Goal: Task Accomplishment & Management: Use online tool/utility

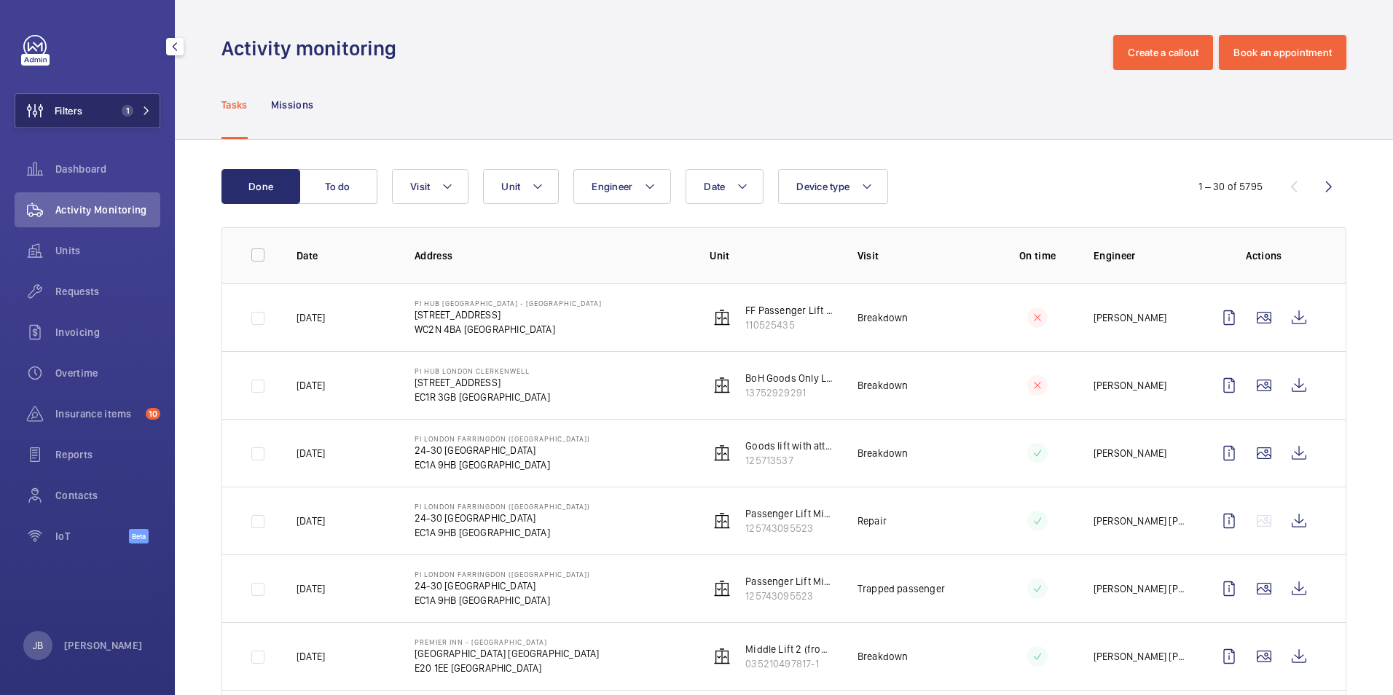
click at [89, 95] on button "Filters 1" at bounding box center [88, 110] width 146 height 35
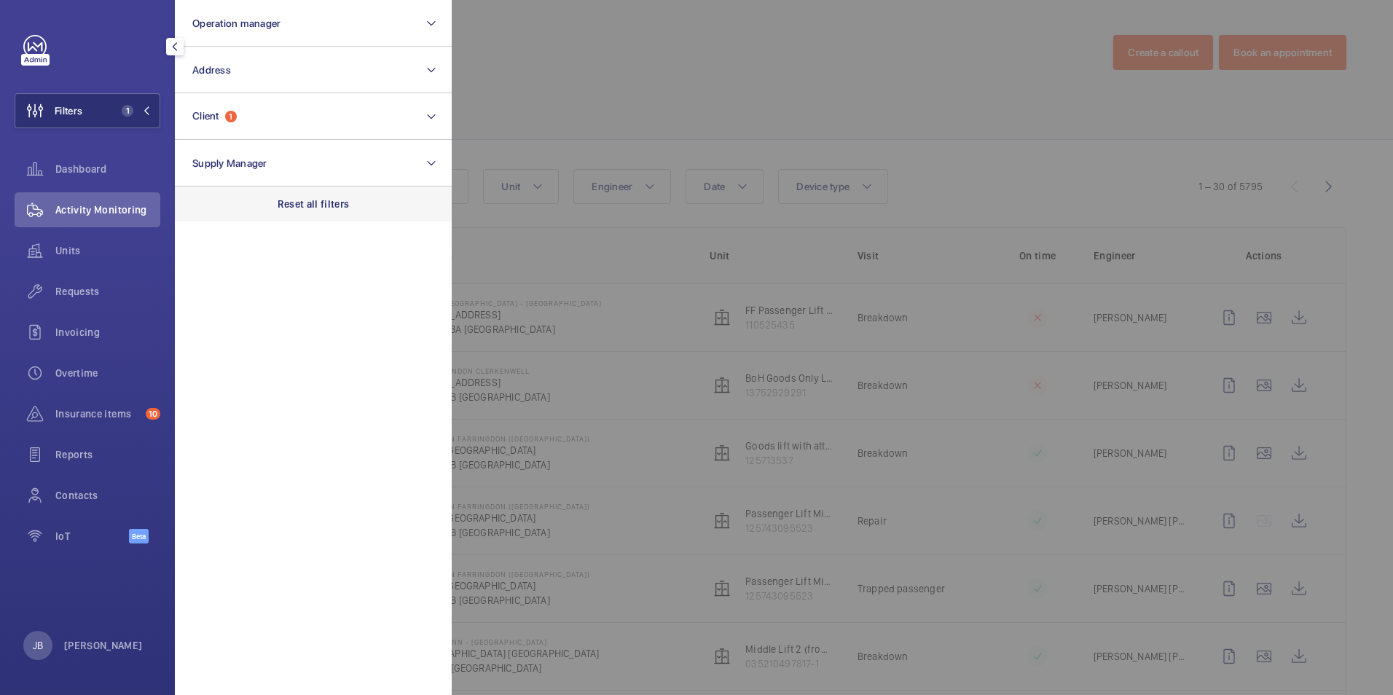
click at [324, 203] on p "Reset all filters" at bounding box center [313, 204] width 72 height 15
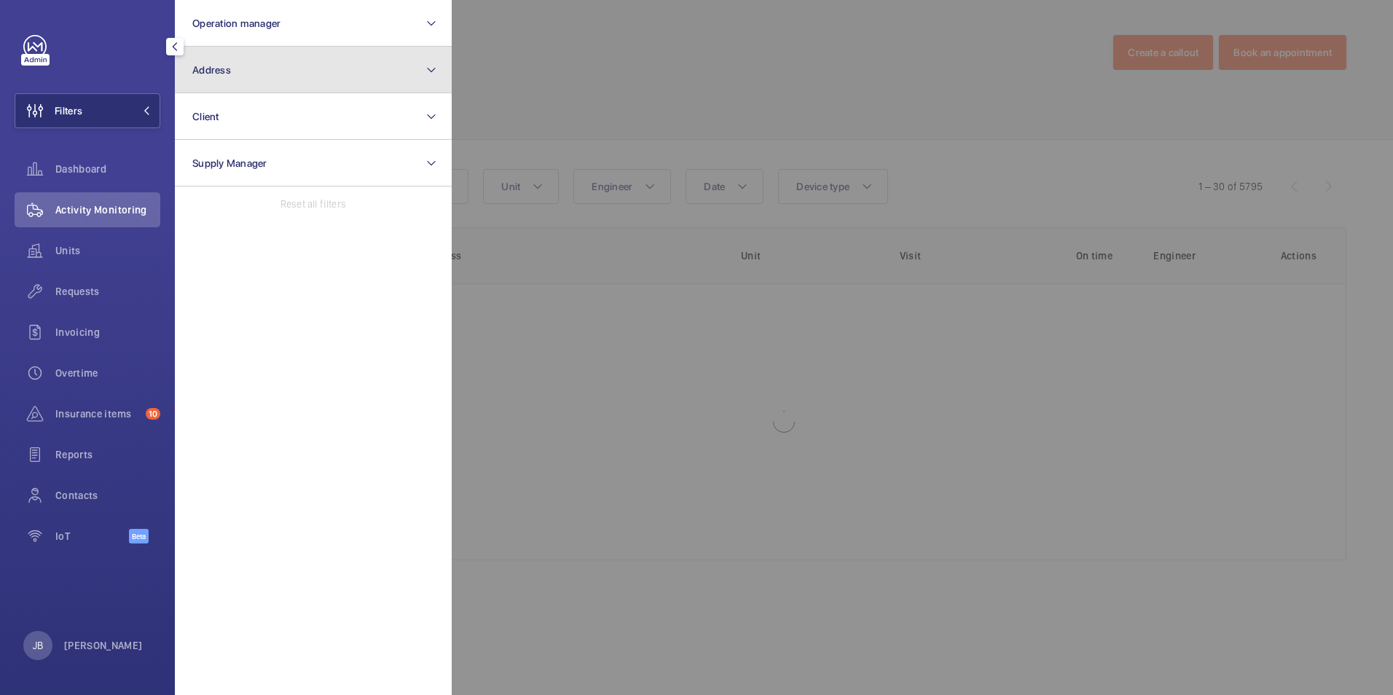
click at [310, 60] on button "Address" at bounding box center [313, 70] width 277 height 47
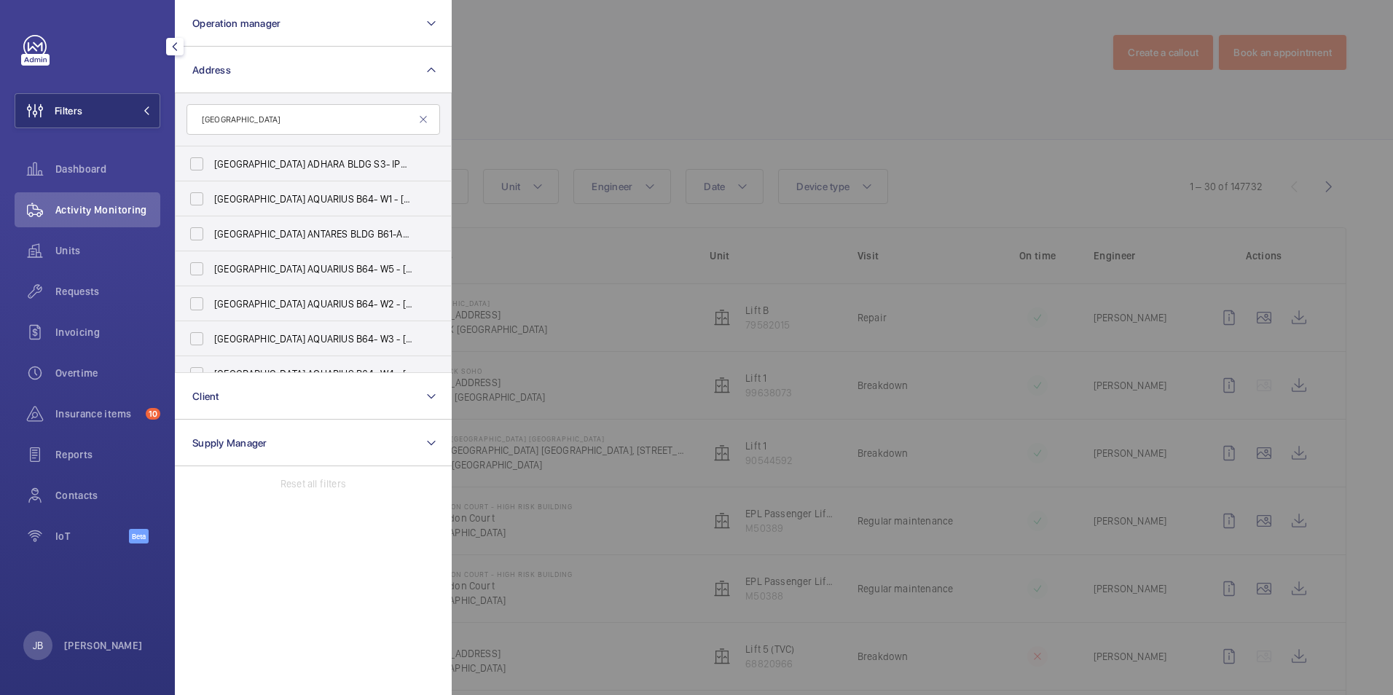
type input "[GEOGRAPHIC_DATA]"
click at [610, 98] on div at bounding box center [1148, 347] width 1393 height 695
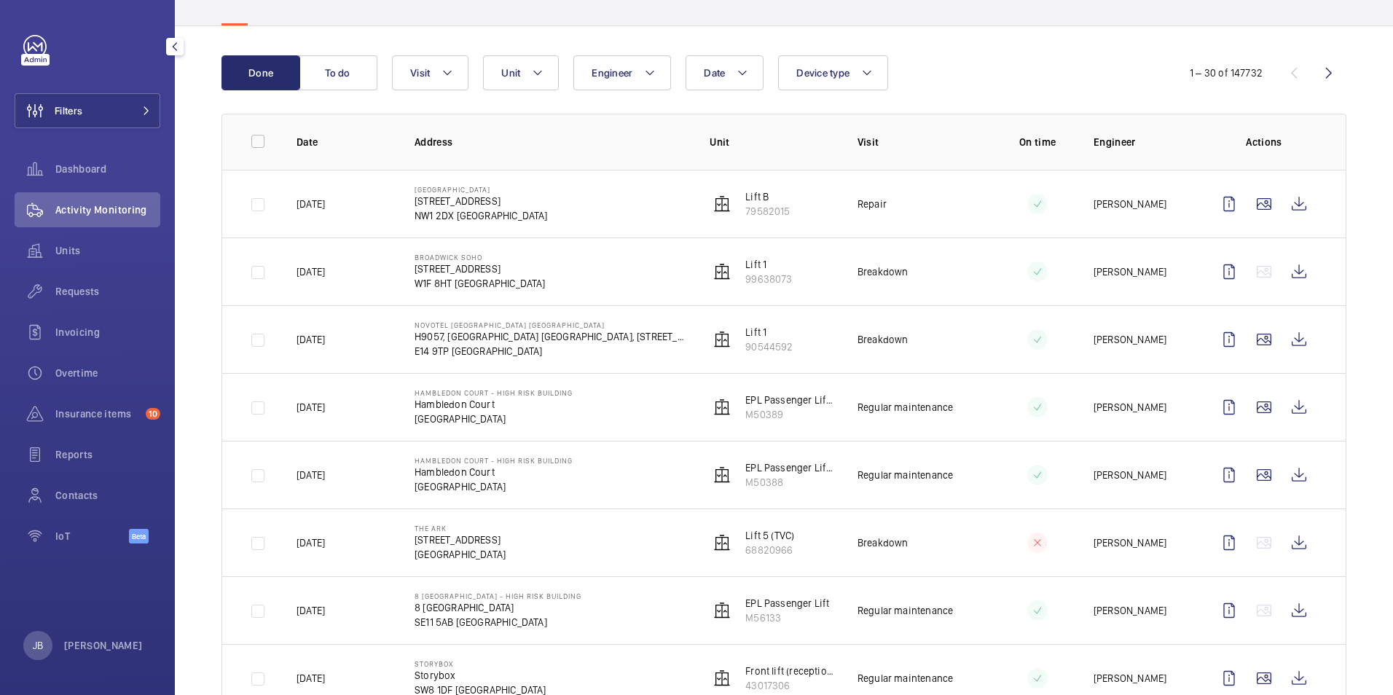
scroll to position [291, 0]
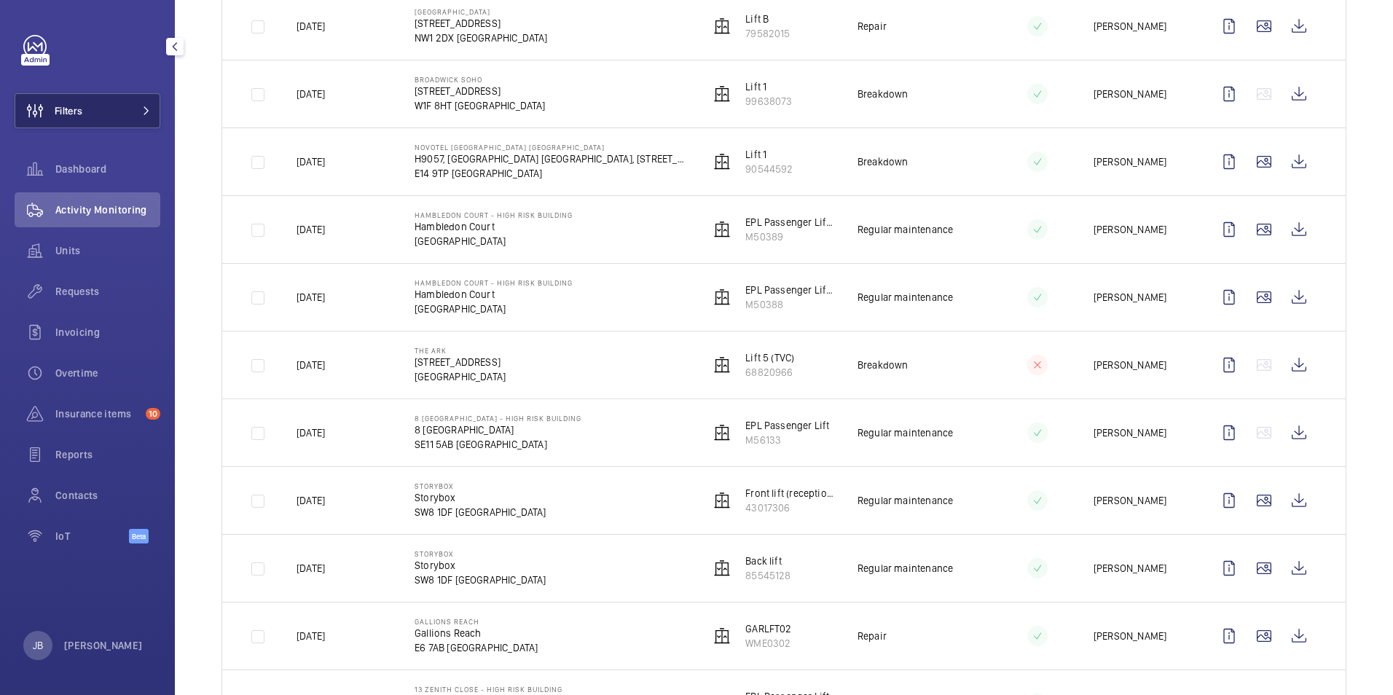
click at [109, 103] on button "Filters" at bounding box center [88, 110] width 146 height 35
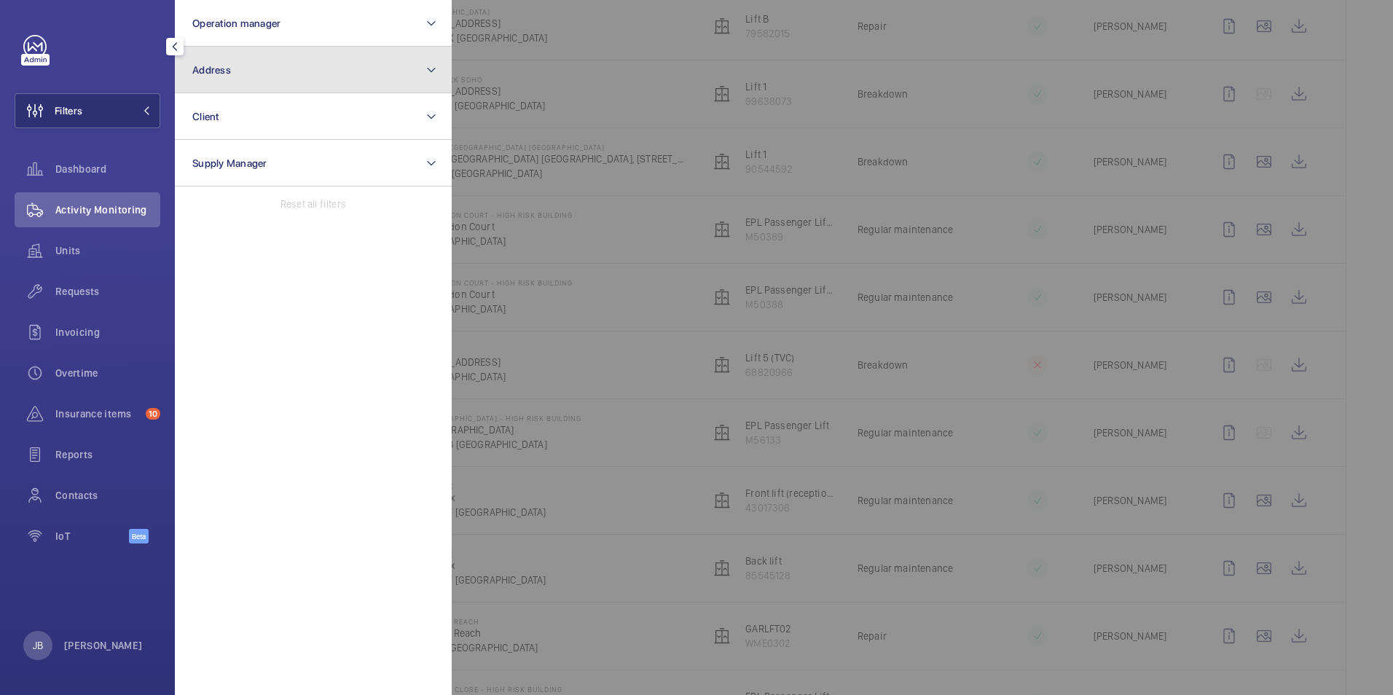
click at [342, 82] on button "Address" at bounding box center [313, 70] width 277 height 47
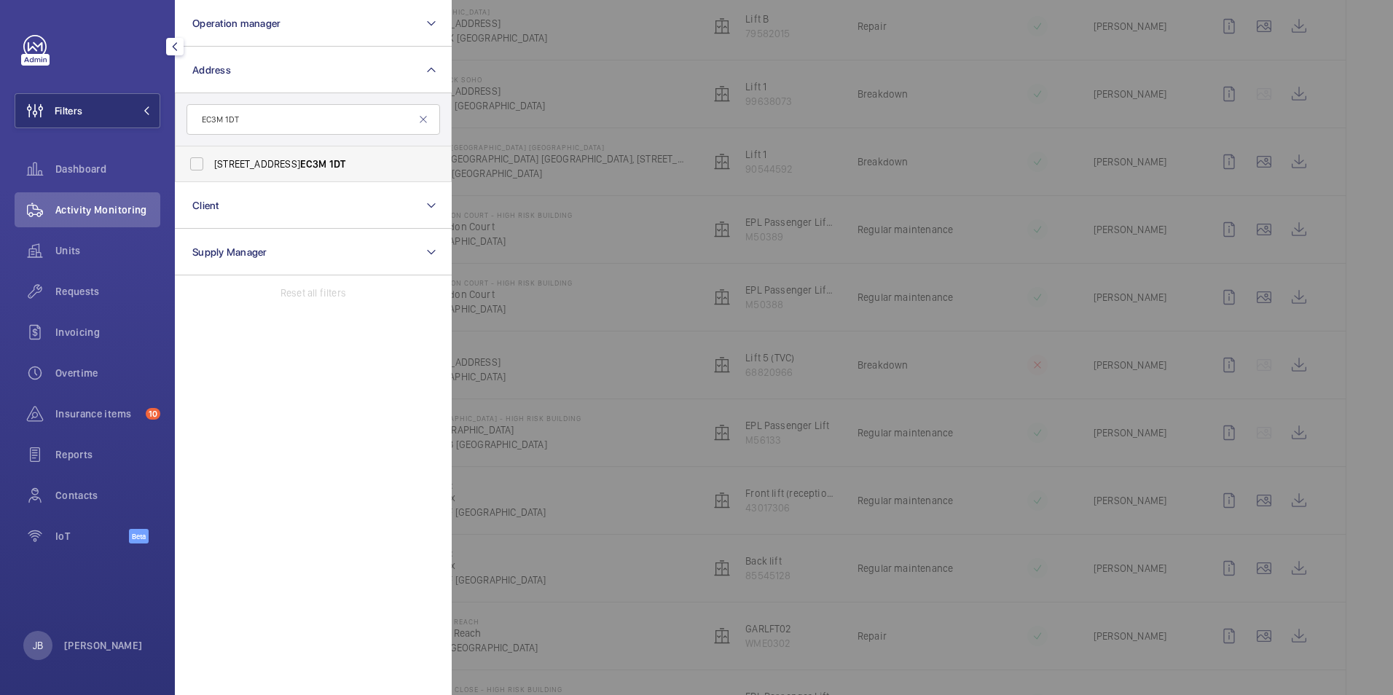
type input "EC3M 1DT"
click at [200, 158] on label "[STREET_ADDRESS]" at bounding box center [302, 163] width 253 height 35
click at [200, 158] on input "[STREET_ADDRESS]" at bounding box center [196, 163] width 29 height 29
checkbox input "true"
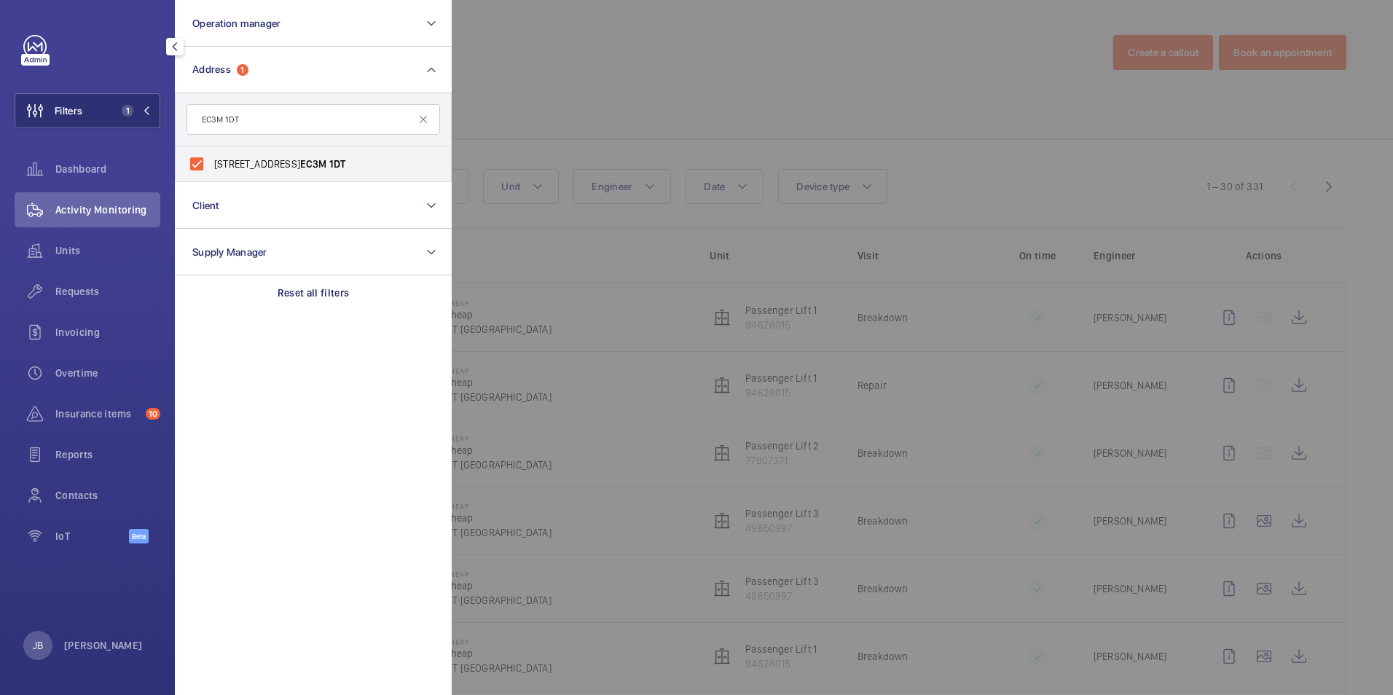
click at [623, 98] on div at bounding box center [1148, 347] width 1393 height 695
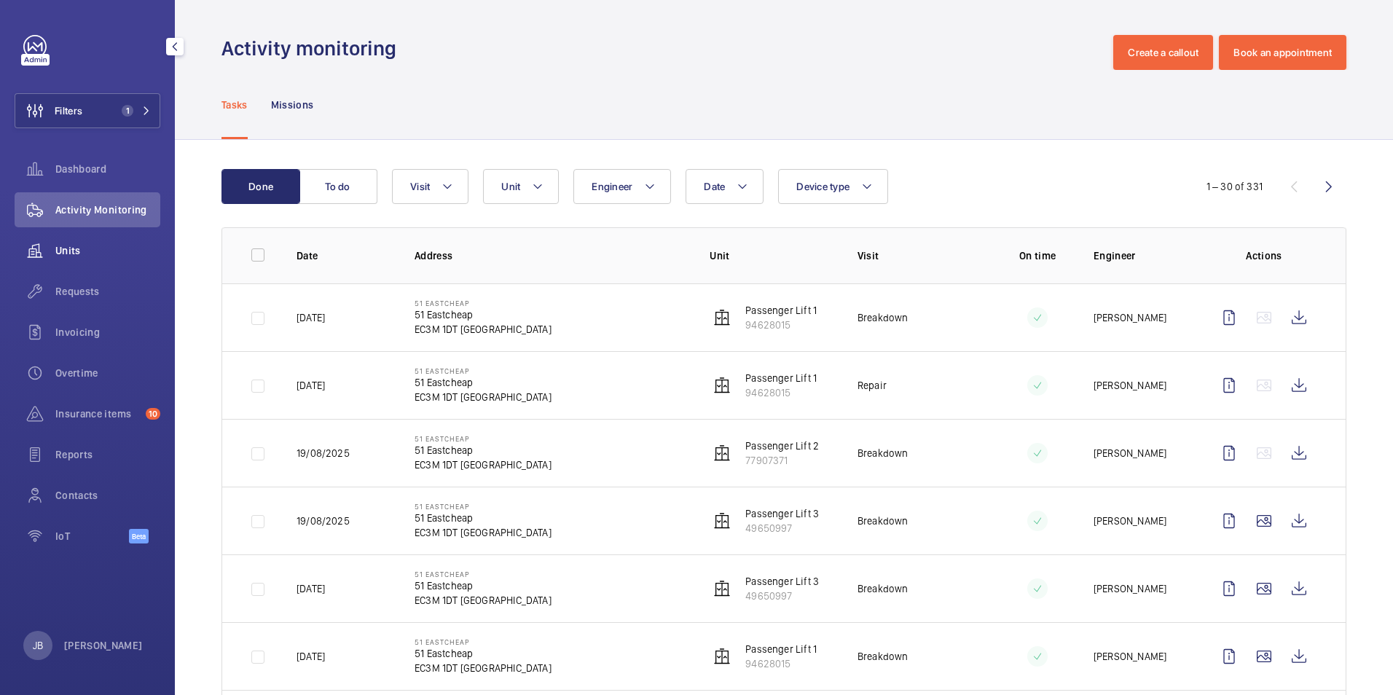
drag, startPoint x: 39, startPoint y: 251, endPoint x: 51, endPoint y: 251, distance: 11.7
click at [42, 251] on wm-front-icon-button at bounding box center [35, 250] width 41 height 35
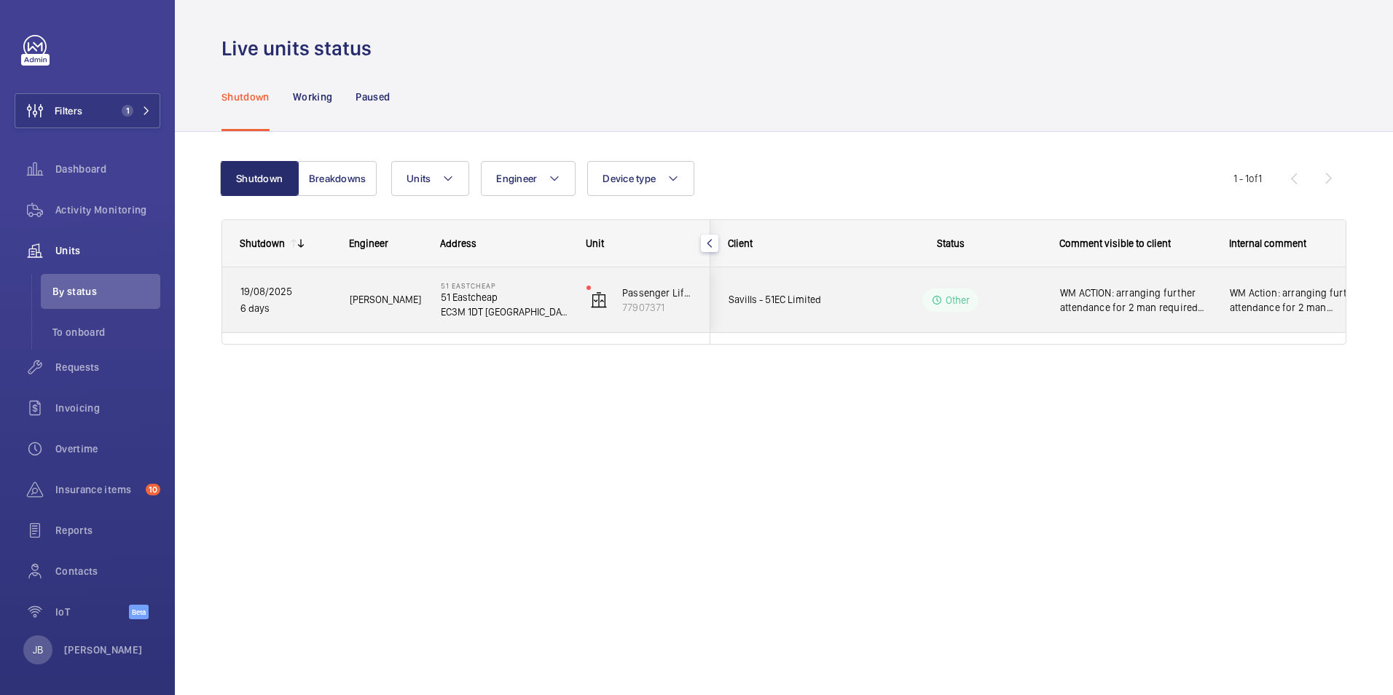
click at [1160, 312] on span "WM ACTION: arranging further attendance for 2 man required Date to be confirmed." at bounding box center [1135, 300] width 151 height 29
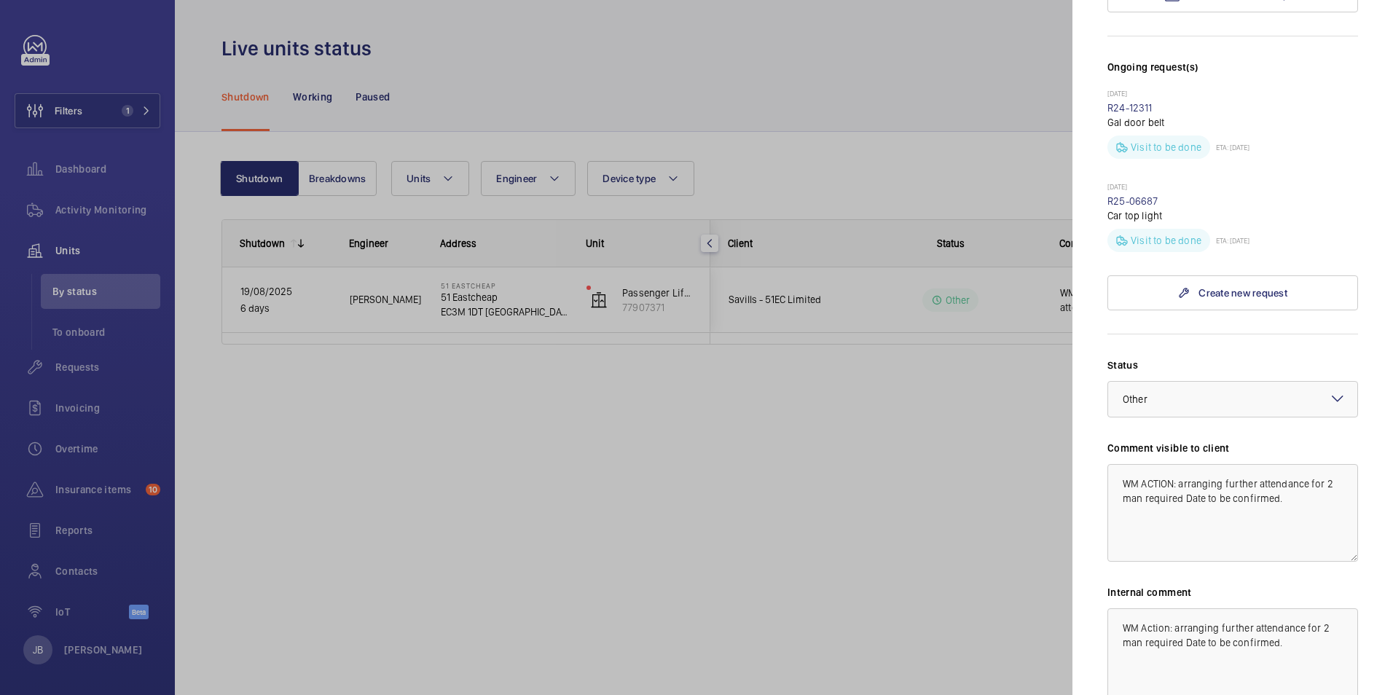
scroll to position [511, 0]
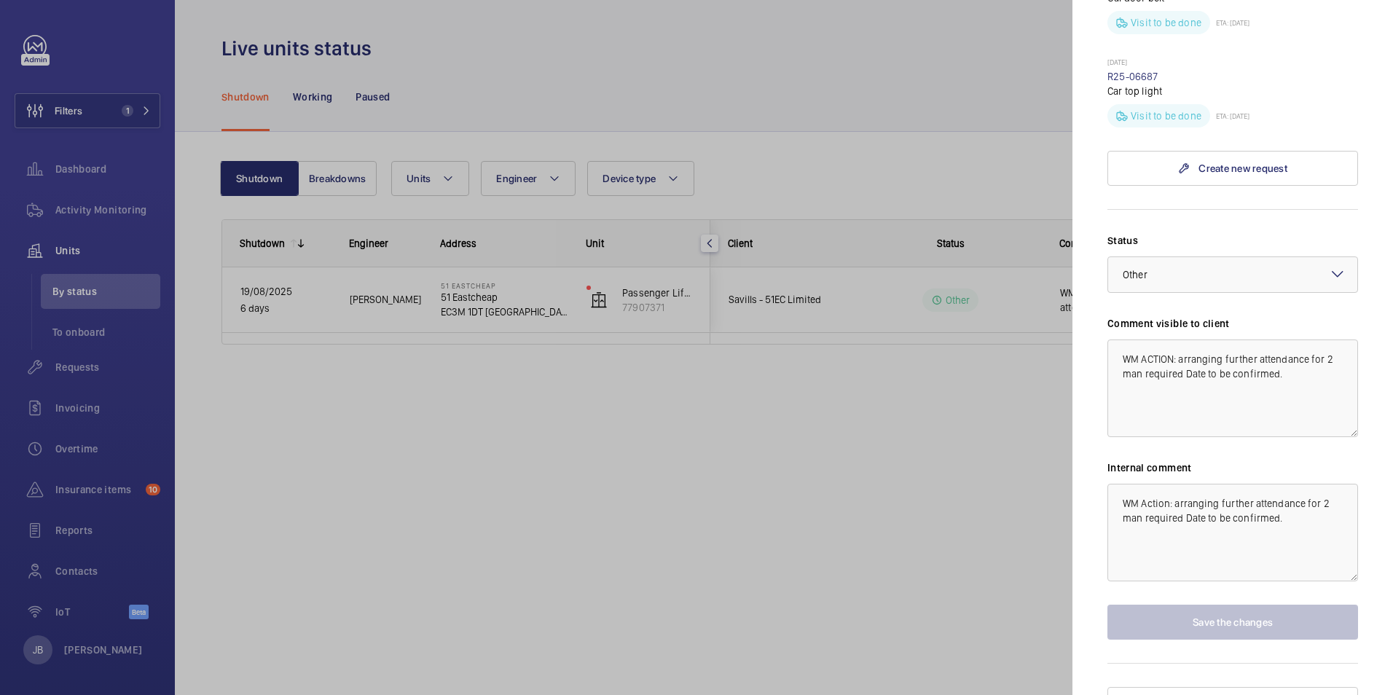
click at [690, 7] on div at bounding box center [696, 347] width 1393 height 695
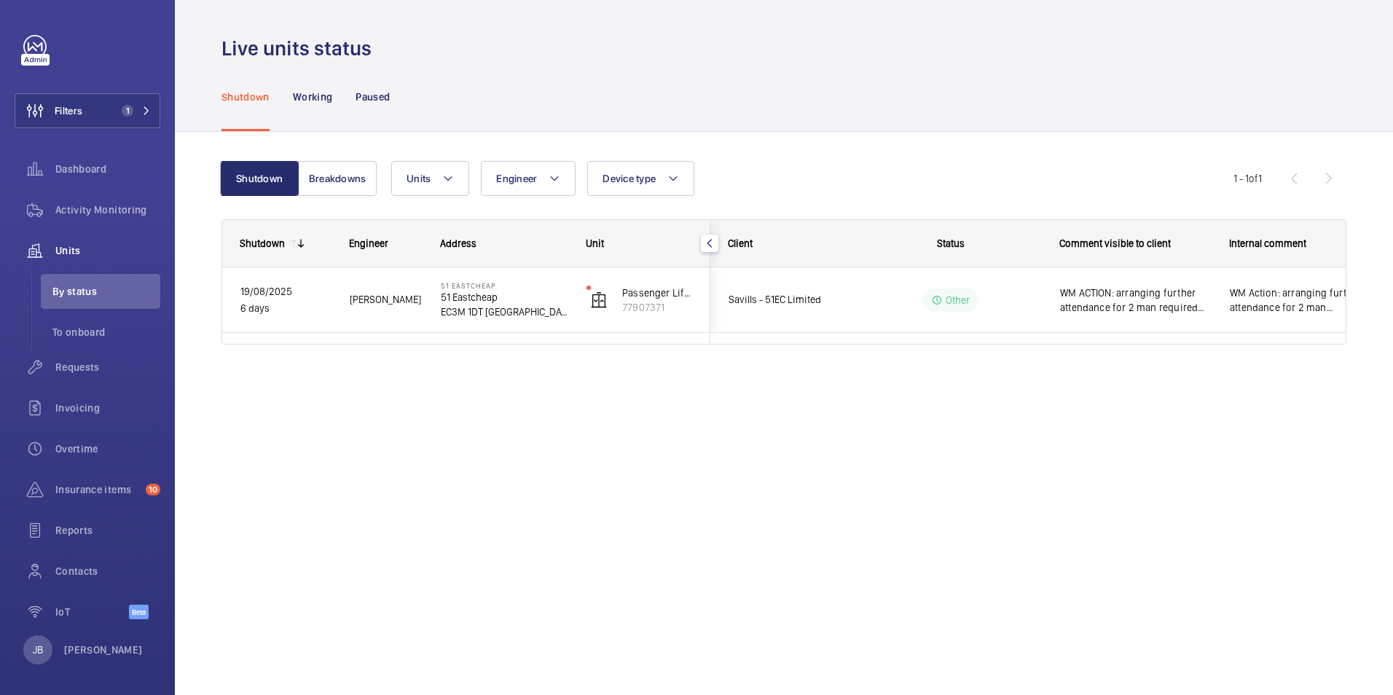
scroll to position [0, 0]
click at [66, 103] on span "Filters" at bounding box center [69, 110] width 28 height 15
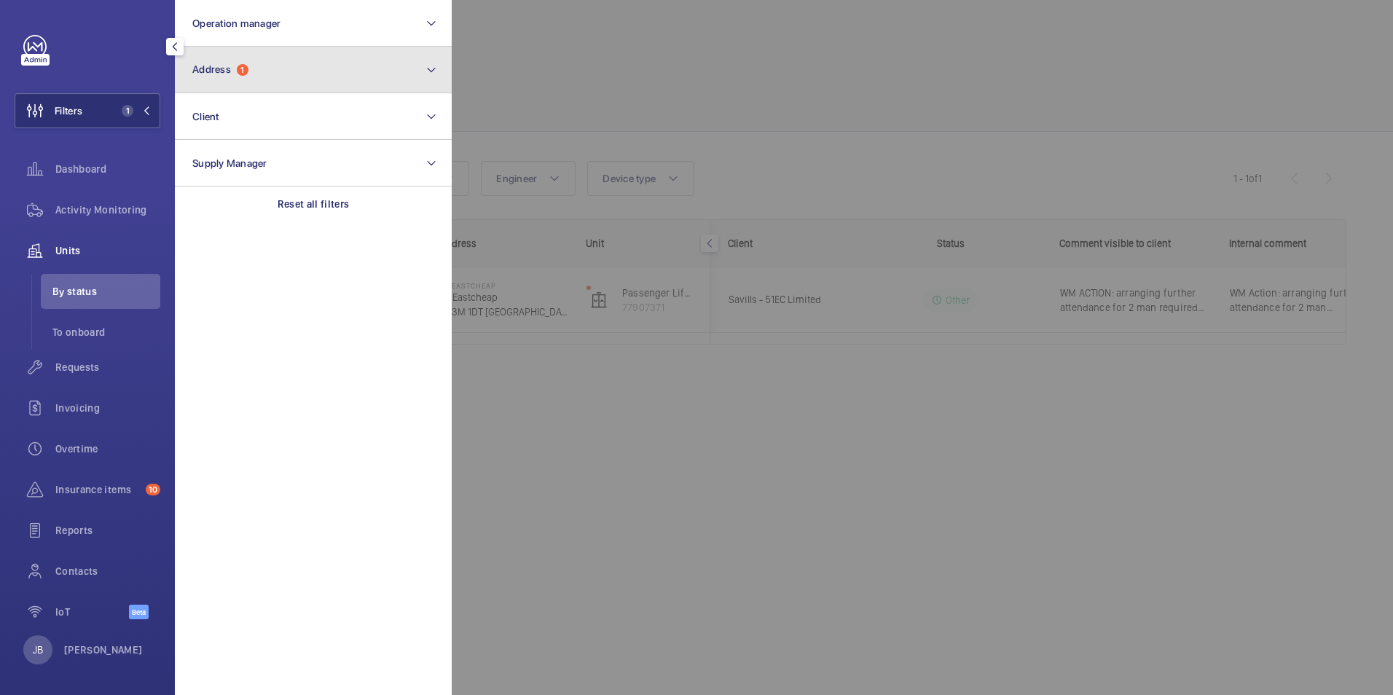
click at [297, 86] on button "Address 1" at bounding box center [313, 70] width 277 height 47
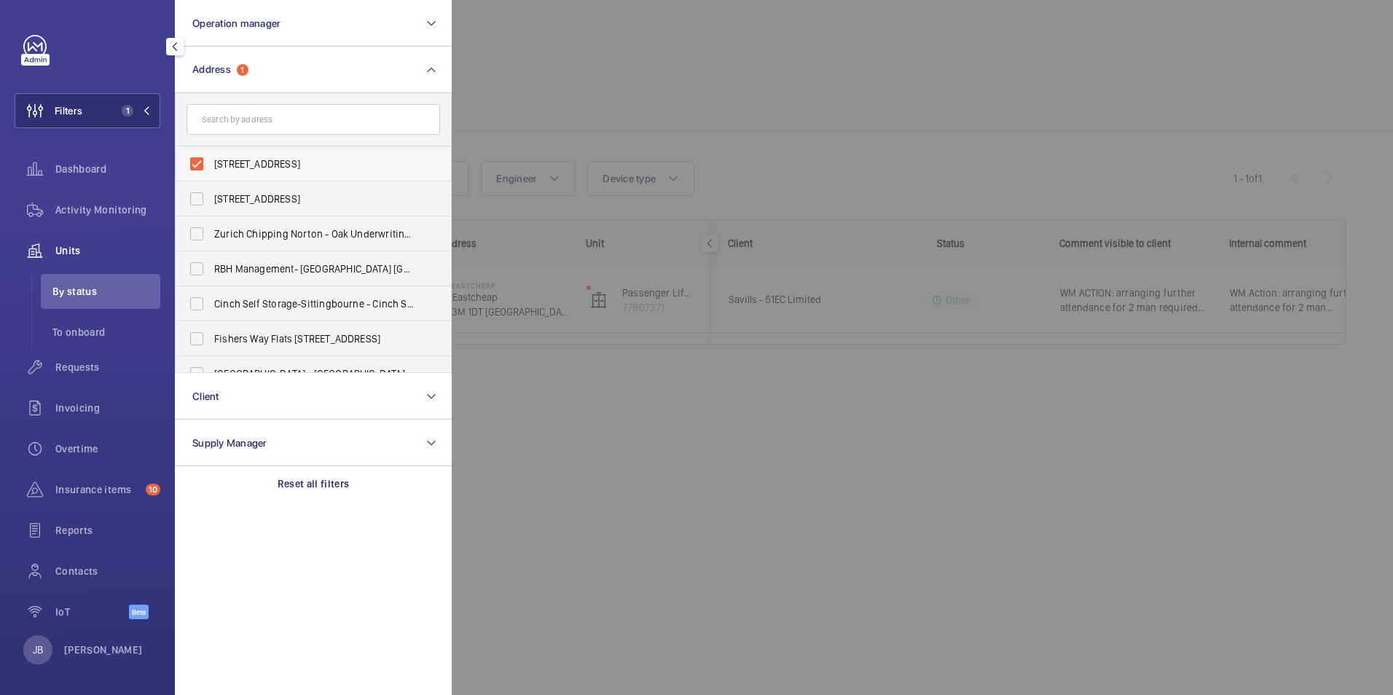
click at [205, 168] on label "[STREET_ADDRESS]" at bounding box center [302, 163] width 253 height 35
click at [205, 168] on input "[STREET_ADDRESS]" at bounding box center [196, 163] width 29 height 29
checkbox input "false"
click at [220, 130] on input "text" at bounding box center [312, 119] width 253 height 31
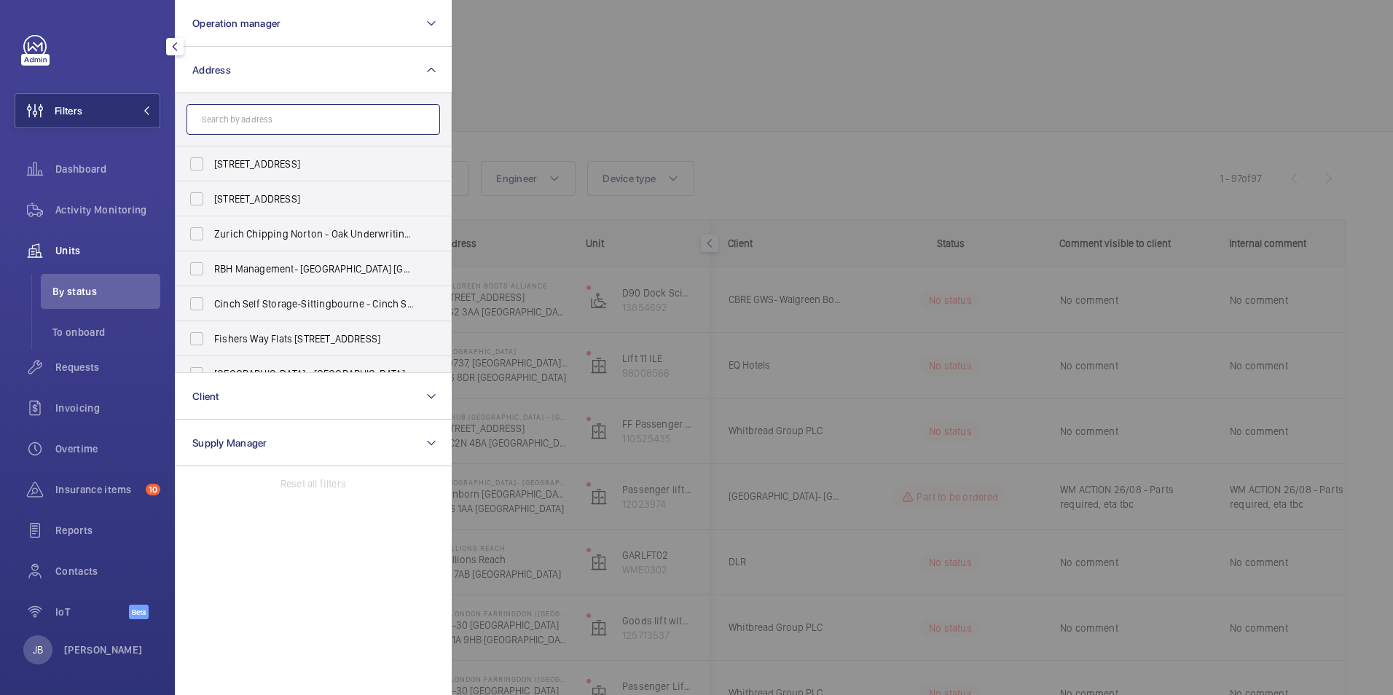
paste input "EC1A 9HB"
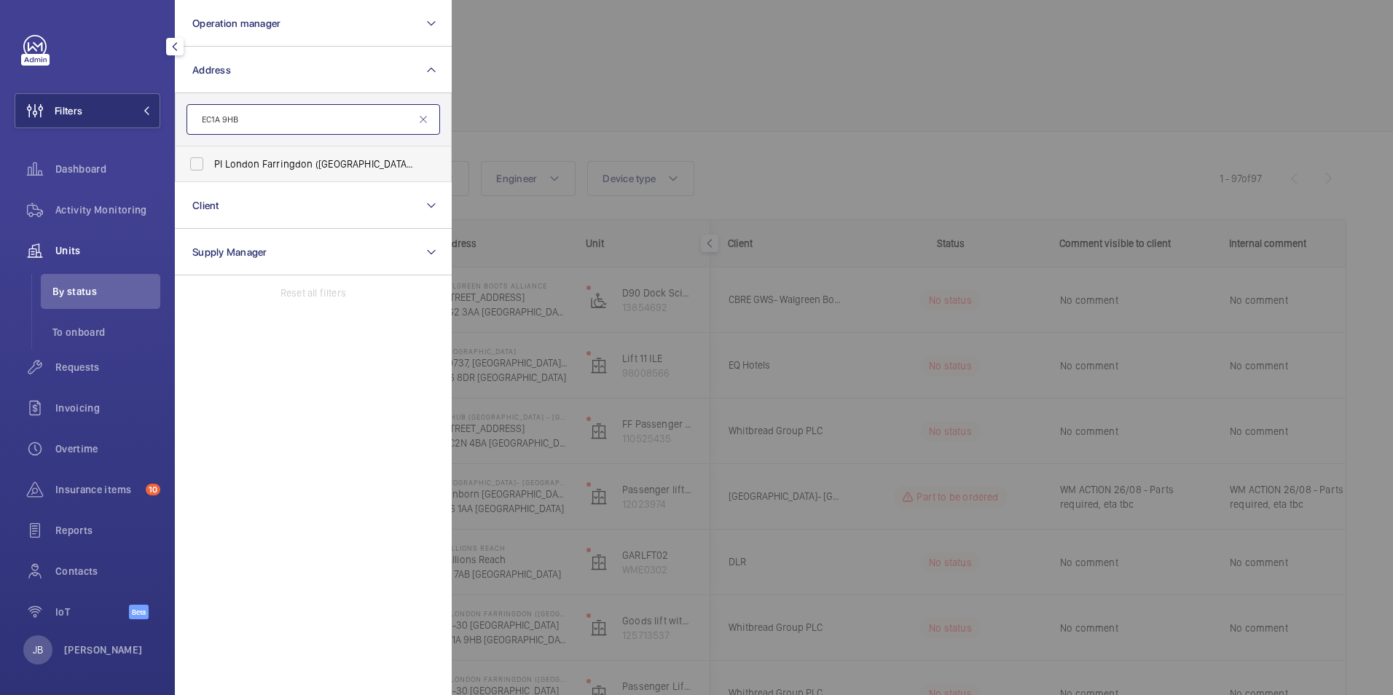
type input "EC1A 9HB"
click at [205, 168] on label "PI London Farringdon ([GEOGRAPHIC_DATA]) - [STREET_ADDRESS]" at bounding box center [302, 163] width 253 height 35
click at [205, 168] on input "PI London Farringdon ([GEOGRAPHIC_DATA]) - [STREET_ADDRESS]" at bounding box center [196, 163] width 29 height 29
checkbox input "true"
click at [567, 84] on div at bounding box center [1148, 347] width 1393 height 695
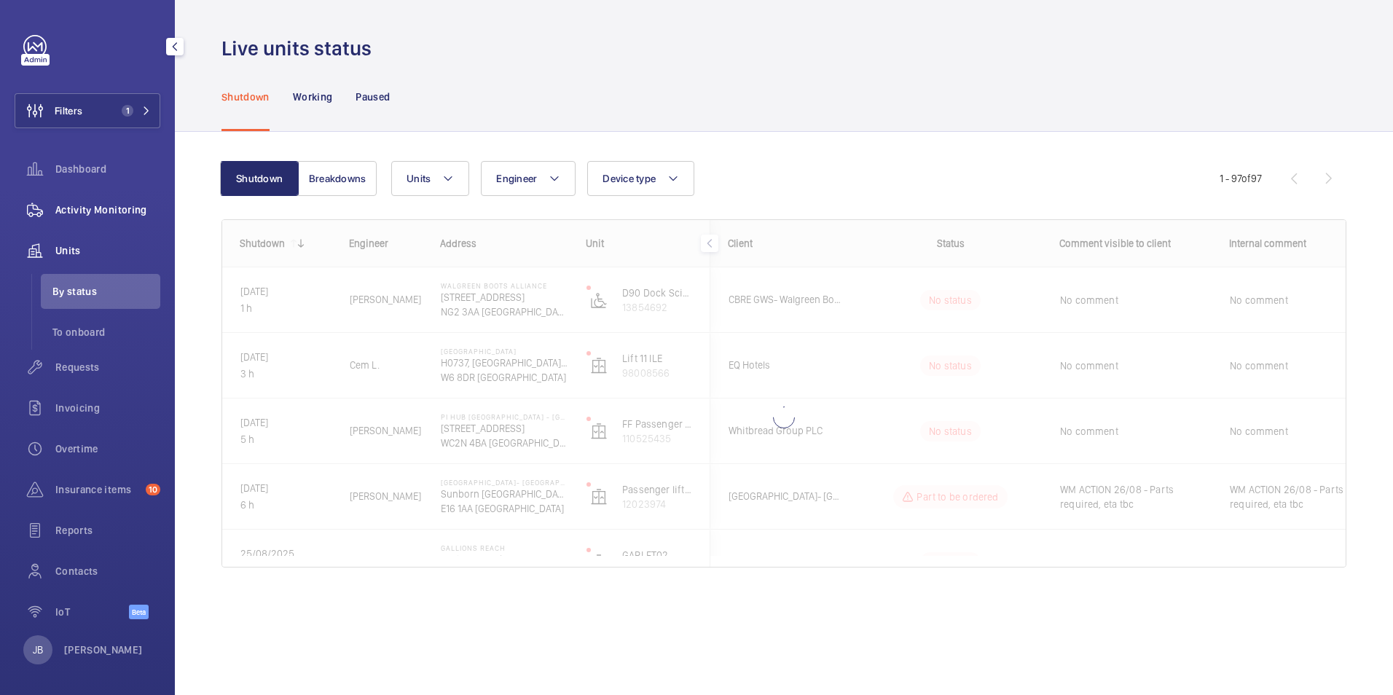
drag, startPoint x: 75, startPoint y: 200, endPoint x: 104, endPoint y: 211, distance: 31.4
click at [76, 200] on div "Activity Monitoring" at bounding box center [88, 209] width 146 height 35
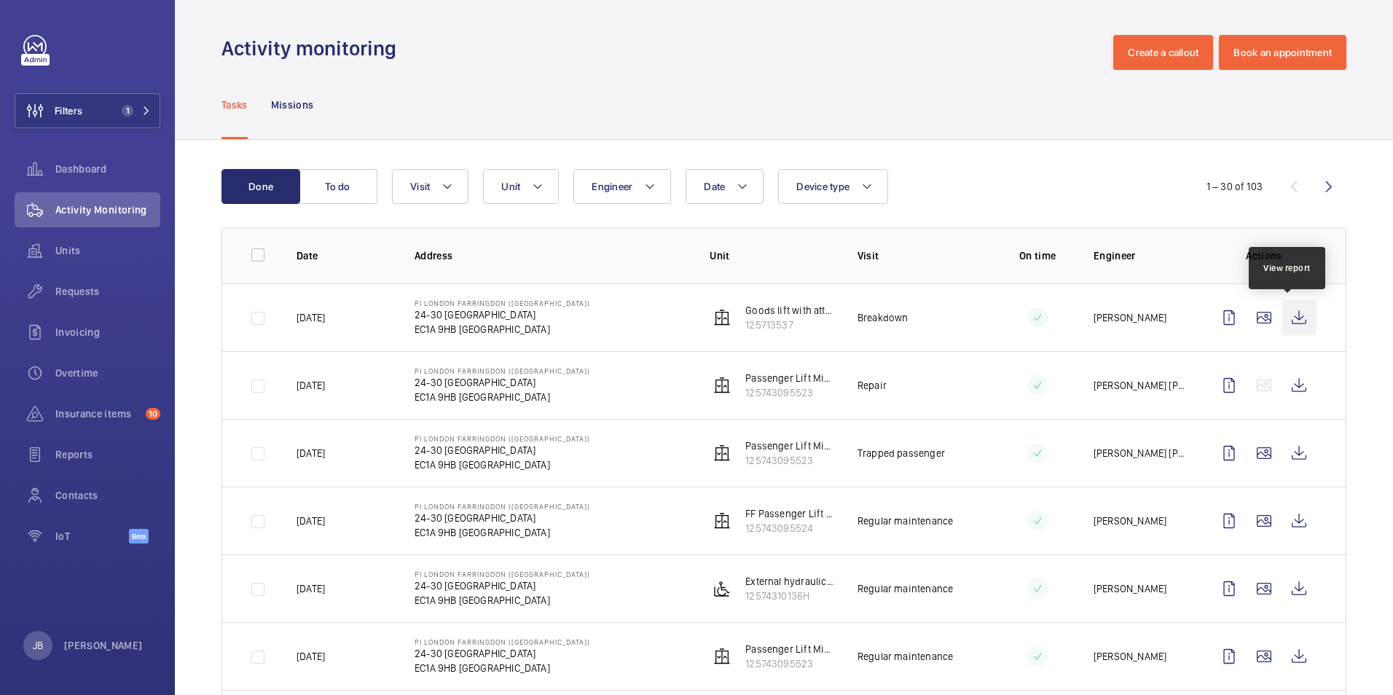
click at [1292, 313] on wm-front-icon-button at bounding box center [1298, 317] width 35 height 35
click at [1298, 315] on wm-front-icon-button at bounding box center [1298, 317] width 35 height 35
click at [1070, 106] on div "Tasks Missions" at bounding box center [783, 104] width 1125 height 69
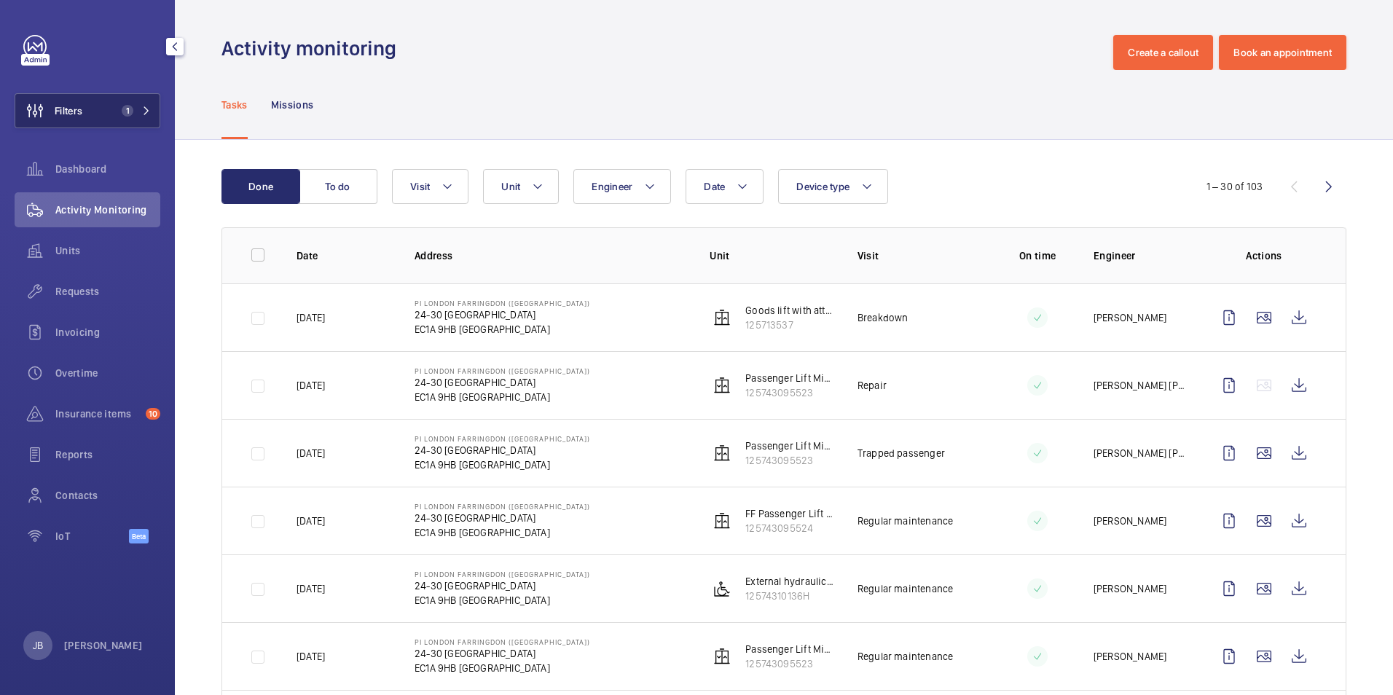
click at [59, 109] on span "Filters" at bounding box center [69, 110] width 28 height 15
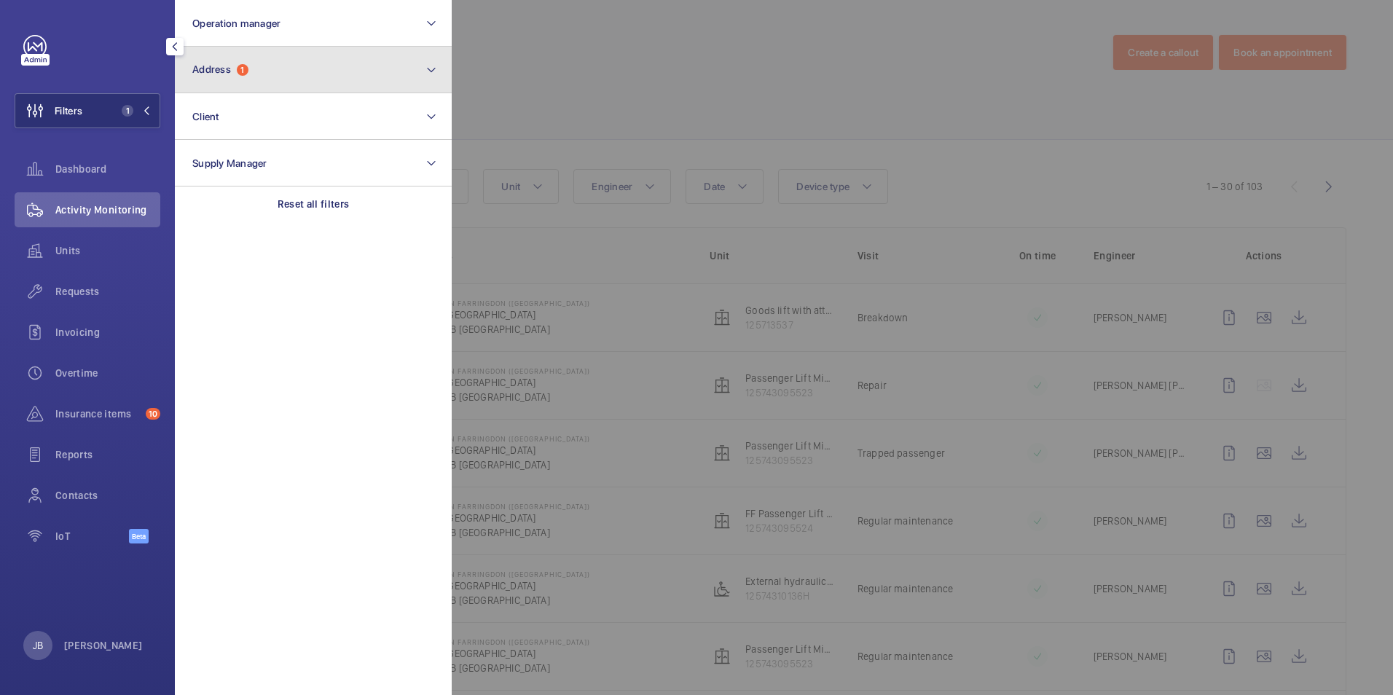
click at [274, 67] on button "Address 1" at bounding box center [313, 70] width 277 height 47
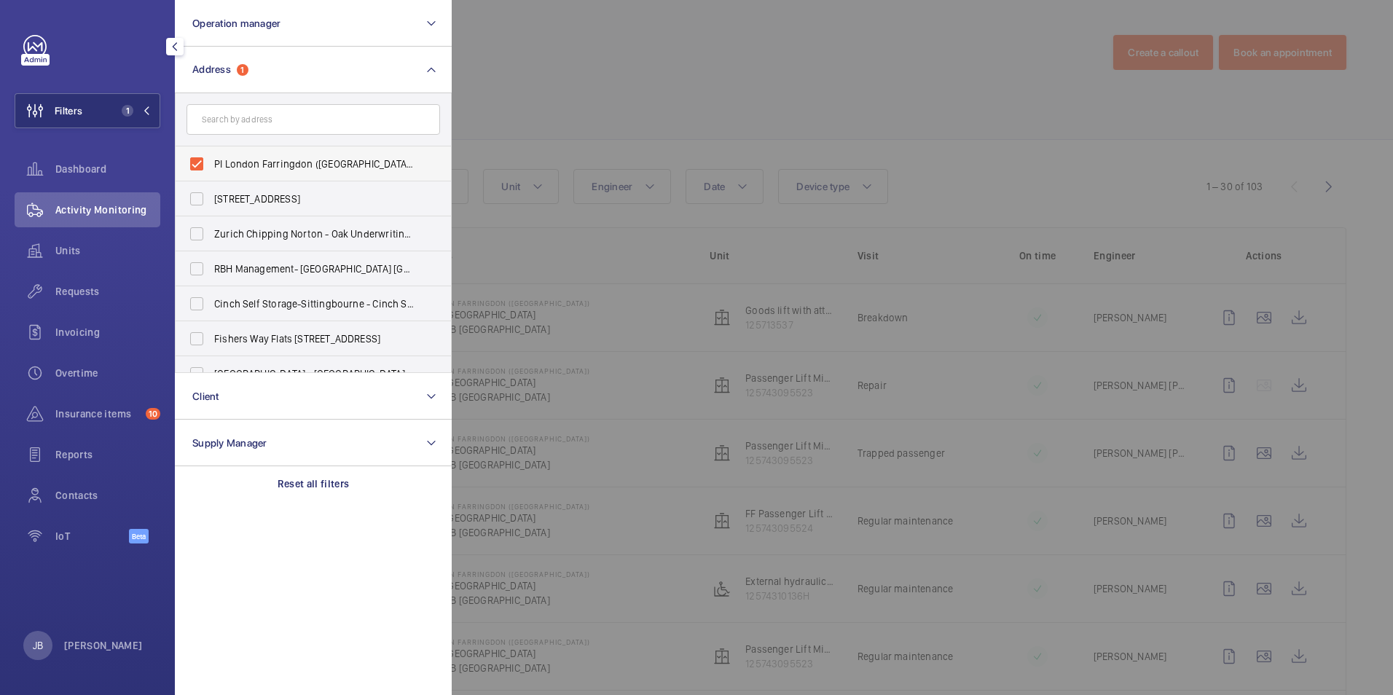
click at [210, 162] on label "PI London Farringdon ([GEOGRAPHIC_DATA]) - [STREET_ADDRESS]" at bounding box center [302, 163] width 253 height 35
click at [210, 162] on input "PI London Farringdon ([GEOGRAPHIC_DATA]) - [STREET_ADDRESS]" at bounding box center [196, 163] width 29 height 29
checkbox input "false"
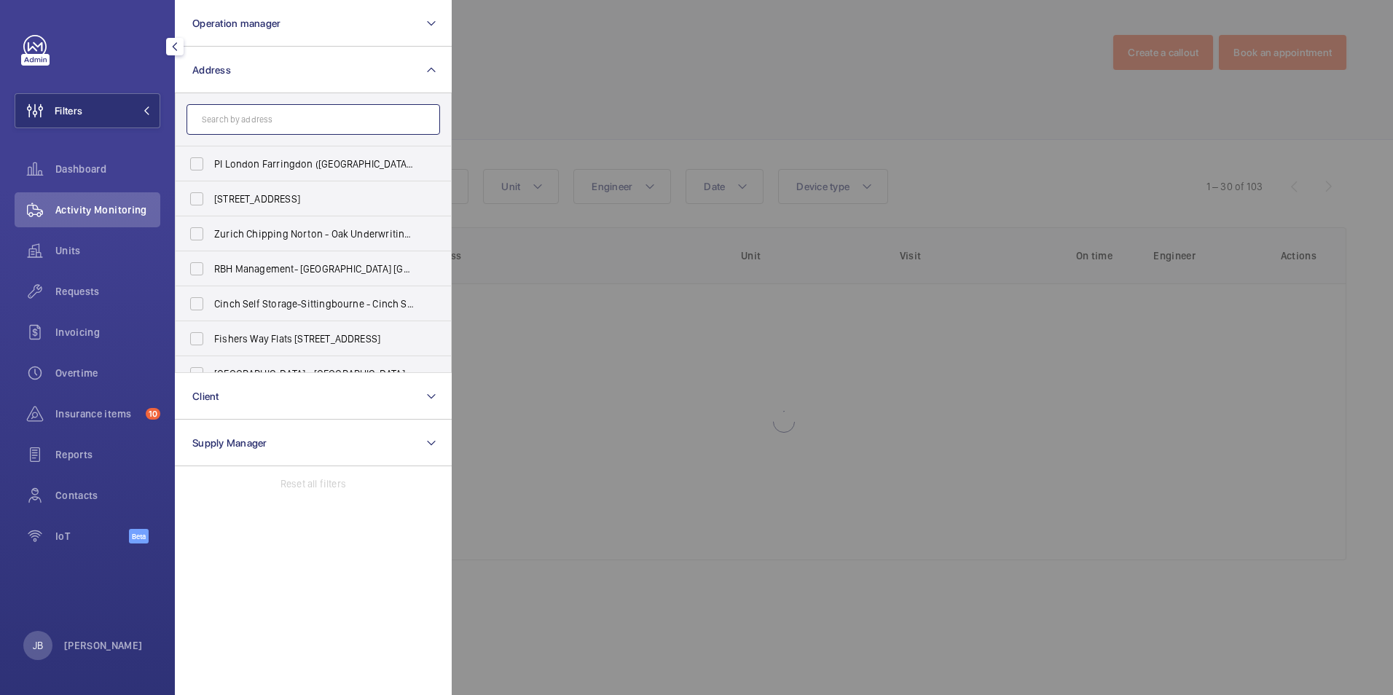
paste input "N4 2PH"
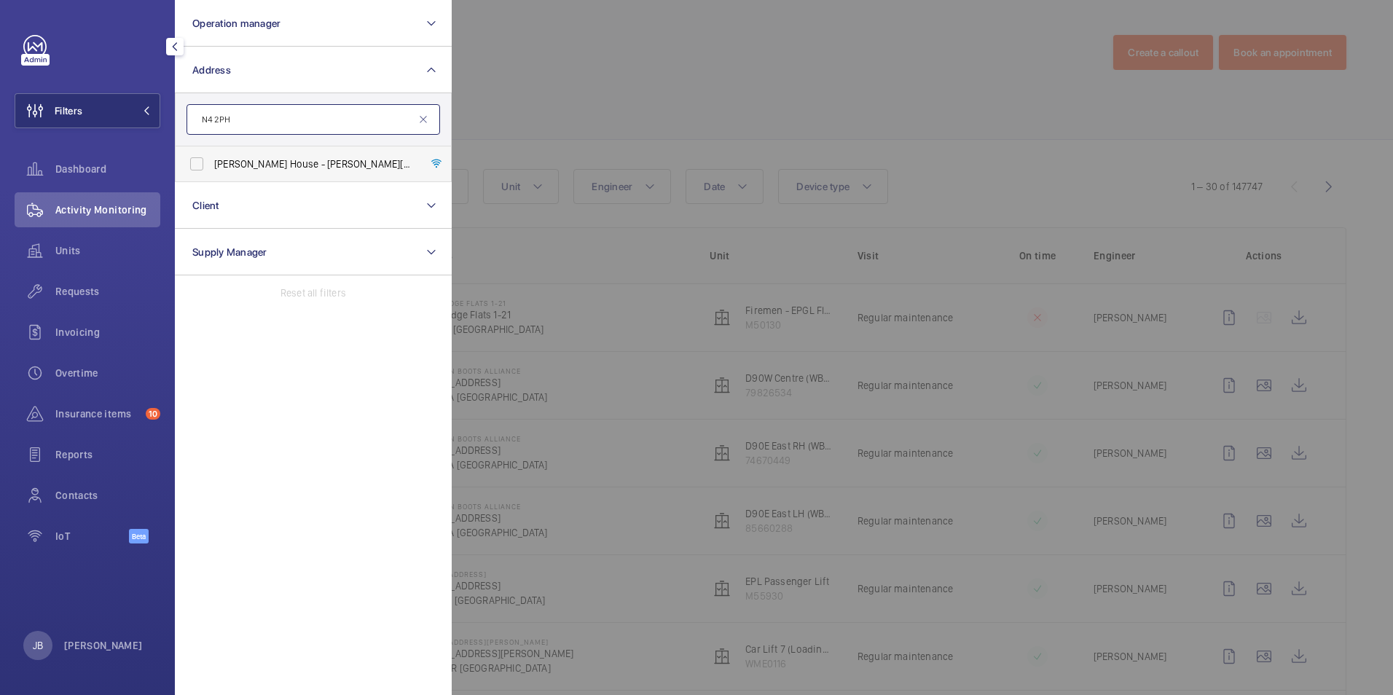
type input "N4 2PH"
click at [269, 164] on span "[PERSON_NAME] House - [PERSON_NAME][GEOGRAPHIC_DATA]" at bounding box center [314, 164] width 200 height 15
click at [211, 164] on input "[PERSON_NAME] House - [PERSON_NAME][GEOGRAPHIC_DATA]" at bounding box center [196, 163] width 29 height 29
checkbox input "true"
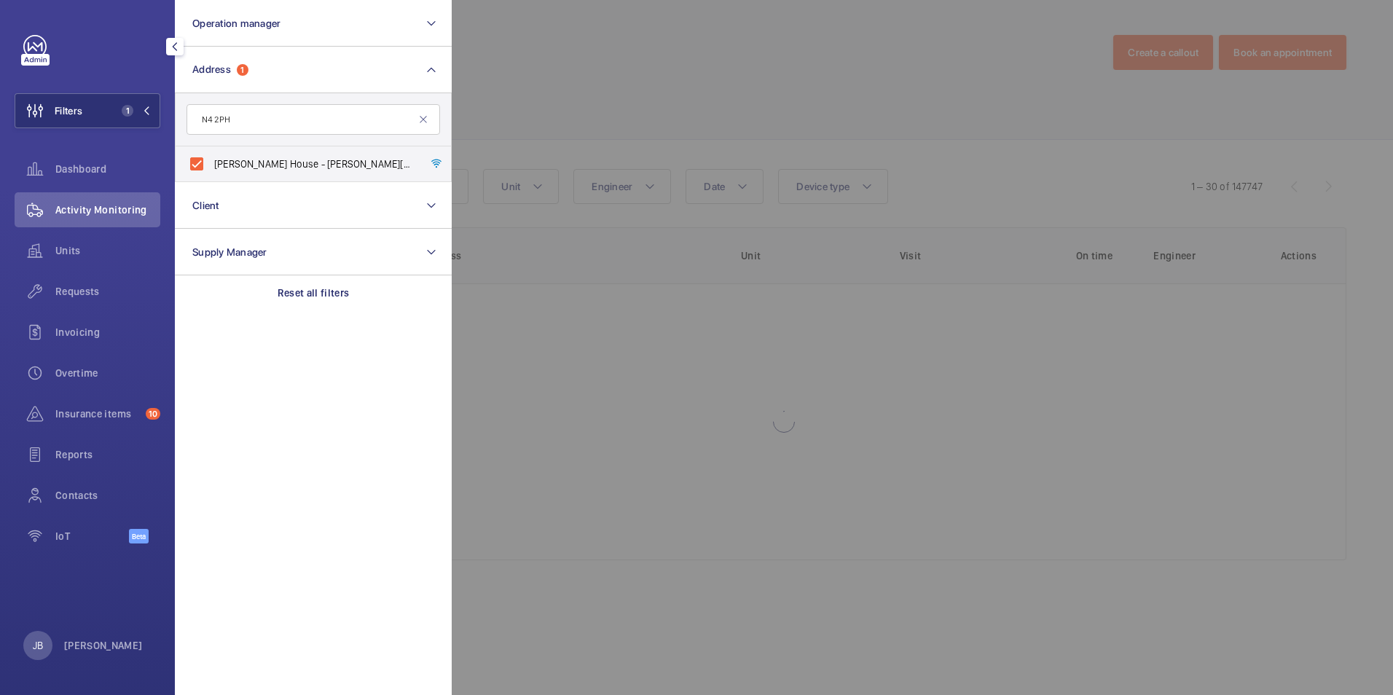
click at [574, 100] on div at bounding box center [1148, 347] width 1393 height 695
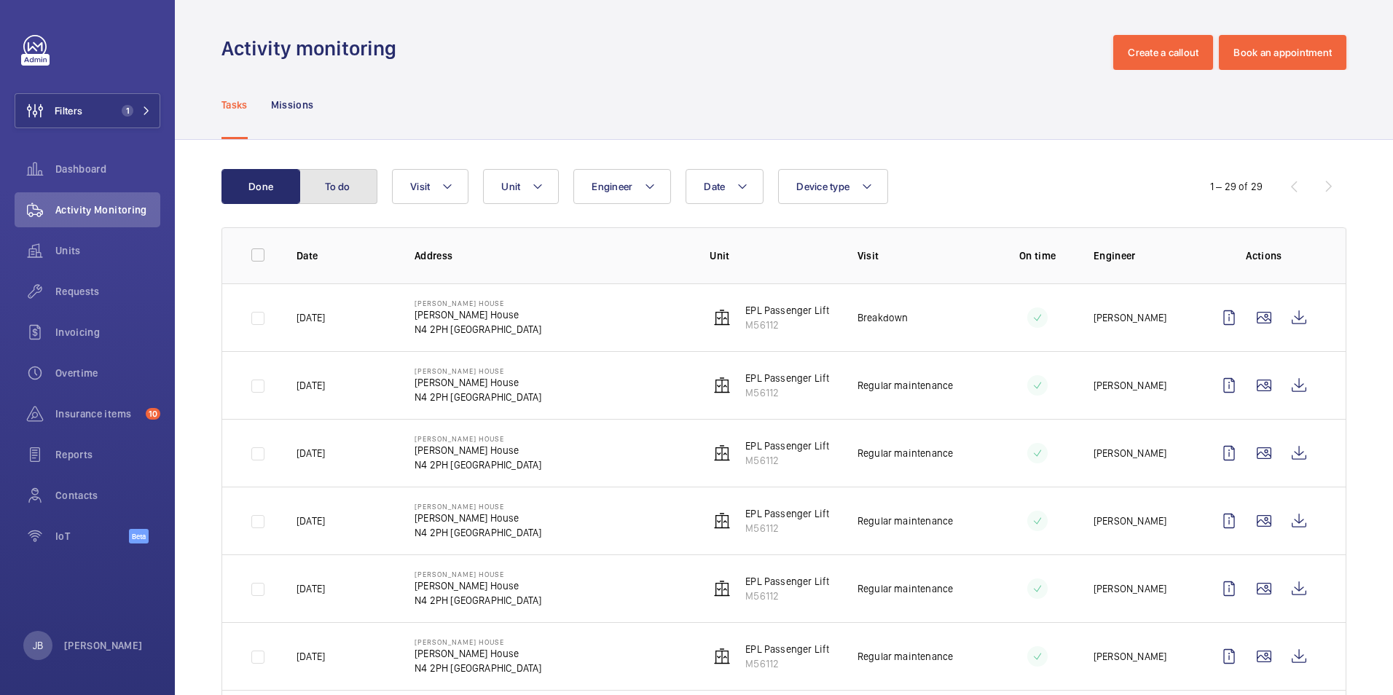
click at [359, 191] on button "To do" at bounding box center [338, 186] width 79 height 35
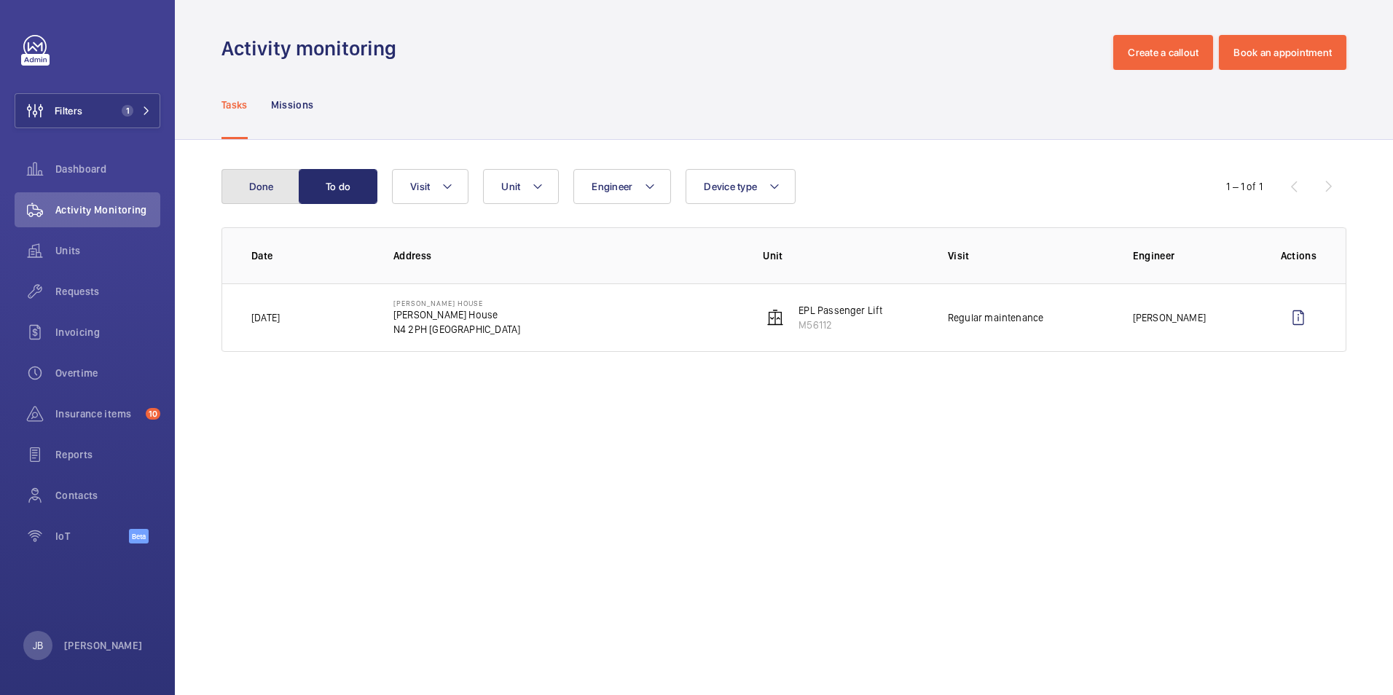
click at [265, 192] on button "Done" at bounding box center [260, 186] width 79 height 35
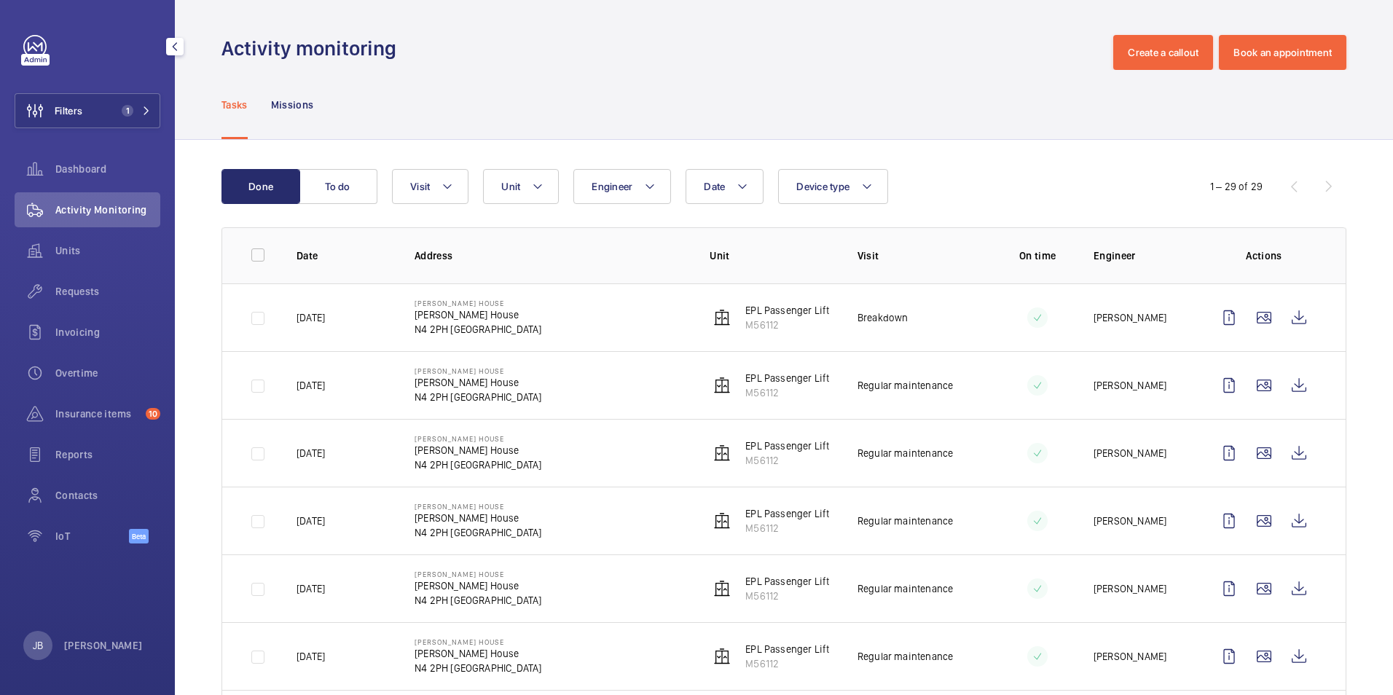
click at [89, 87] on div "Filters 1 Dashboard Activity Monitoring Units Requests Invoicing Overtime Insur…" at bounding box center [88, 297] width 146 height 524
click at [88, 111] on button "Filters 1" at bounding box center [88, 110] width 146 height 35
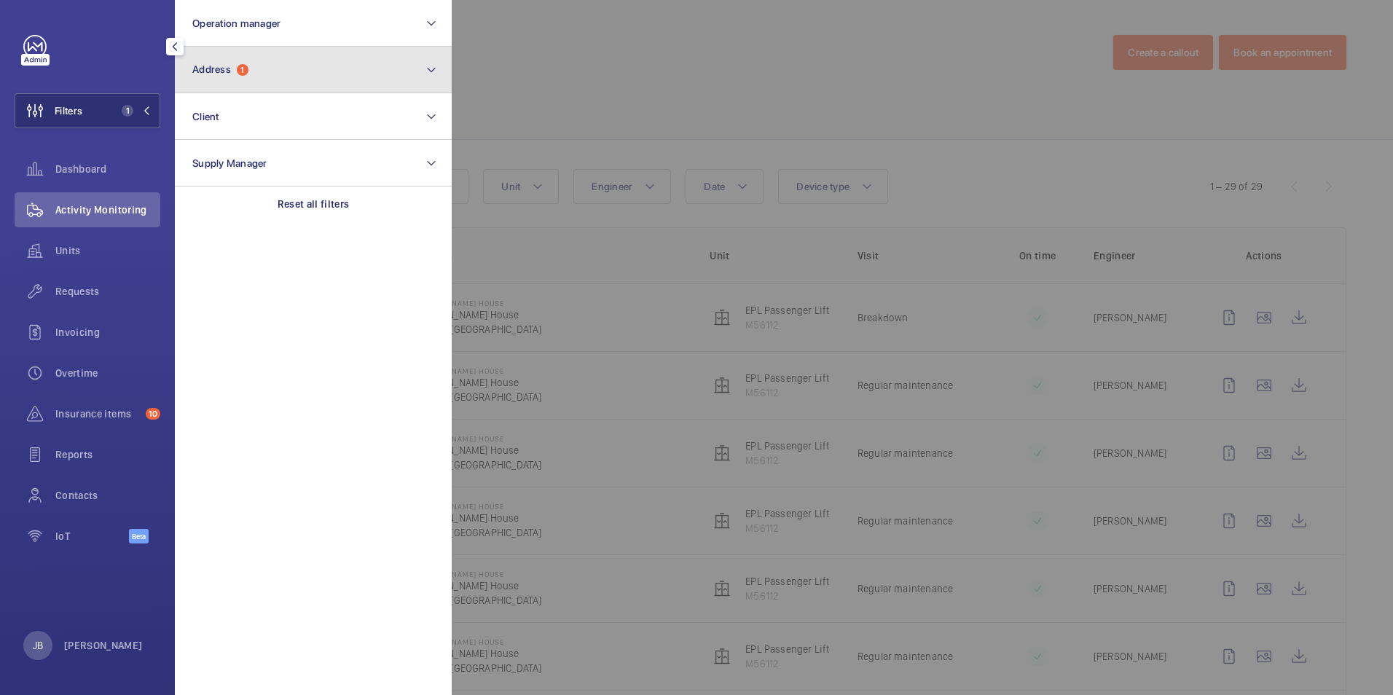
click at [303, 56] on button "Address 1" at bounding box center [313, 70] width 277 height 47
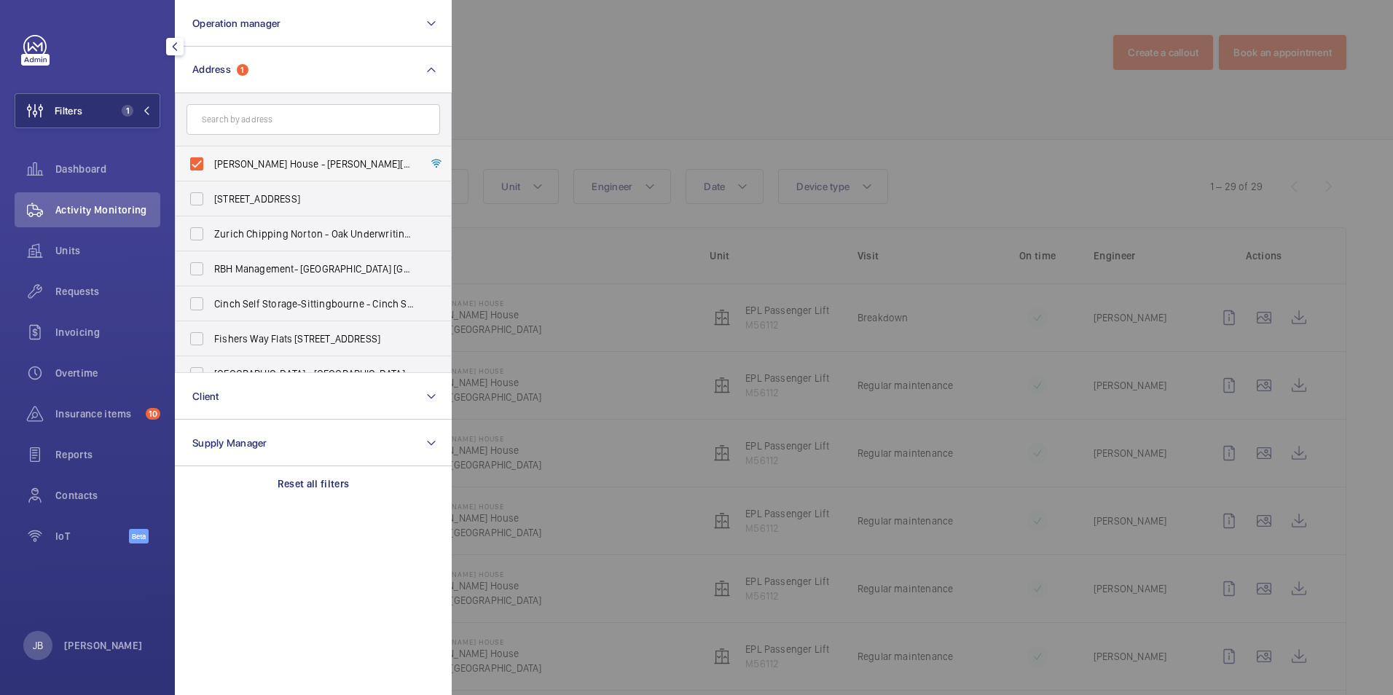
click at [208, 166] on label "[PERSON_NAME] House - [PERSON_NAME][GEOGRAPHIC_DATA]" at bounding box center [302, 163] width 253 height 35
click at [208, 166] on input "[PERSON_NAME] House - [PERSON_NAME][GEOGRAPHIC_DATA]" at bounding box center [196, 163] width 29 height 29
checkbox input "false"
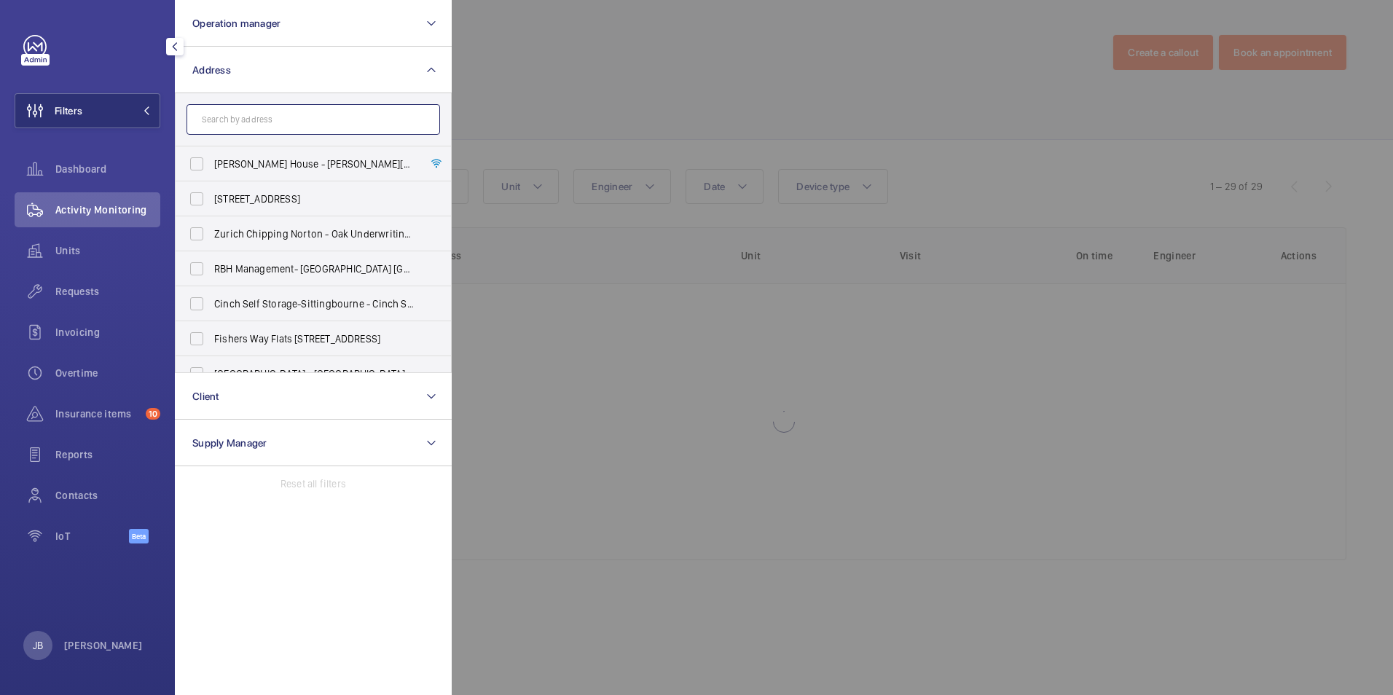
click at [260, 122] on input "text" at bounding box center [312, 119] width 253 height 31
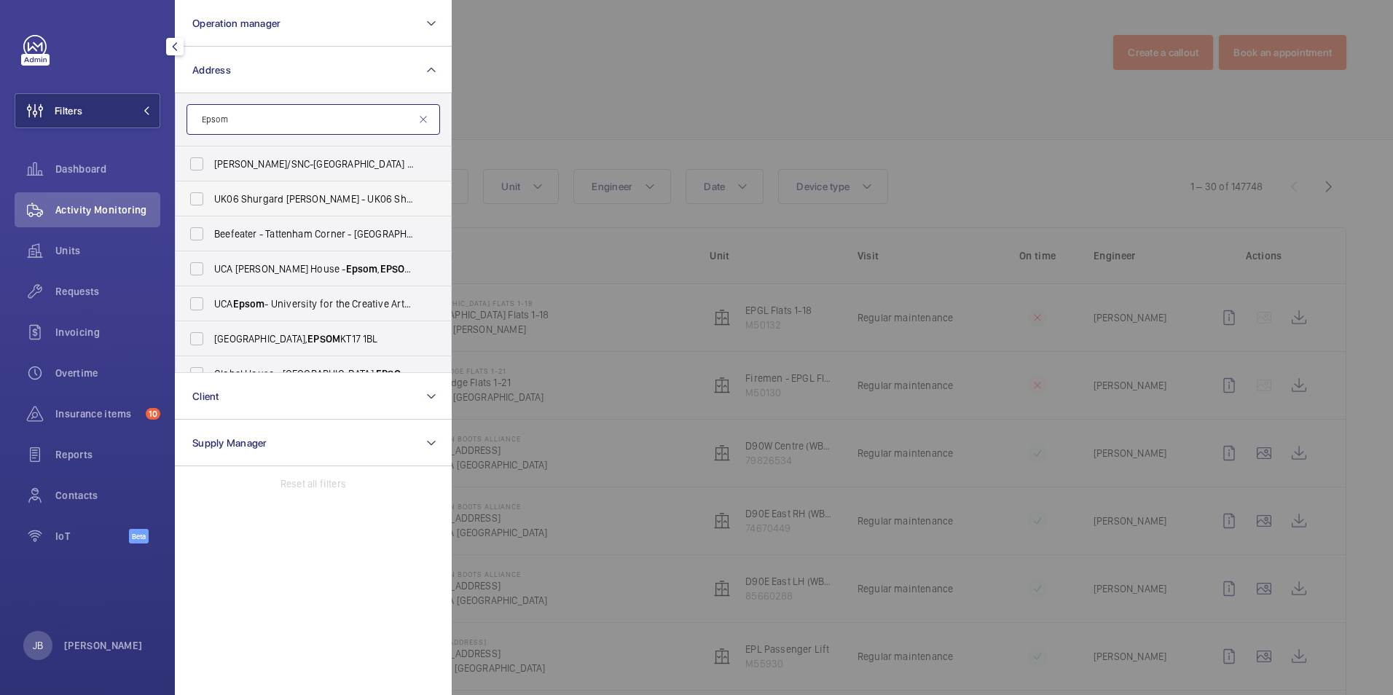
type input "Epsom"
click at [275, 205] on span "UK06 Shurgard [PERSON_NAME] - UK06 Shurgard [PERSON_NAME] - [STREET_ADDRESS]" at bounding box center [314, 199] width 200 height 15
click at [211, 205] on input "UK06 Shurgard [PERSON_NAME] - UK06 Shurgard [PERSON_NAME] - [STREET_ADDRESS]" at bounding box center [196, 198] width 29 height 29
checkbox input "true"
click at [602, 95] on div at bounding box center [1148, 347] width 1393 height 695
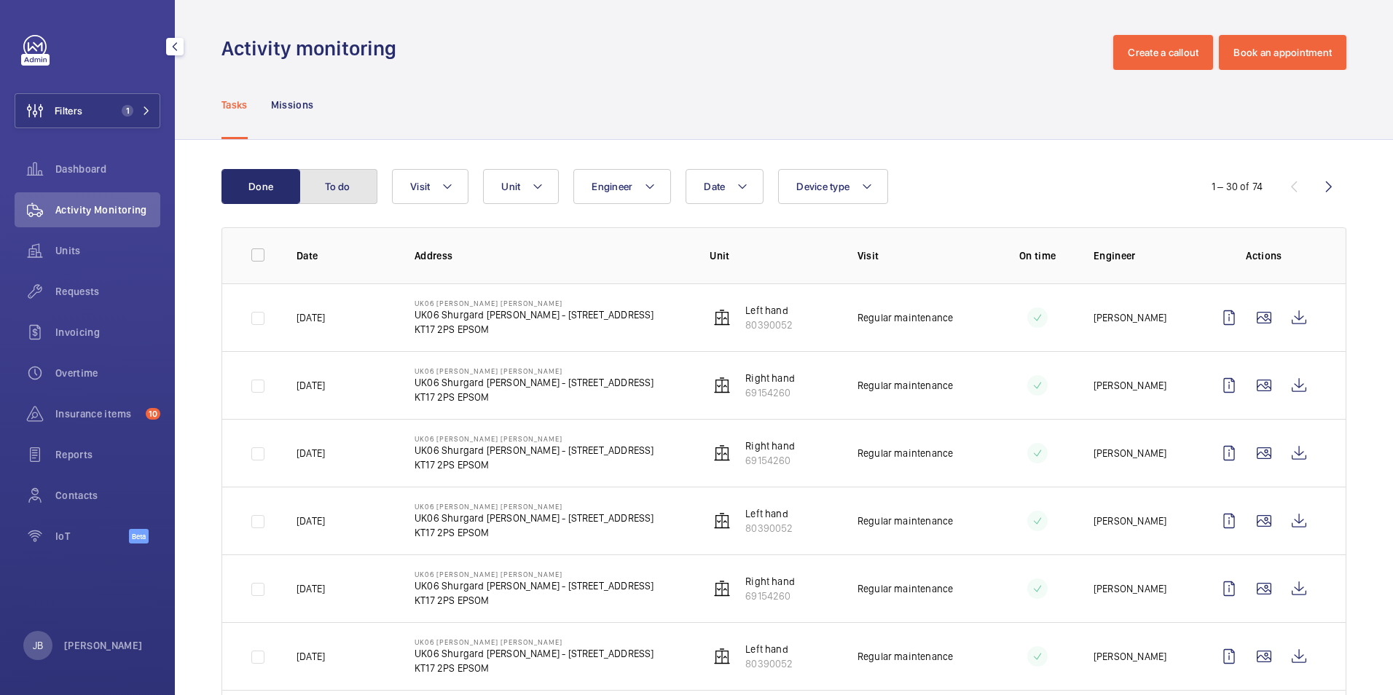
click at [313, 175] on button "To do" at bounding box center [338, 186] width 79 height 35
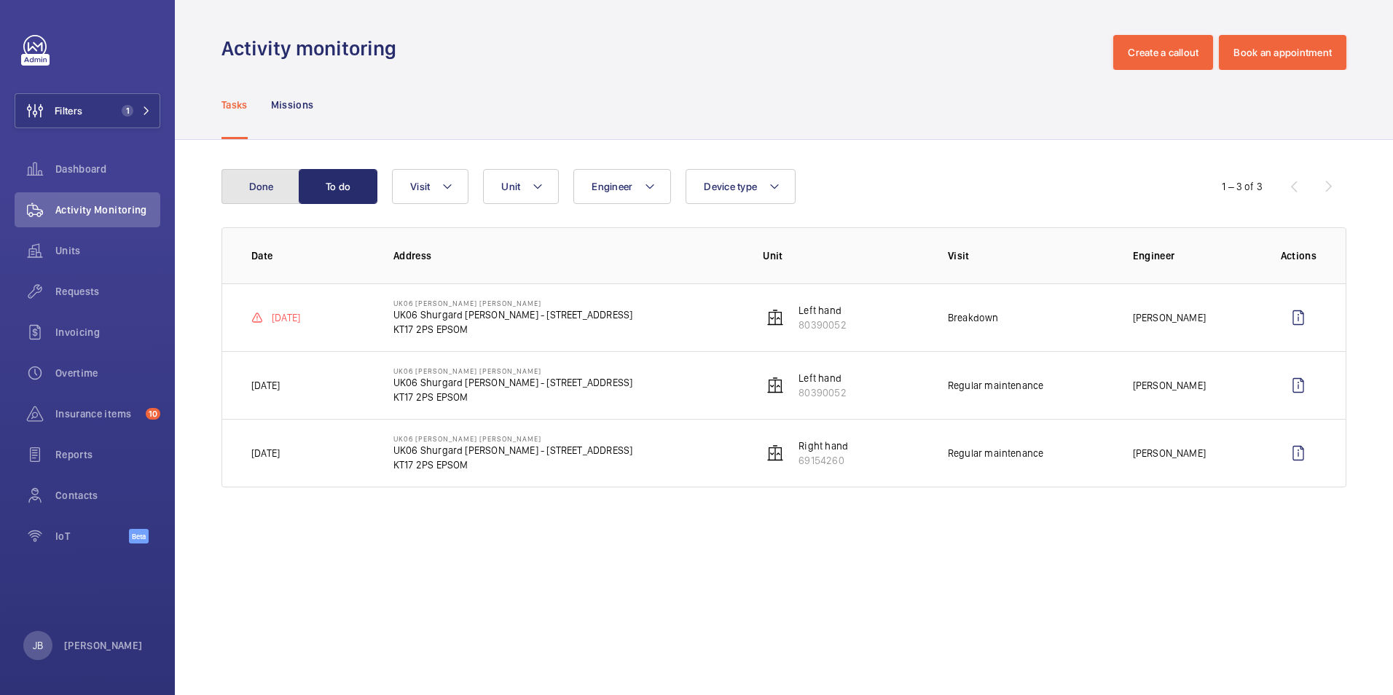
click at [282, 190] on button "Done" at bounding box center [260, 186] width 79 height 35
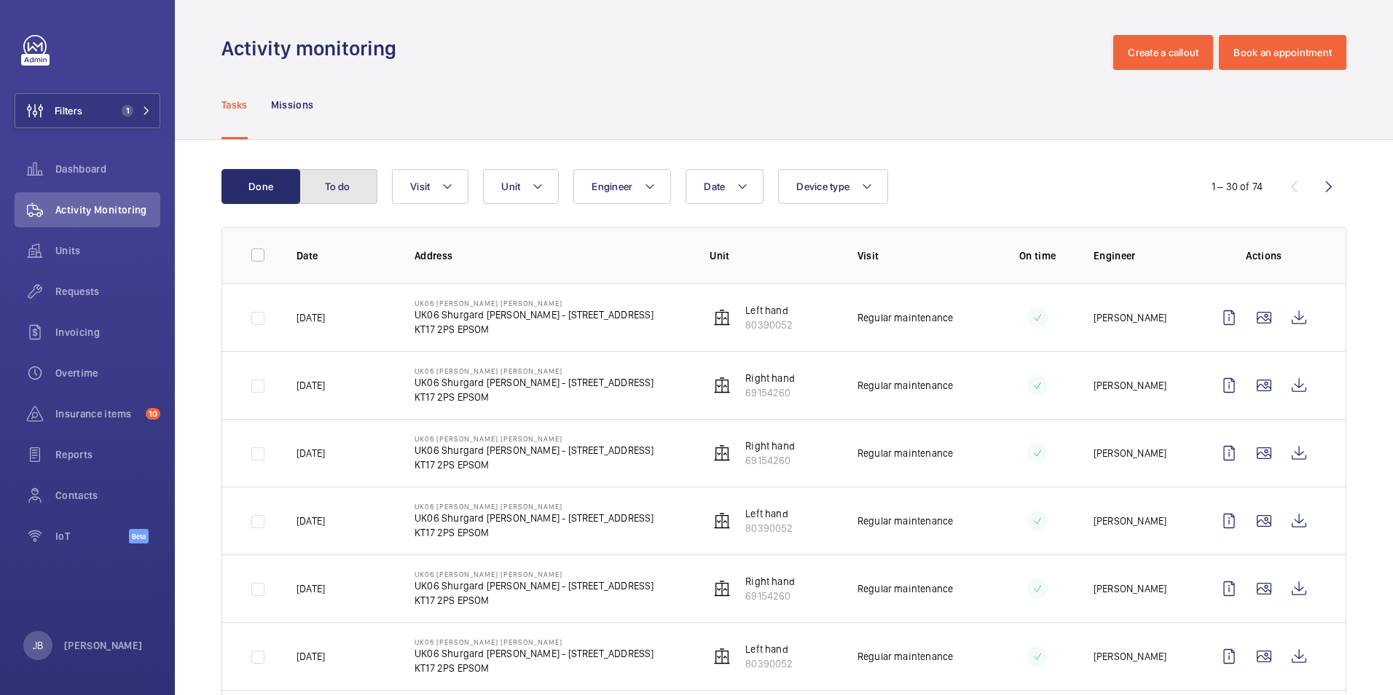
click at [346, 175] on button "To do" at bounding box center [338, 186] width 79 height 35
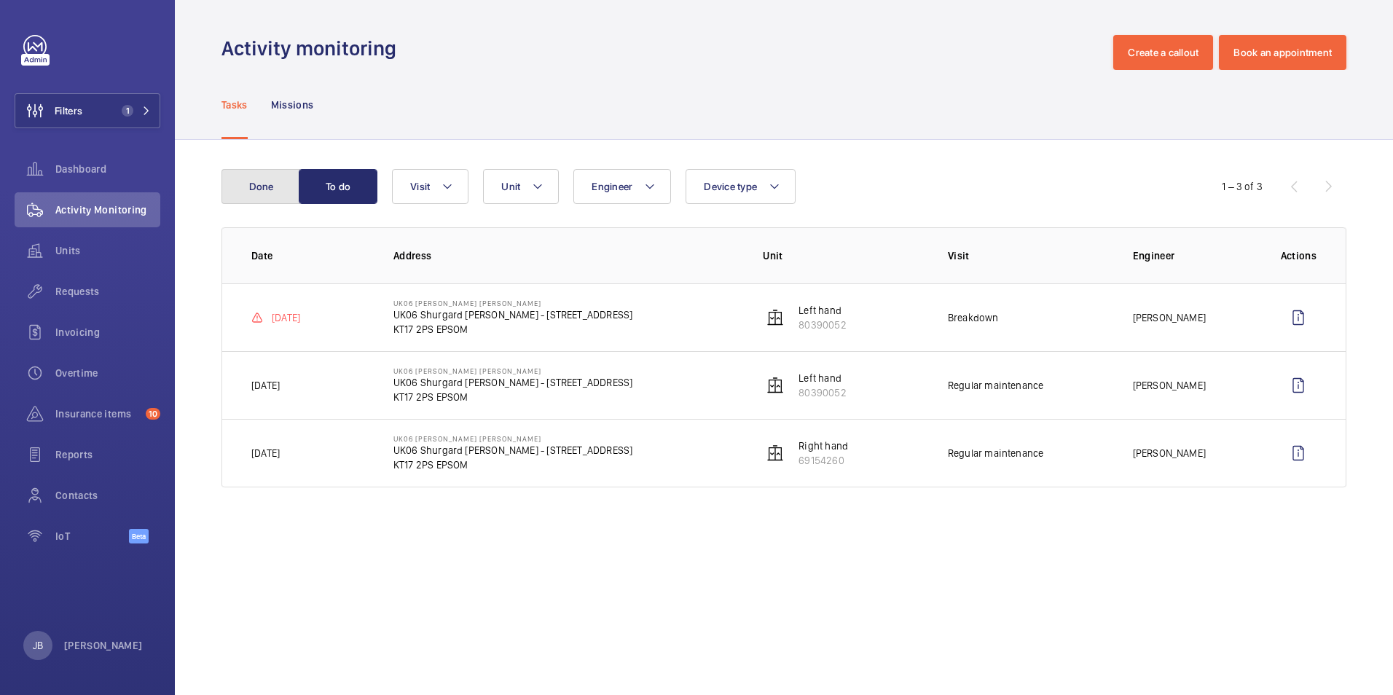
click at [253, 196] on button "Done" at bounding box center [260, 186] width 79 height 35
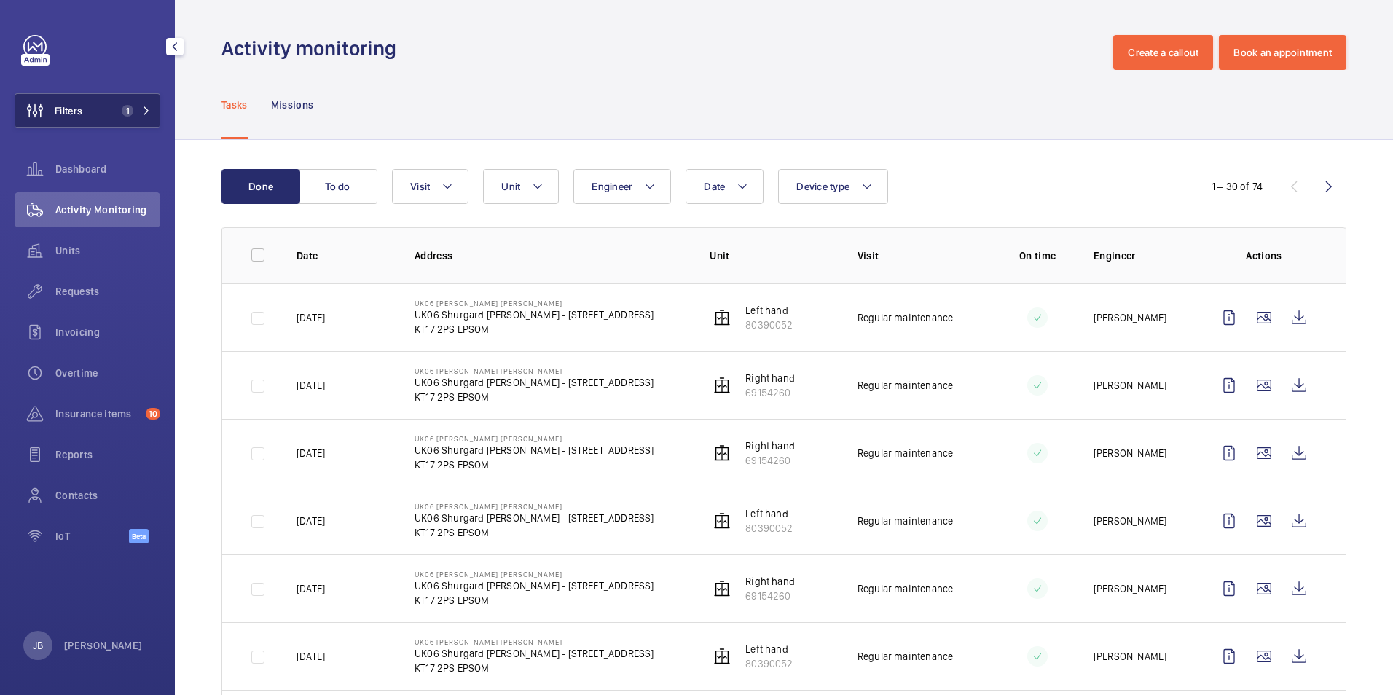
click at [103, 107] on button "Filters 1" at bounding box center [88, 110] width 146 height 35
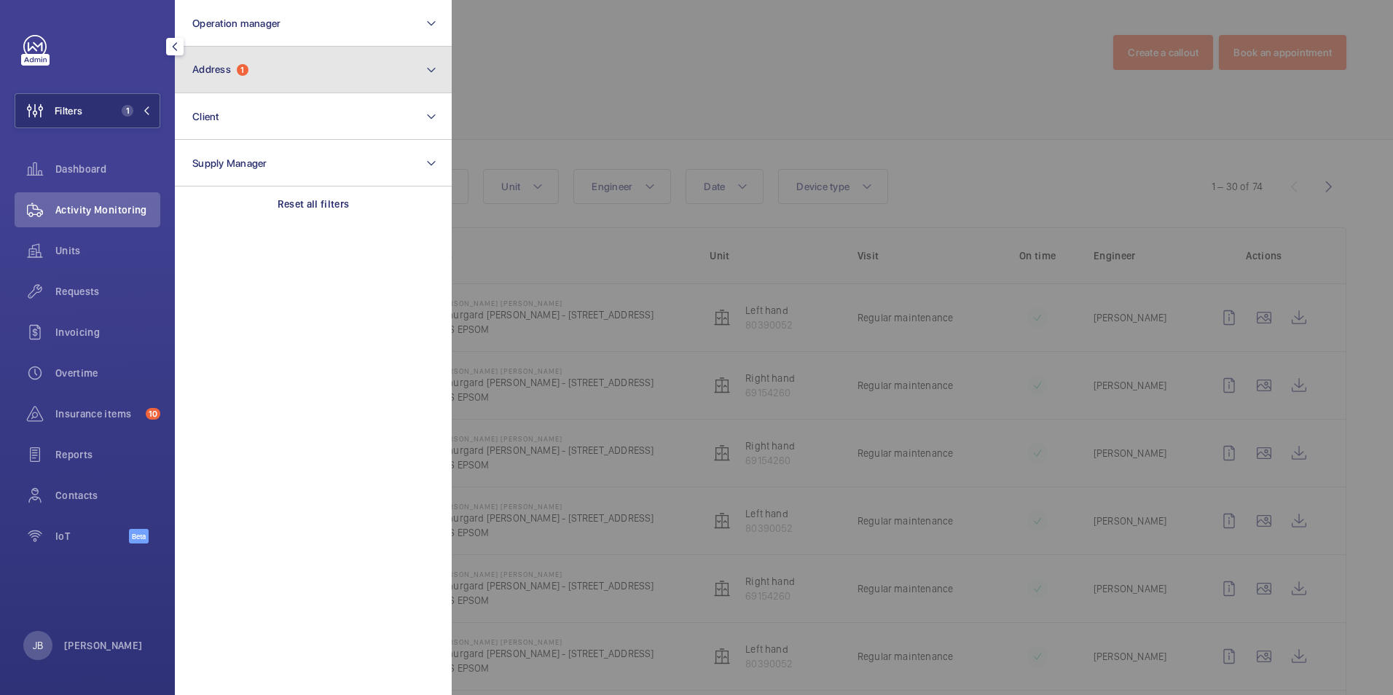
click at [288, 53] on button "Address 1" at bounding box center [313, 70] width 277 height 47
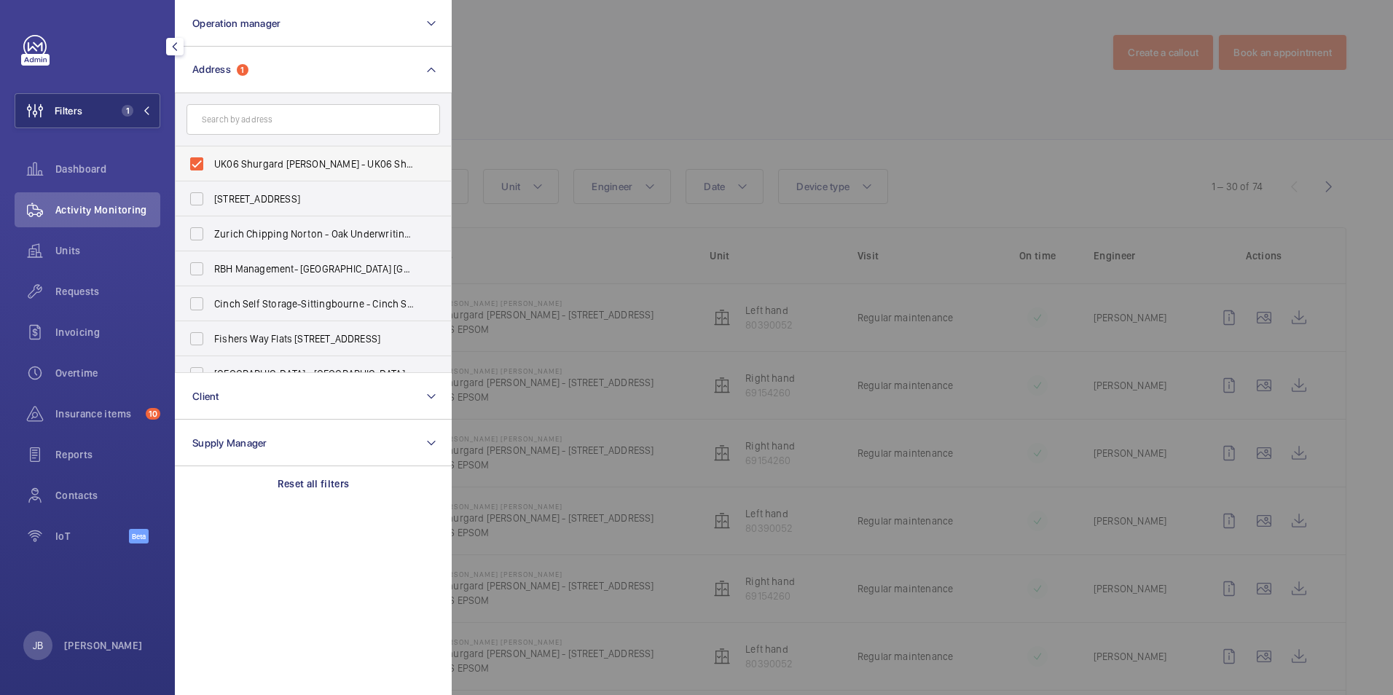
click at [197, 166] on label "UK06 Shurgard [PERSON_NAME] - UK06 Shurgard [PERSON_NAME] - [STREET_ADDRESS]" at bounding box center [302, 163] width 253 height 35
click at [197, 166] on input "UK06 Shurgard [PERSON_NAME] - UK06 Shurgard [PERSON_NAME] - [STREET_ADDRESS]" at bounding box center [196, 163] width 29 height 29
checkbox input "false"
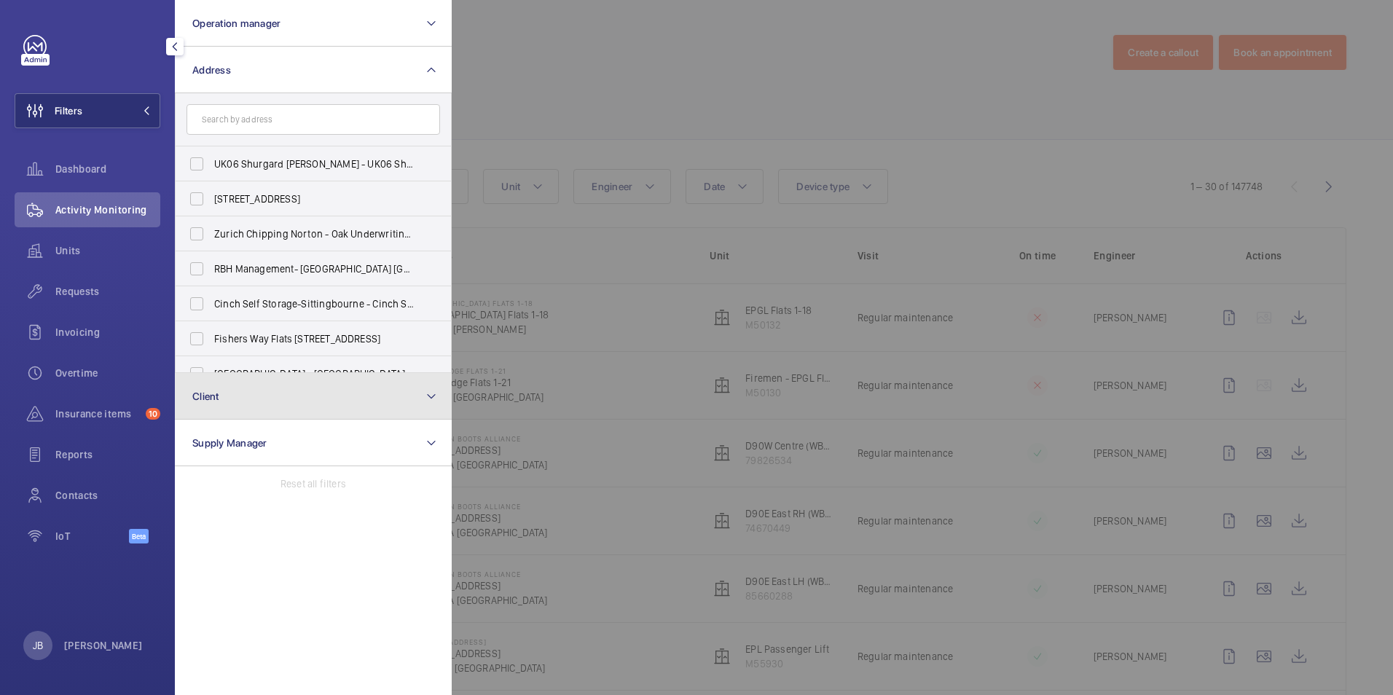
click at [280, 407] on button "Client" at bounding box center [313, 396] width 277 height 47
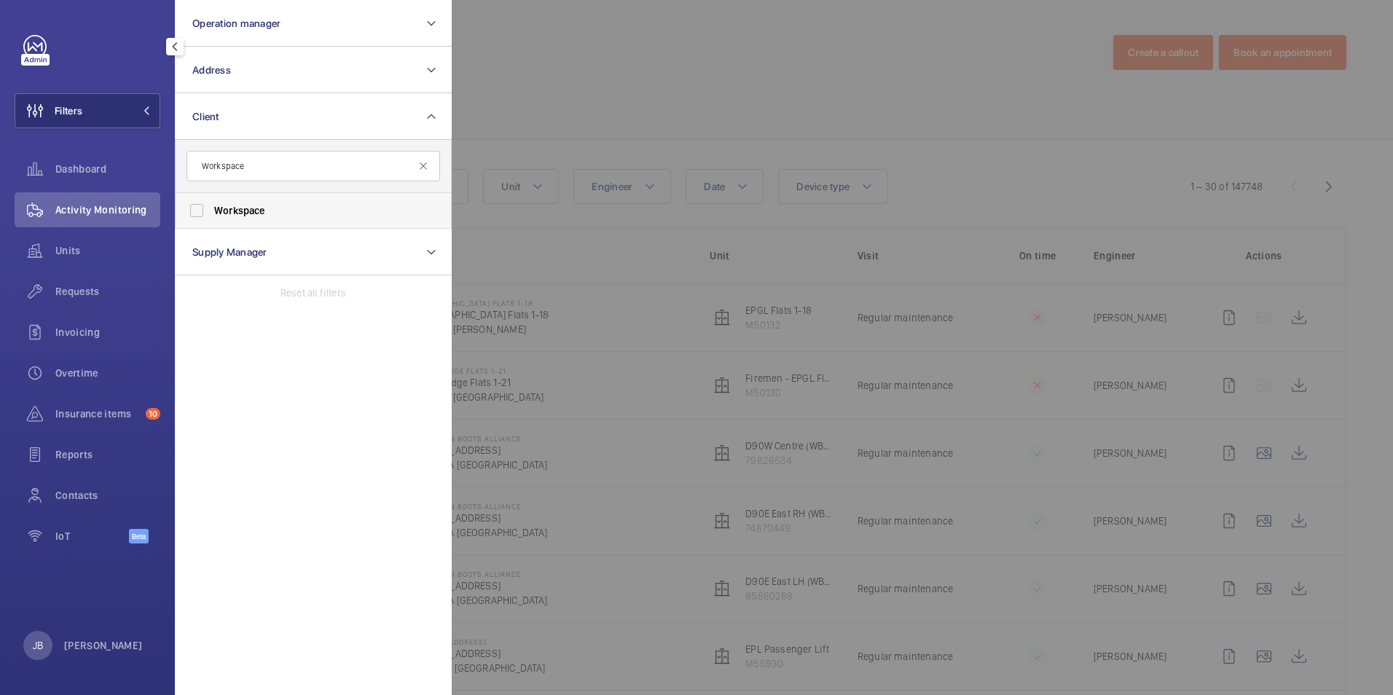
type input "Workspace"
click at [202, 213] on label "Workspace" at bounding box center [302, 210] width 253 height 35
click at [202, 213] on input "Workspace" at bounding box center [196, 210] width 29 height 29
checkbox input "true"
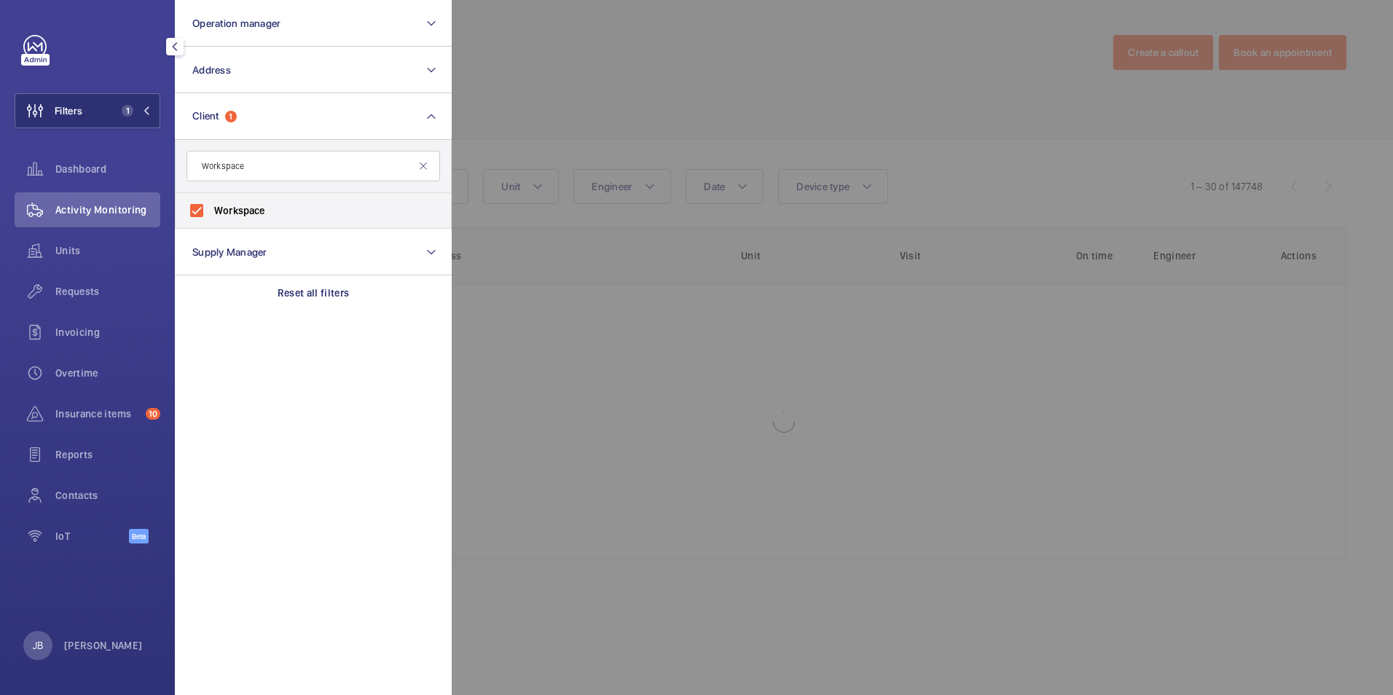
click at [472, 143] on div at bounding box center [1148, 347] width 1393 height 695
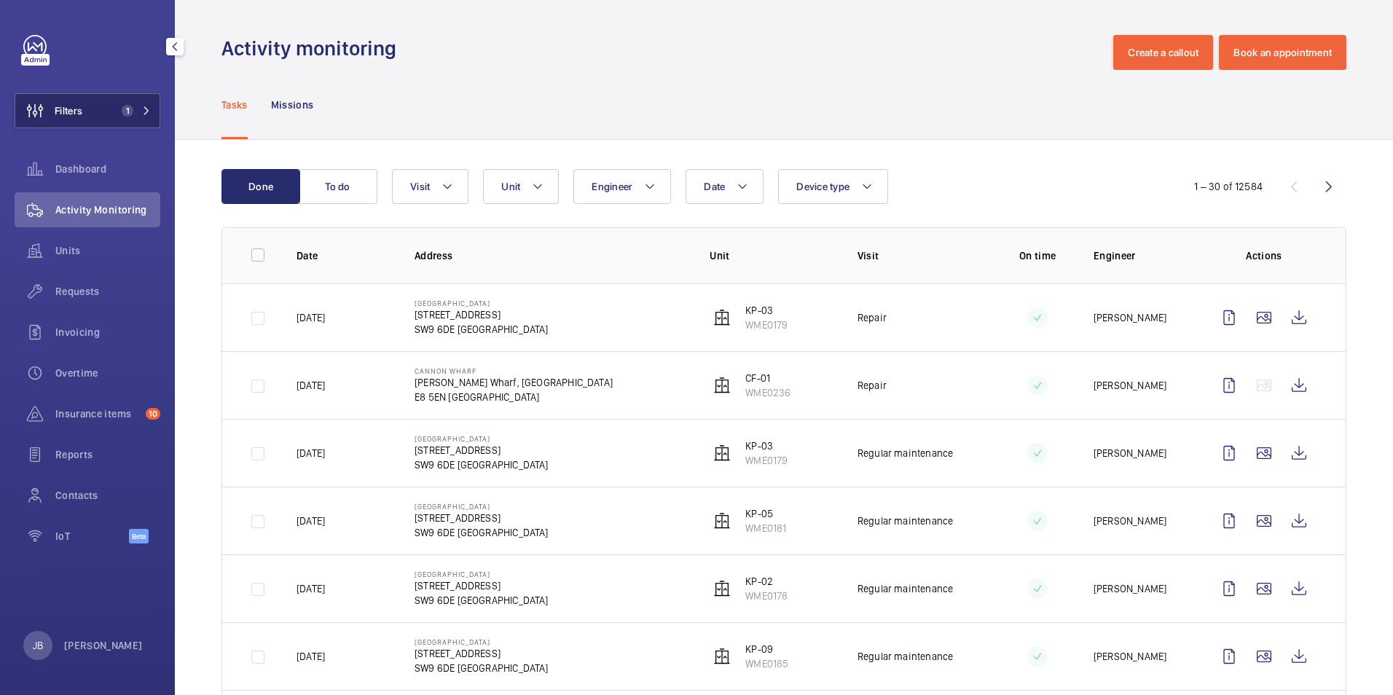
click at [82, 109] on span "Filters" at bounding box center [69, 110] width 28 height 15
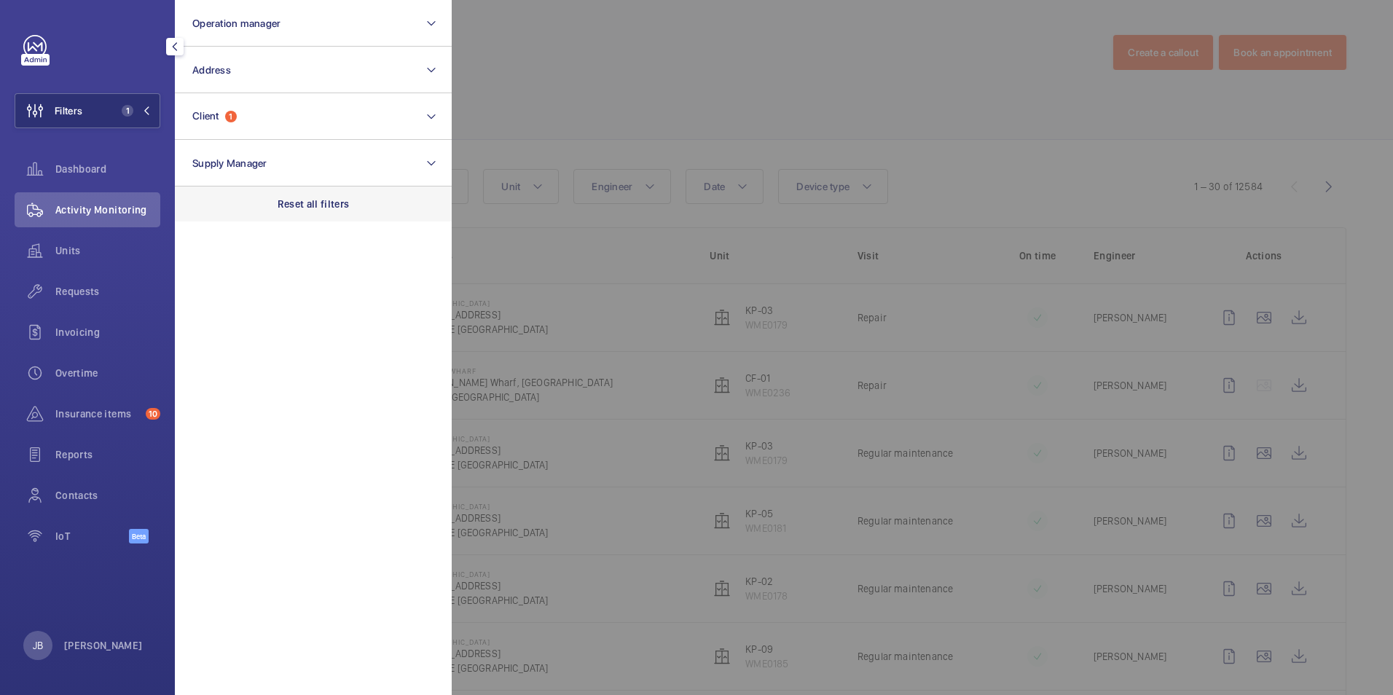
click at [337, 206] on p "Reset all filters" at bounding box center [313, 204] width 72 height 15
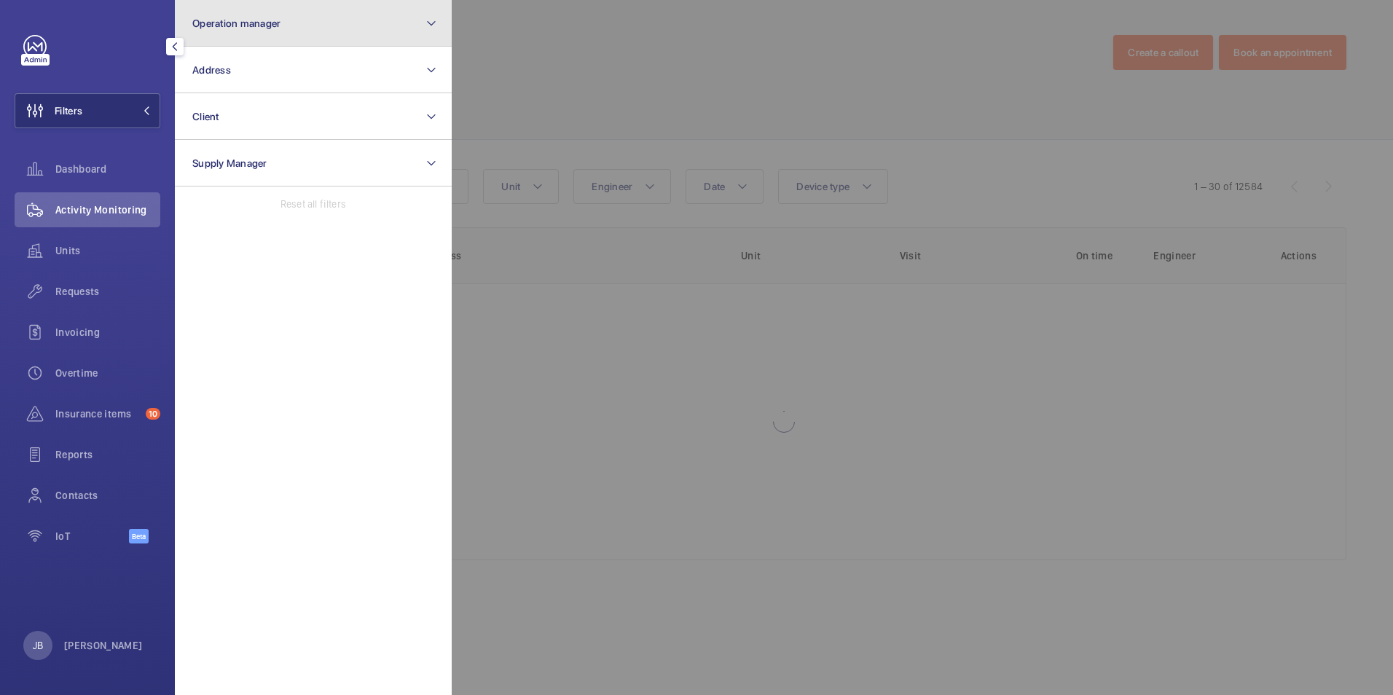
click at [285, 30] on button "Operation manager" at bounding box center [313, 23] width 277 height 47
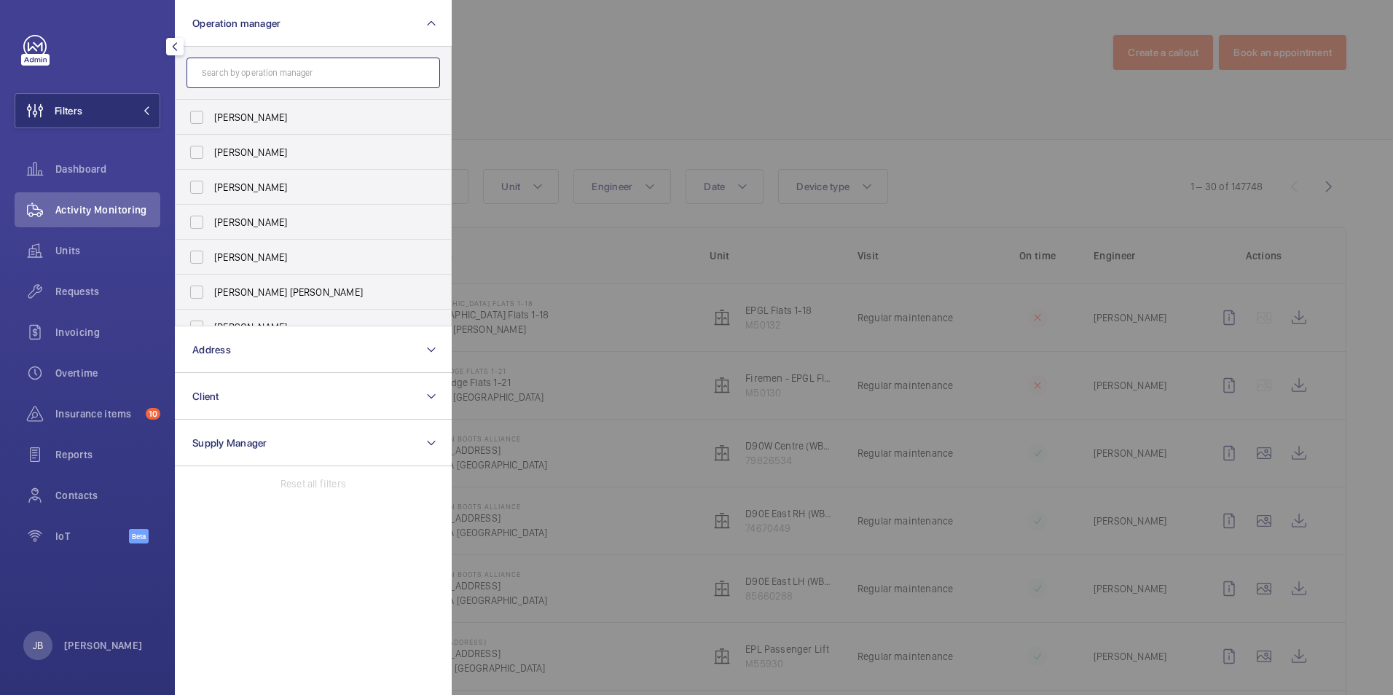
click at [267, 62] on input "text" at bounding box center [312, 73] width 253 height 31
click at [271, 81] on input "text" at bounding box center [312, 73] width 253 height 31
click at [307, 77] on input "text" at bounding box center [312, 73] width 253 height 31
paste input "10 6TH"
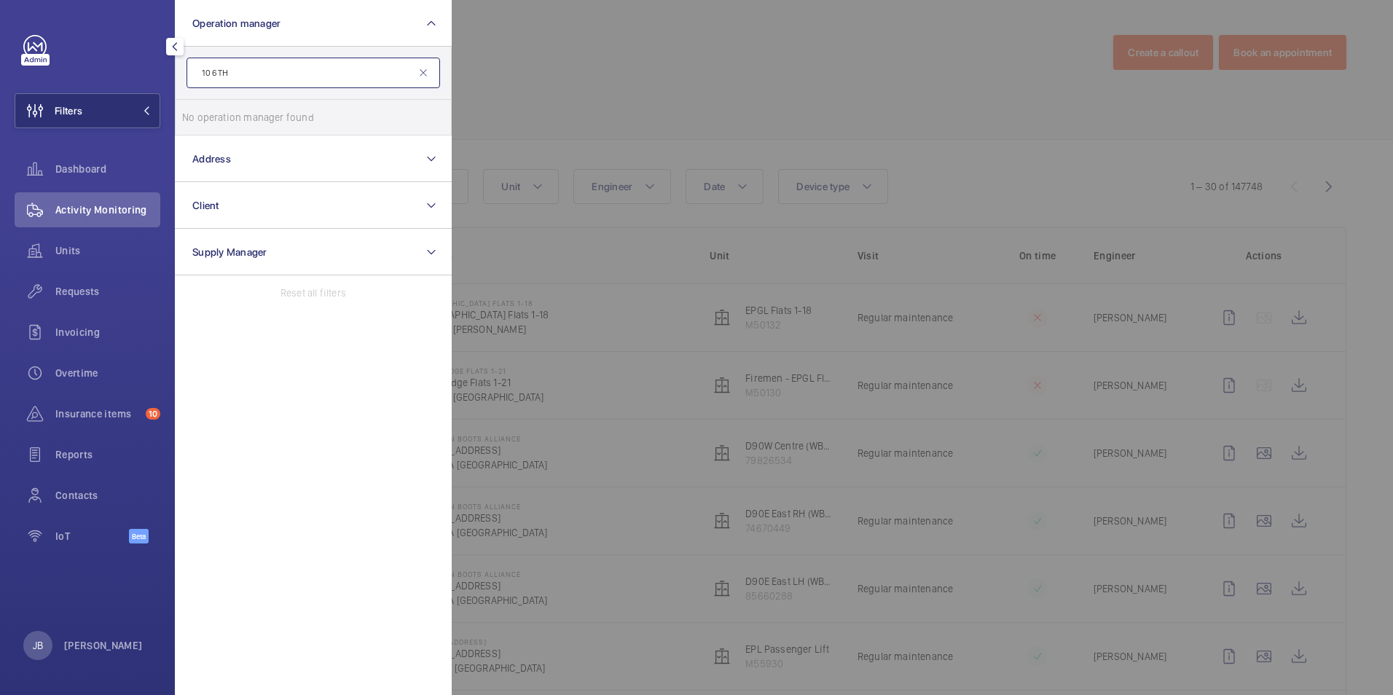
click at [199, 71] on input "10 6TH" at bounding box center [312, 73] width 253 height 31
click at [250, 70] on input "w10 6TH" at bounding box center [312, 73] width 253 height 31
click at [270, 71] on input "w10 6TH" at bounding box center [312, 73] width 253 height 31
click at [208, 74] on input "w10 6TH" at bounding box center [312, 73] width 253 height 31
type input "W10 6TH"
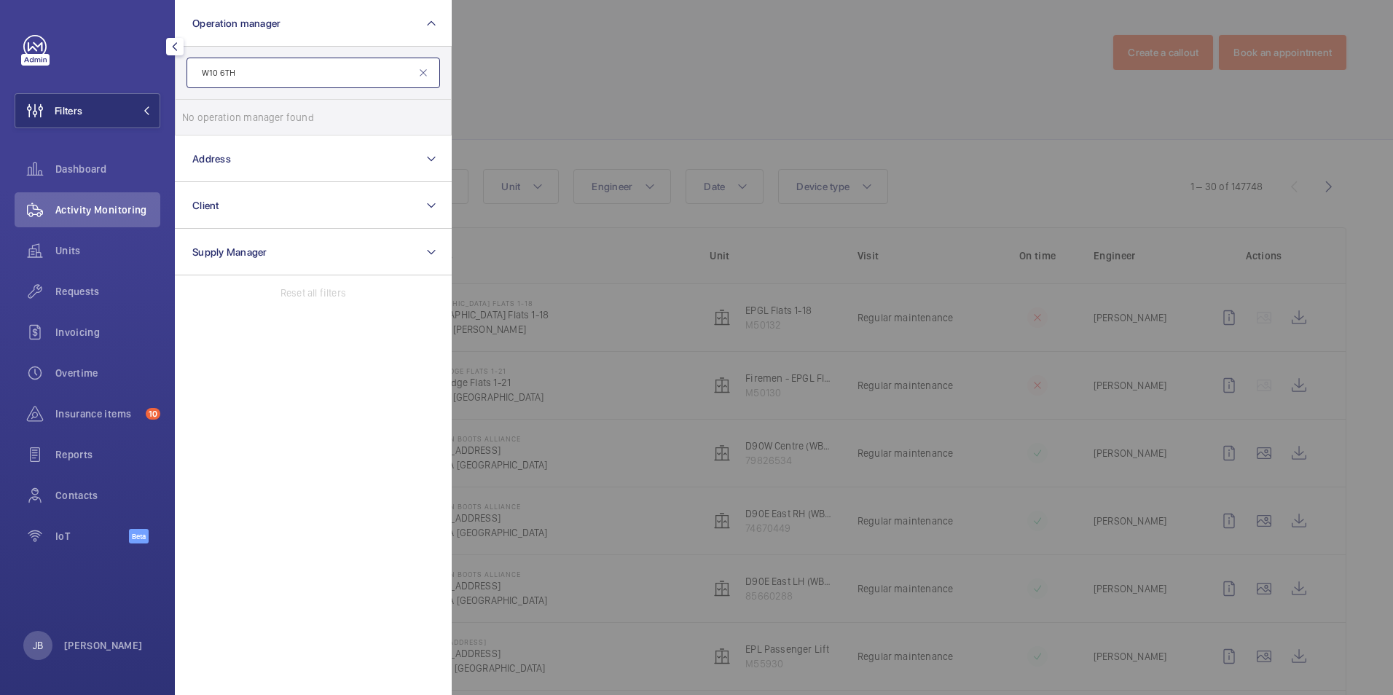
drag, startPoint x: 208, startPoint y: 74, endPoint x: 251, endPoint y: 202, distance: 134.5
click at [247, 189] on section "Operation manager W10 6TH No operation manager found Reset Address Client Suppl…" at bounding box center [313, 347] width 277 height 695
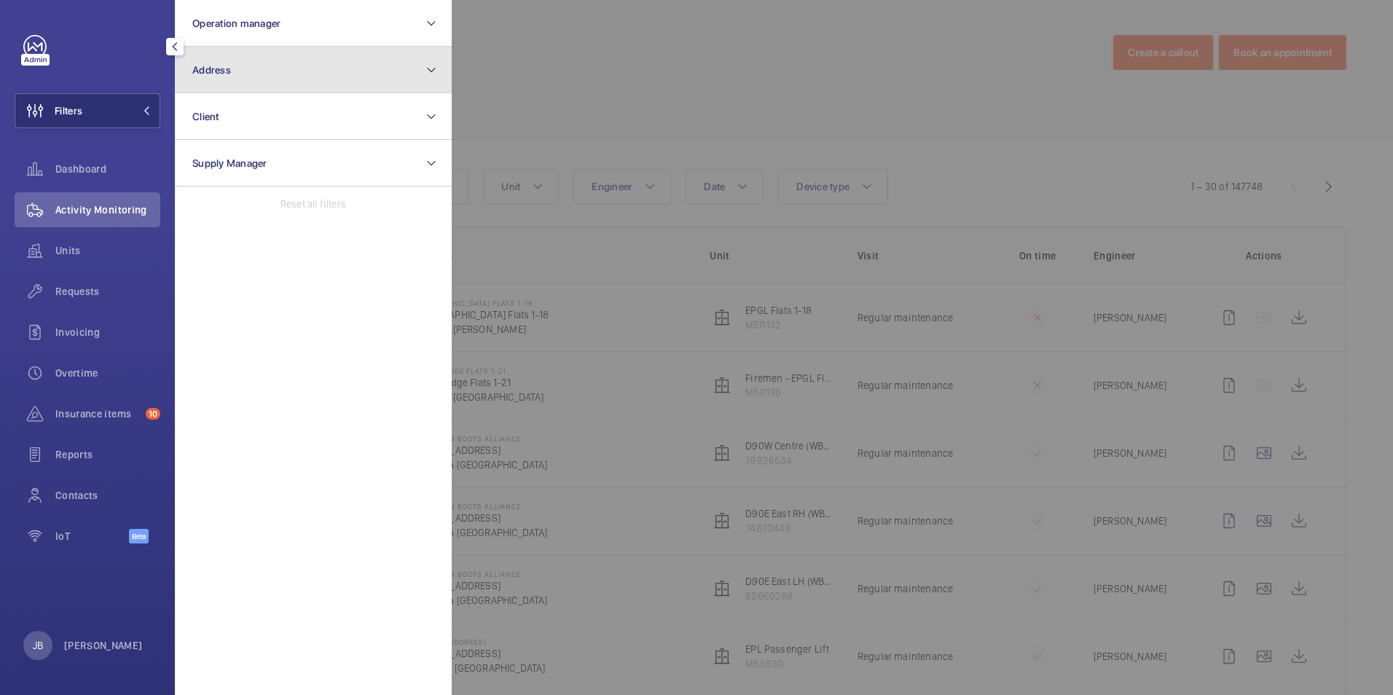
click at [298, 79] on button "Address" at bounding box center [313, 70] width 277 height 47
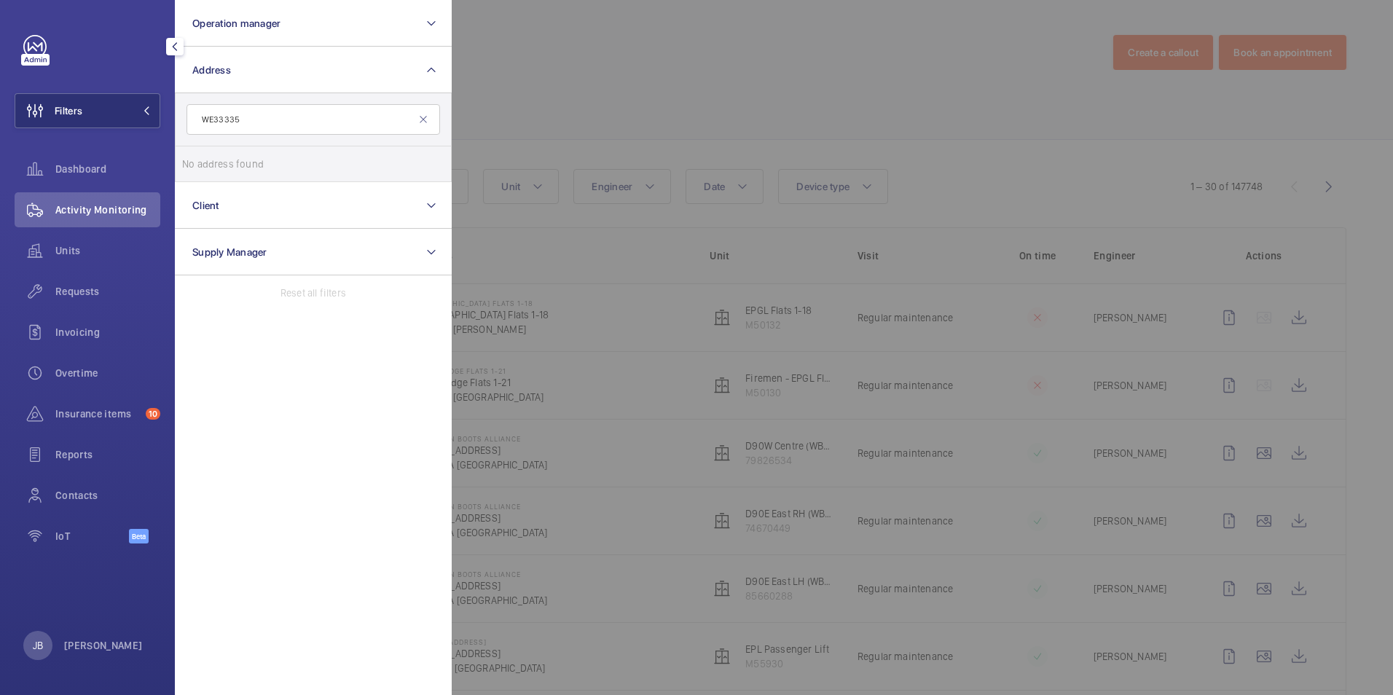
drag, startPoint x: 245, startPoint y: 115, endPoint x: 178, endPoint y: 114, distance: 67.0
click at [178, 114] on form "WE33335" at bounding box center [313, 119] width 275 height 53
type input "W10 6TH"
click at [193, 172] on label "UK20 Shurgard [GEOGRAPHIC_DATA] - [GEOGRAPHIC_DATA] [GEOGRAPHIC_DATA] [GEOGRAPH…" at bounding box center [302, 163] width 253 height 35
click at [193, 172] on input "UK20 Shurgard [GEOGRAPHIC_DATA] - [GEOGRAPHIC_DATA] [GEOGRAPHIC_DATA] [GEOGRAPH…" at bounding box center [196, 163] width 29 height 29
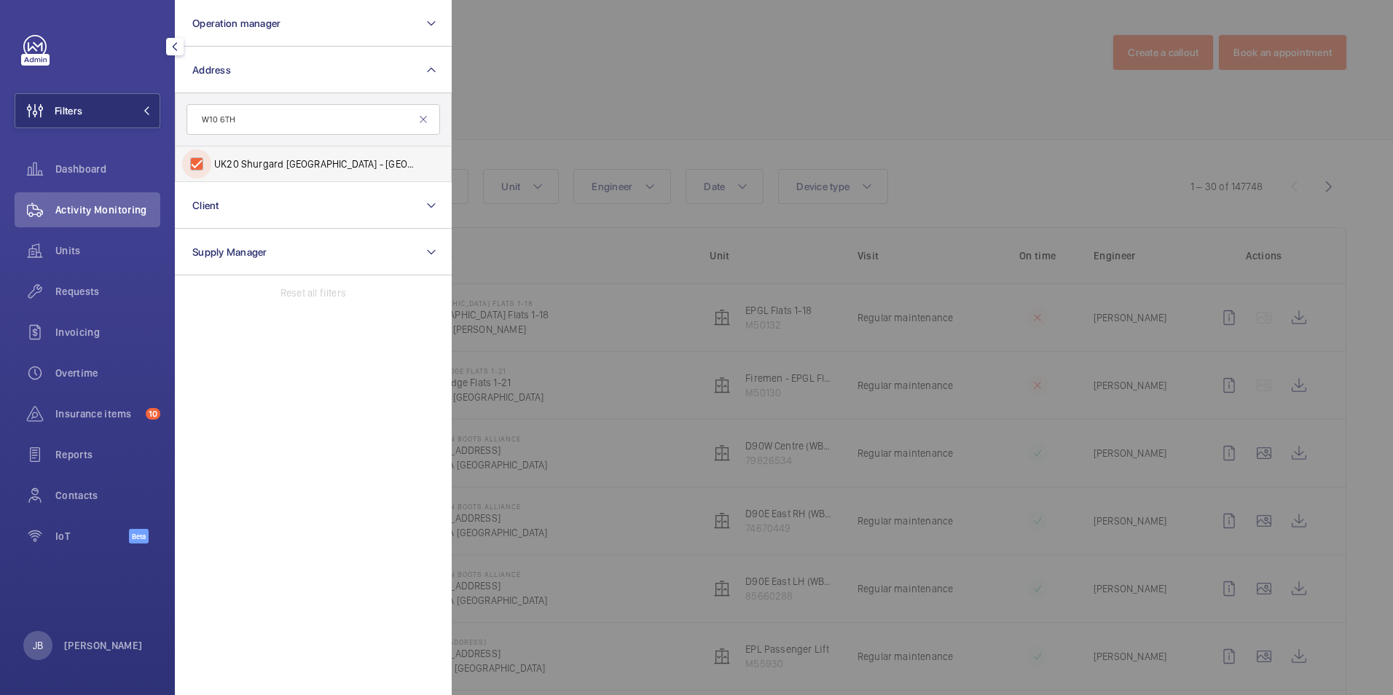
checkbox input "true"
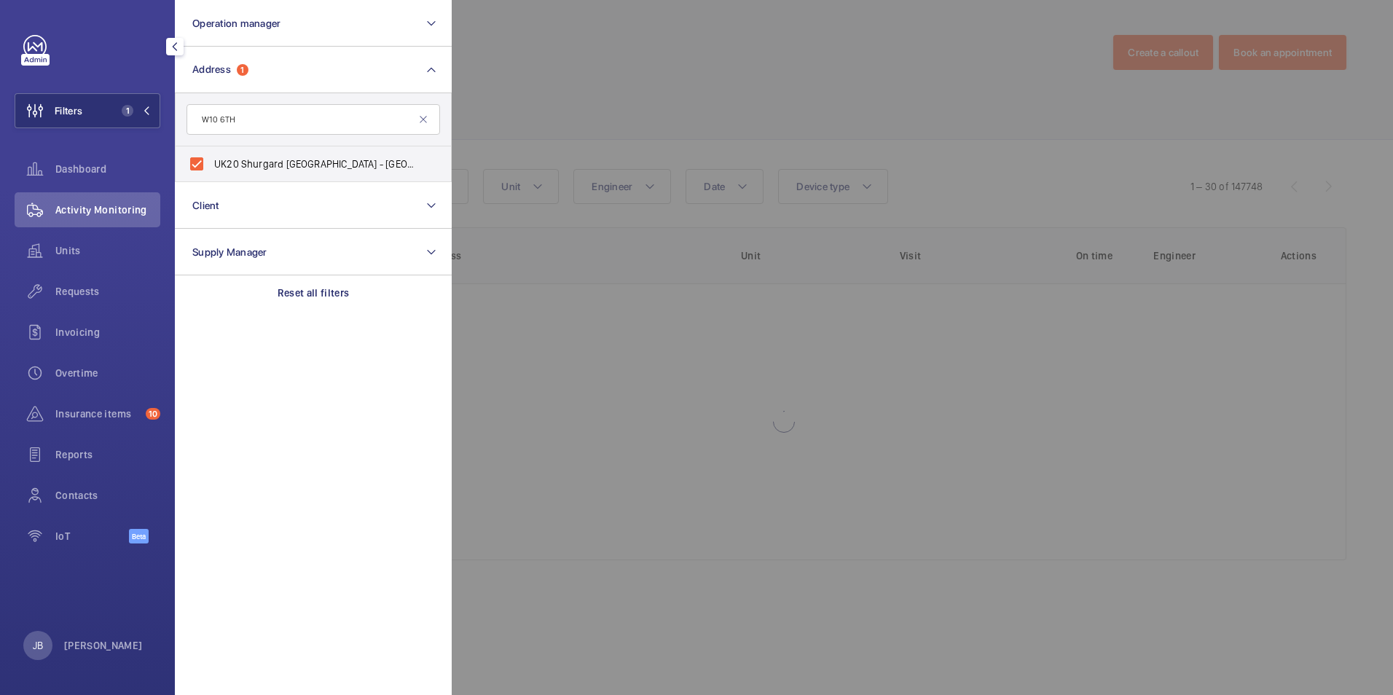
drag, startPoint x: 627, startPoint y: 131, endPoint x: 627, endPoint y: 120, distance: 10.9
click at [627, 130] on div at bounding box center [1148, 347] width 1393 height 695
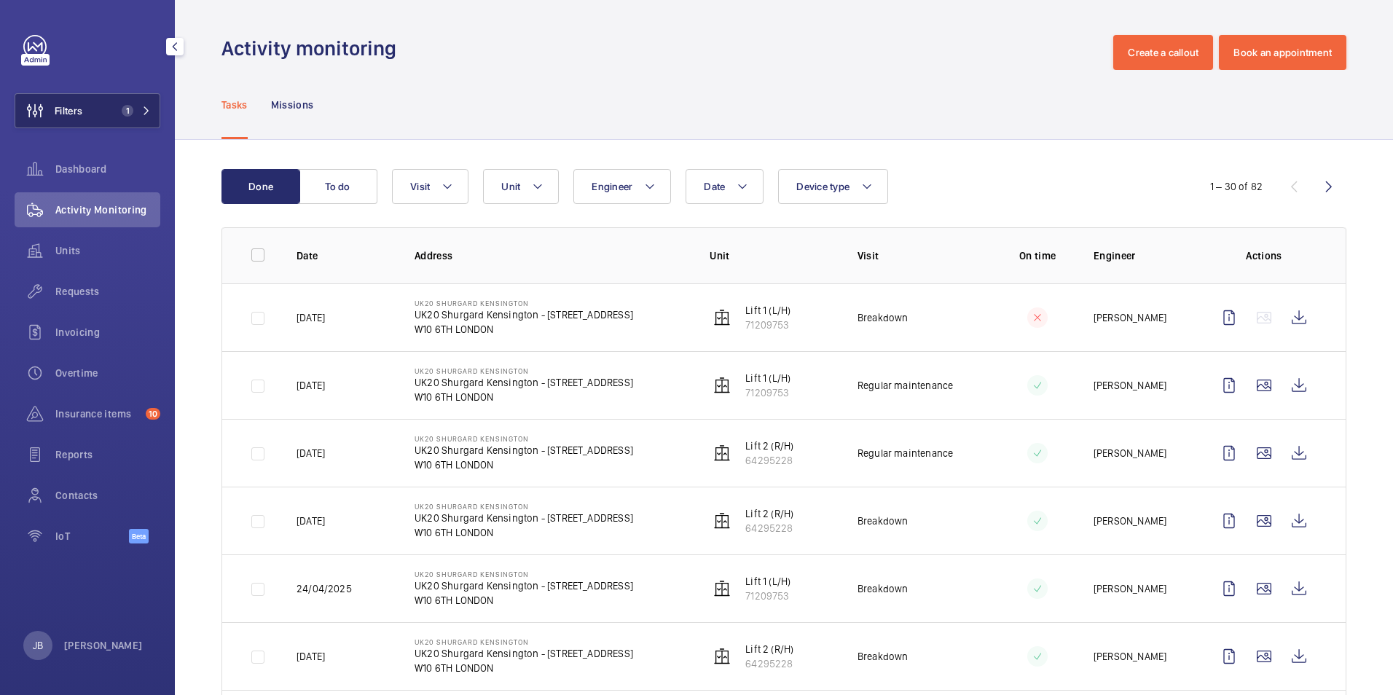
click at [71, 114] on span "Filters" at bounding box center [69, 110] width 28 height 15
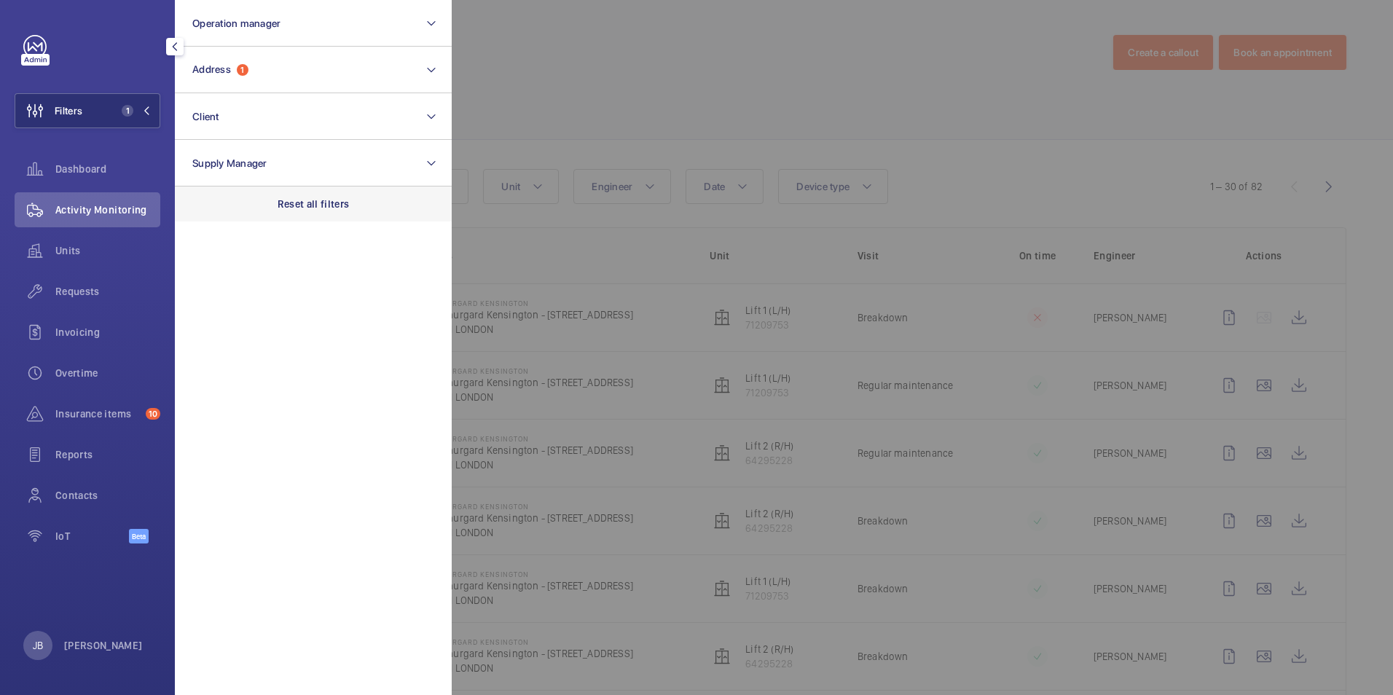
click at [332, 212] on div "Reset all filters" at bounding box center [313, 203] width 277 height 35
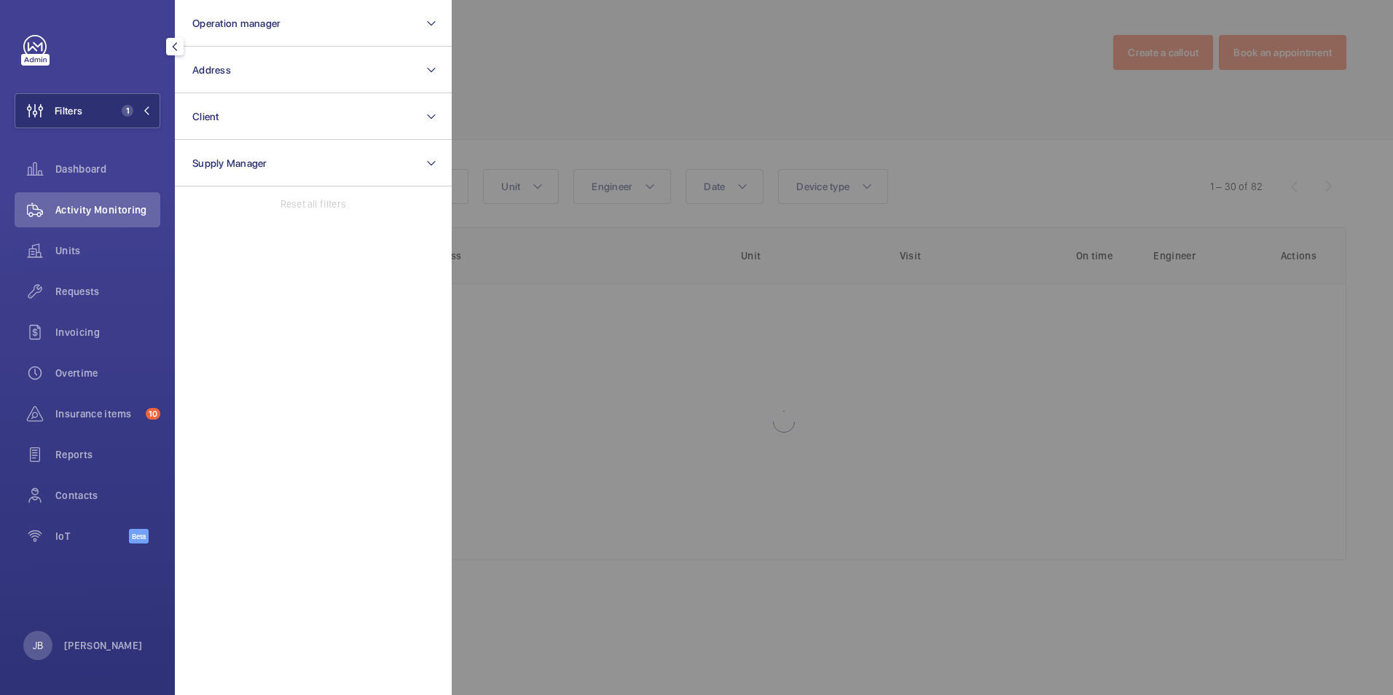
click at [545, 125] on div at bounding box center [1148, 347] width 1393 height 695
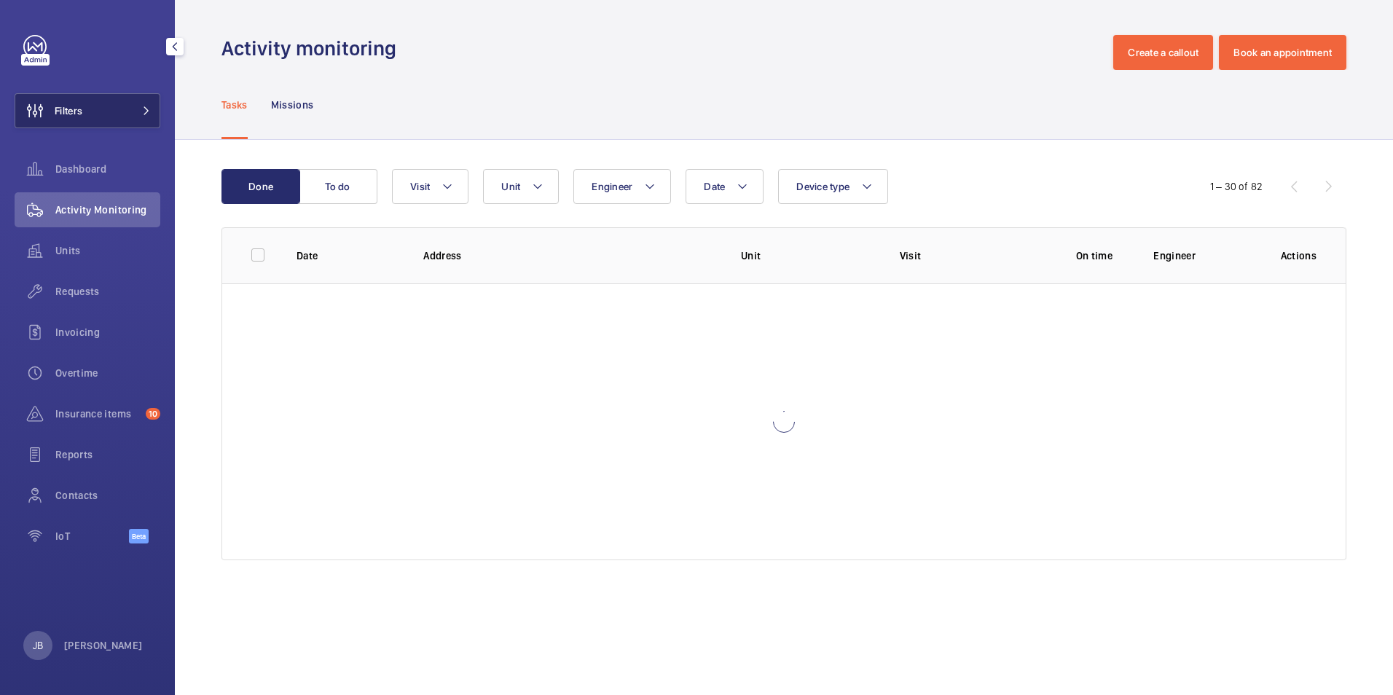
click at [117, 107] on button "Filters" at bounding box center [88, 110] width 146 height 35
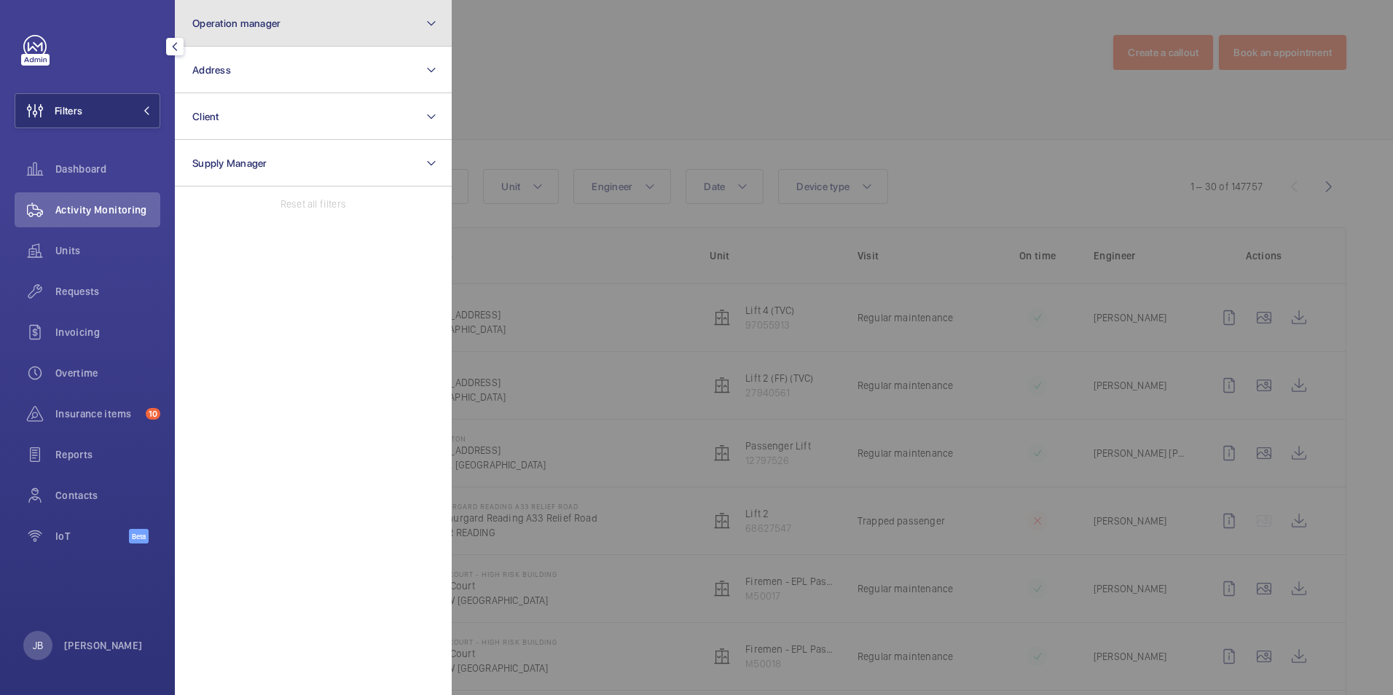
click at [316, 36] on button "Operation manager" at bounding box center [313, 23] width 277 height 47
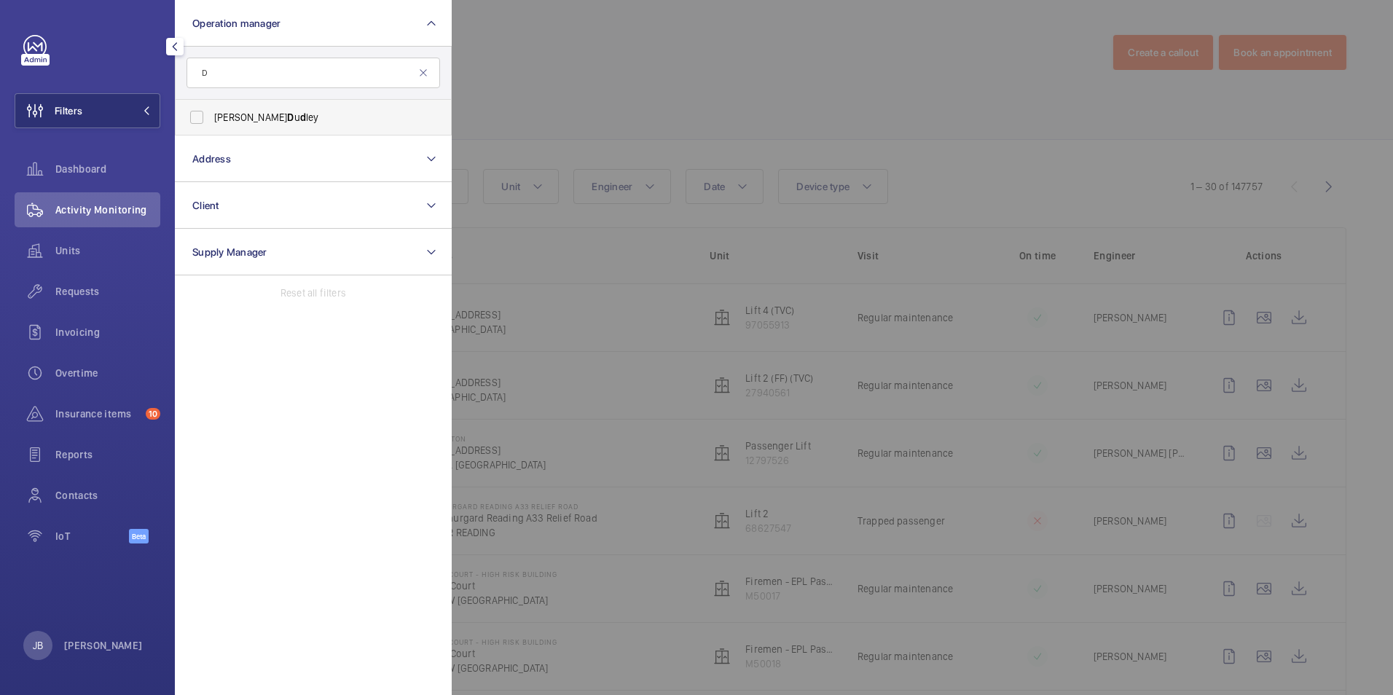
type input "D"
click at [237, 114] on span "[PERSON_NAME] D u d ley" at bounding box center [314, 117] width 200 height 15
click at [211, 114] on input "[PERSON_NAME] D u d ley" at bounding box center [196, 117] width 29 height 29
checkbox input "true"
click at [622, 83] on div at bounding box center [1148, 347] width 1393 height 695
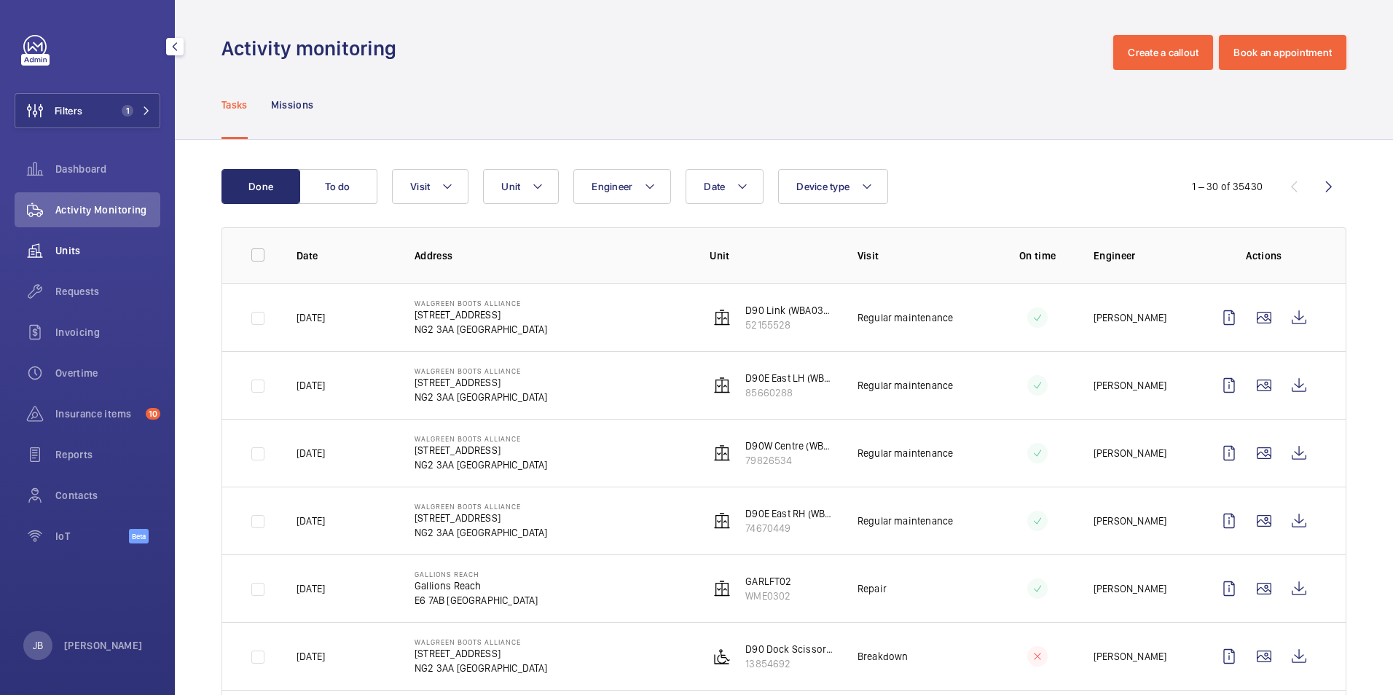
click at [75, 256] on span "Units" at bounding box center [107, 250] width 105 height 15
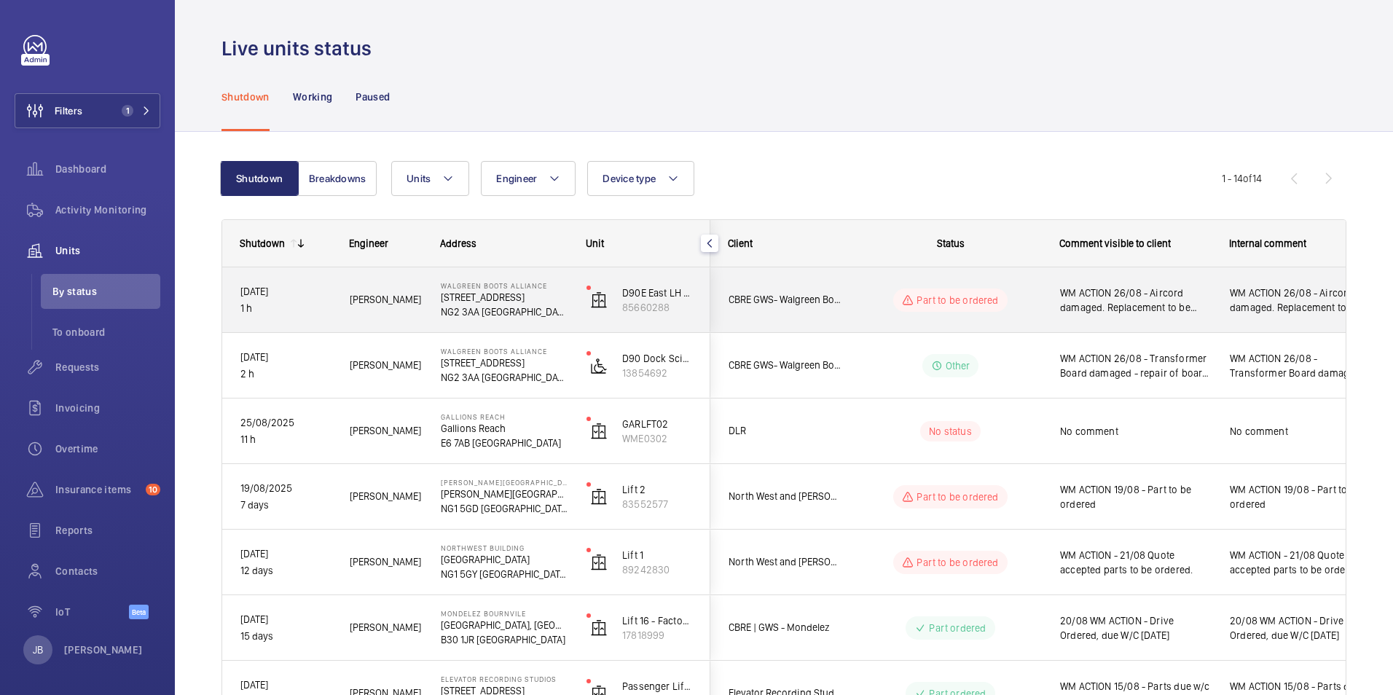
click at [1154, 307] on span "WM ACTION 26/08 - Aircord damaged. Replacement to be ordered. ETA 29/08" at bounding box center [1135, 300] width 151 height 29
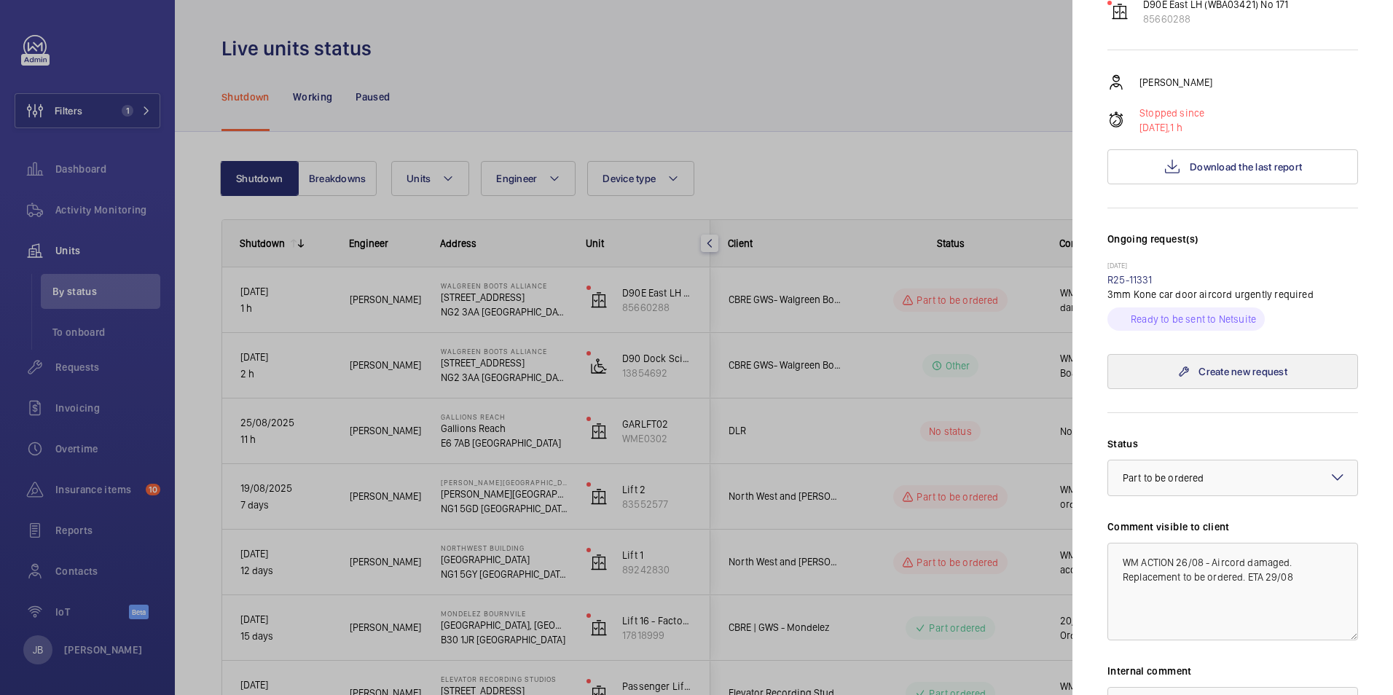
scroll to position [219, 0]
click at [1125, 270] on link "R25-11331" at bounding box center [1129, 276] width 45 height 12
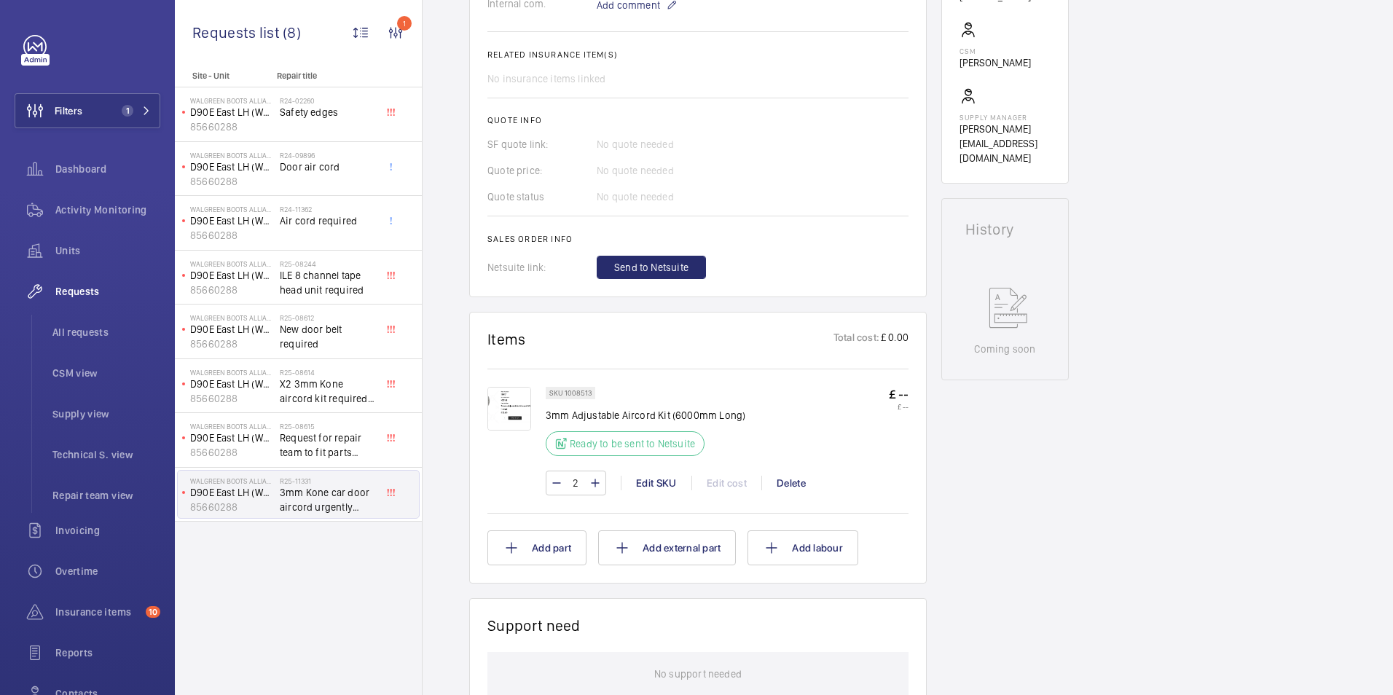
scroll to position [291, 0]
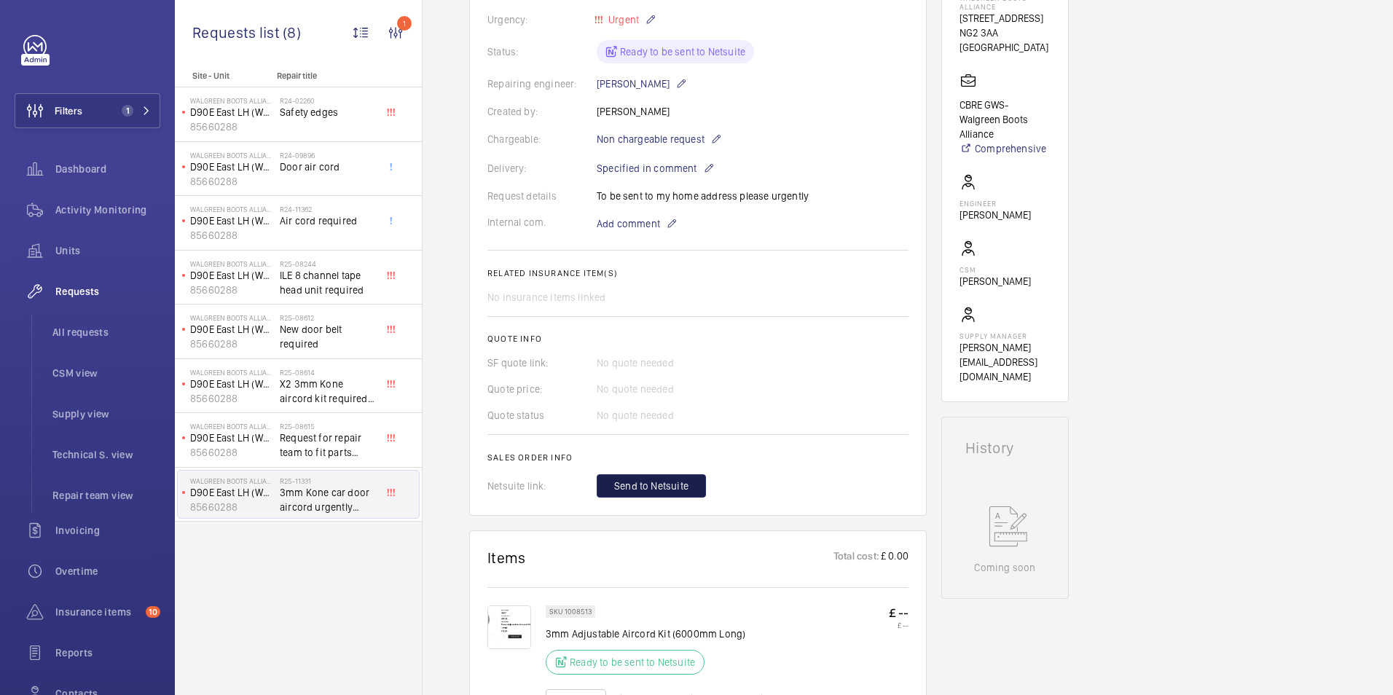
click at [651, 486] on span "Send to Netsuite" at bounding box center [651, 486] width 74 height 15
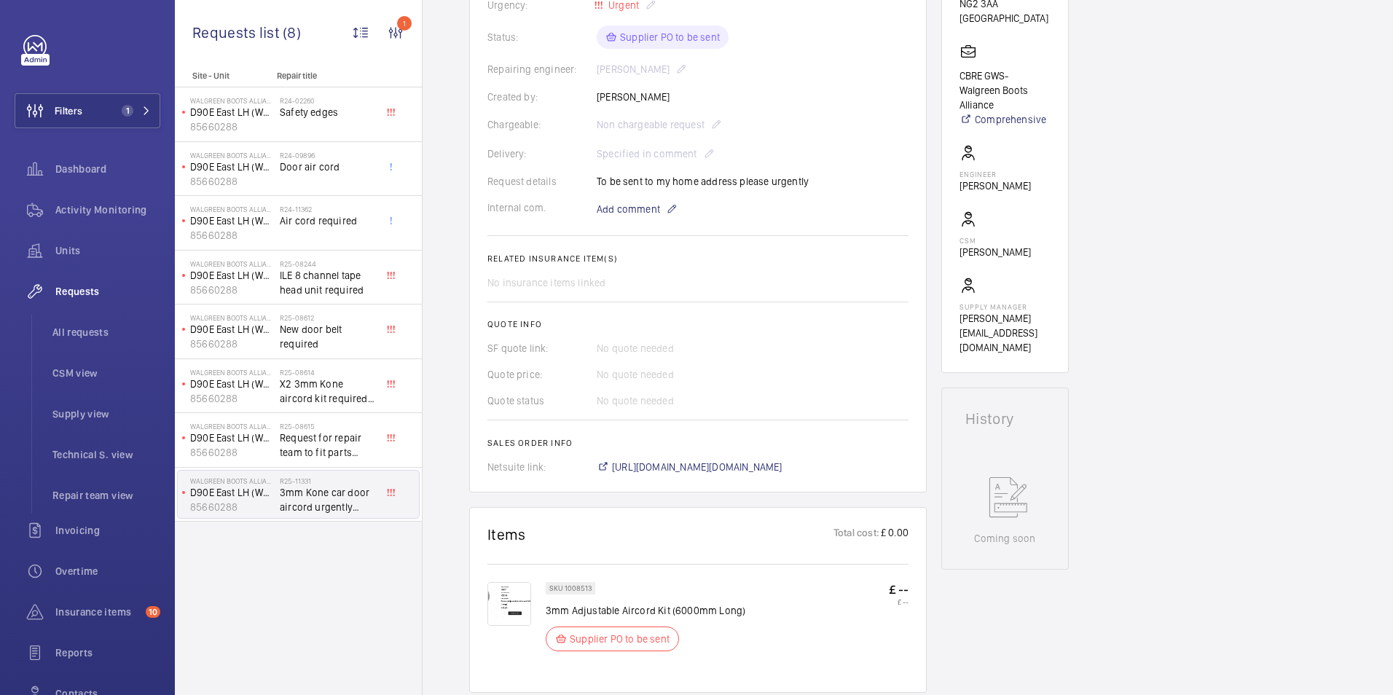
scroll to position [335, 0]
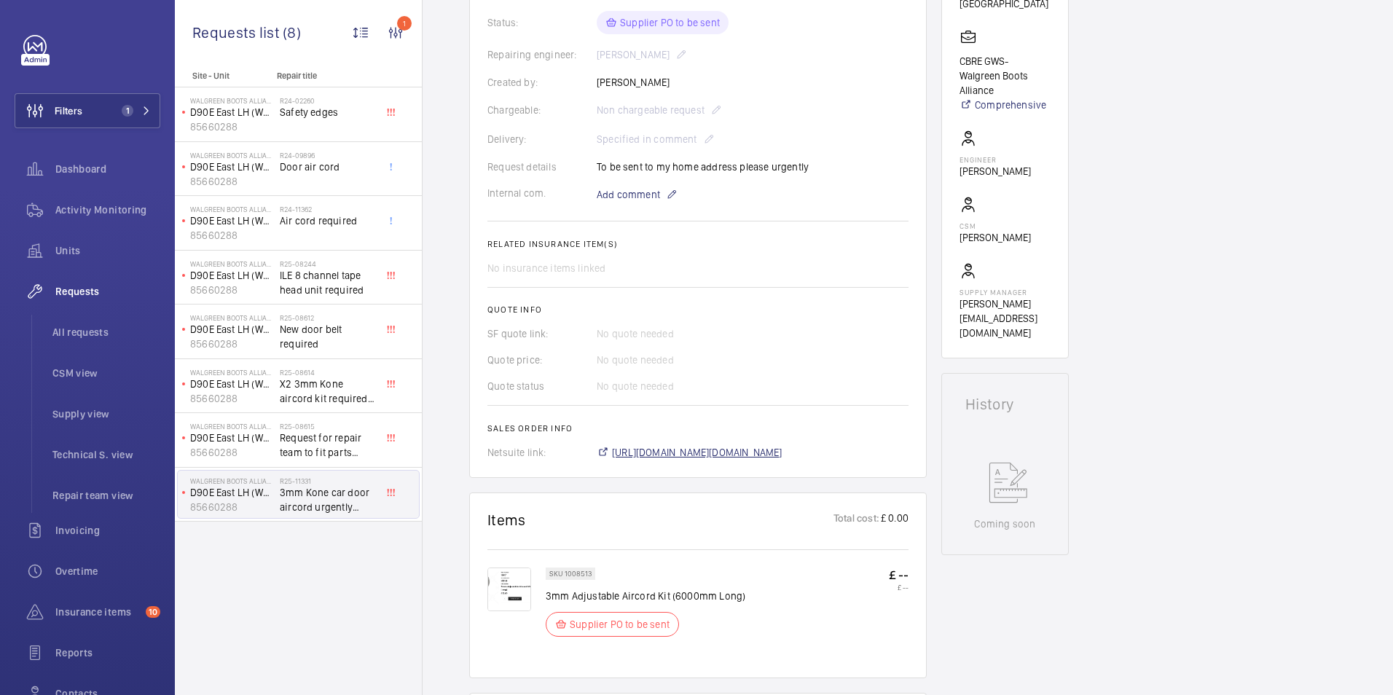
click at [690, 453] on span "[URL][DOMAIN_NAME][DOMAIN_NAME]" at bounding box center [697, 452] width 170 height 15
click at [505, 583] on img at bounding box center [509, 589] width 44 height 44
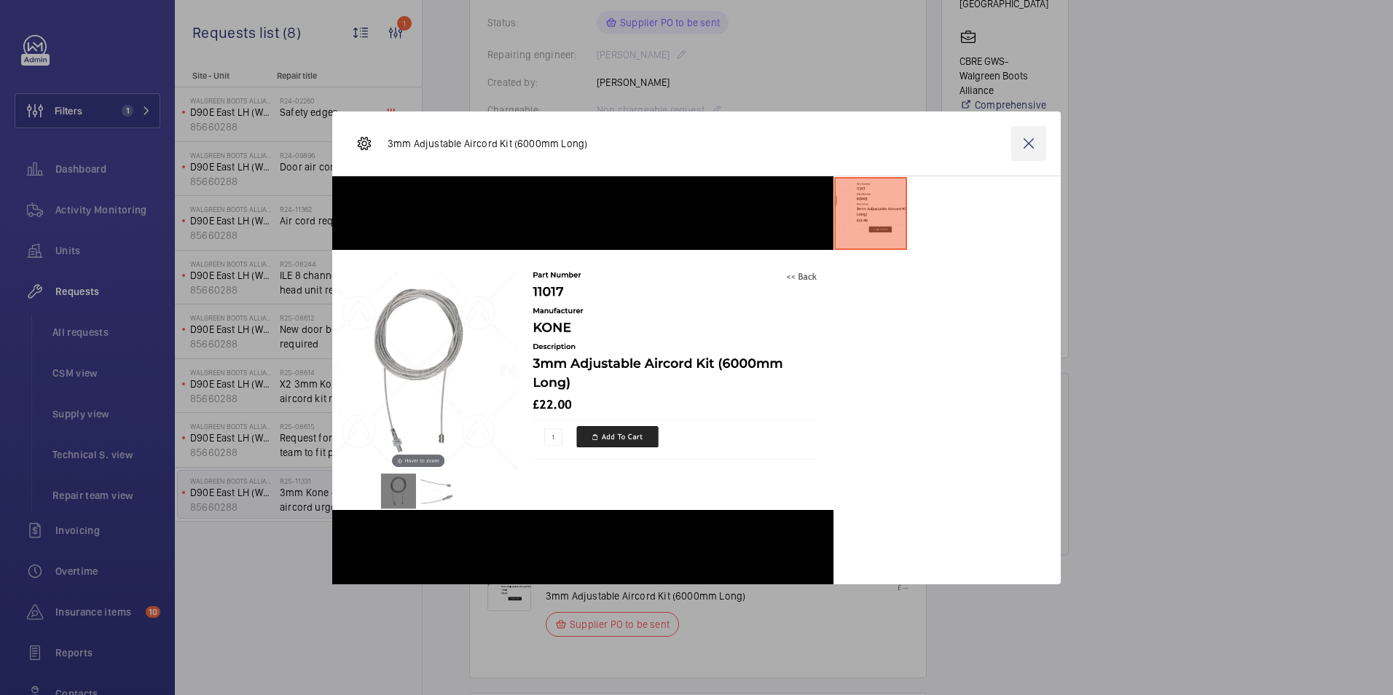
click at [1019, 138] on wm-front-icon-button at bounding box center [1028, 143] width 35 height 35
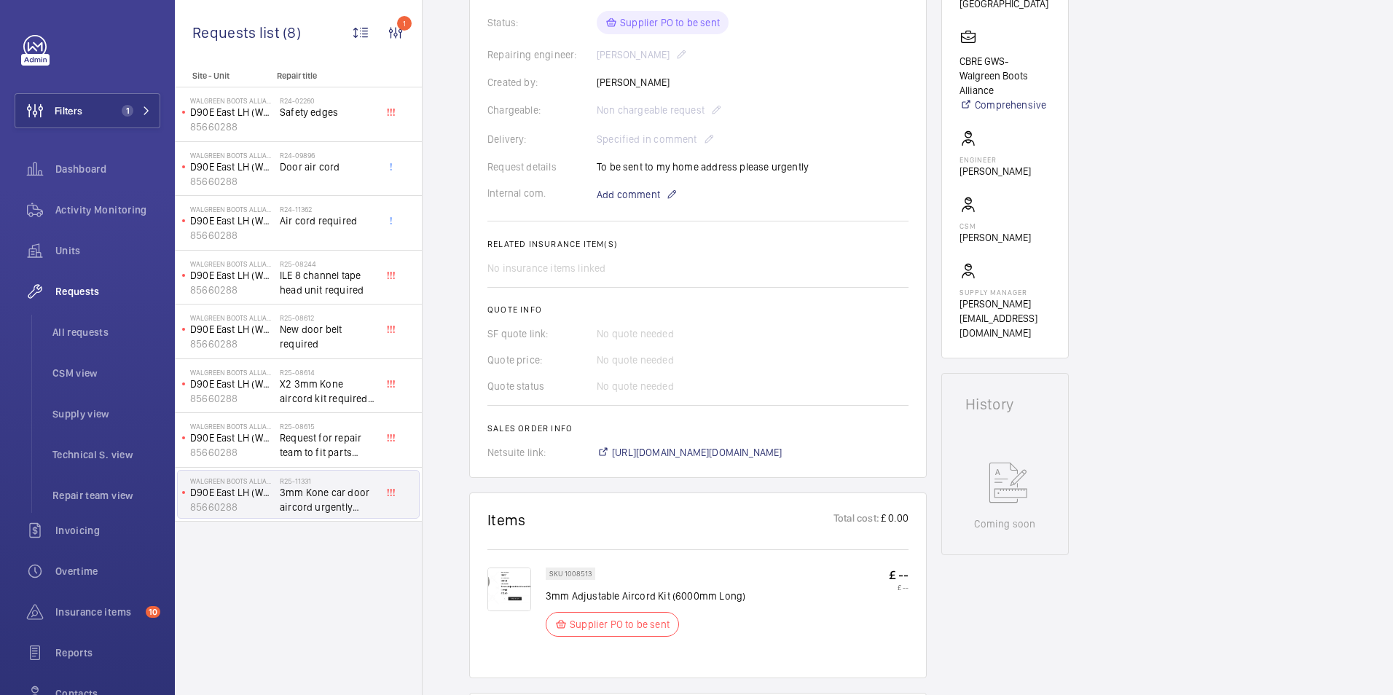
click at [93, 106] on button "Filters 1" at bounding box center [88, 110] width 146 height 35
click at [73, 119] on span "Filters" at bounding box center [48, 110] width 67 height 35
click at [74, 119] on span "Filters" at bounding box center [48, 110] width 67 height 35
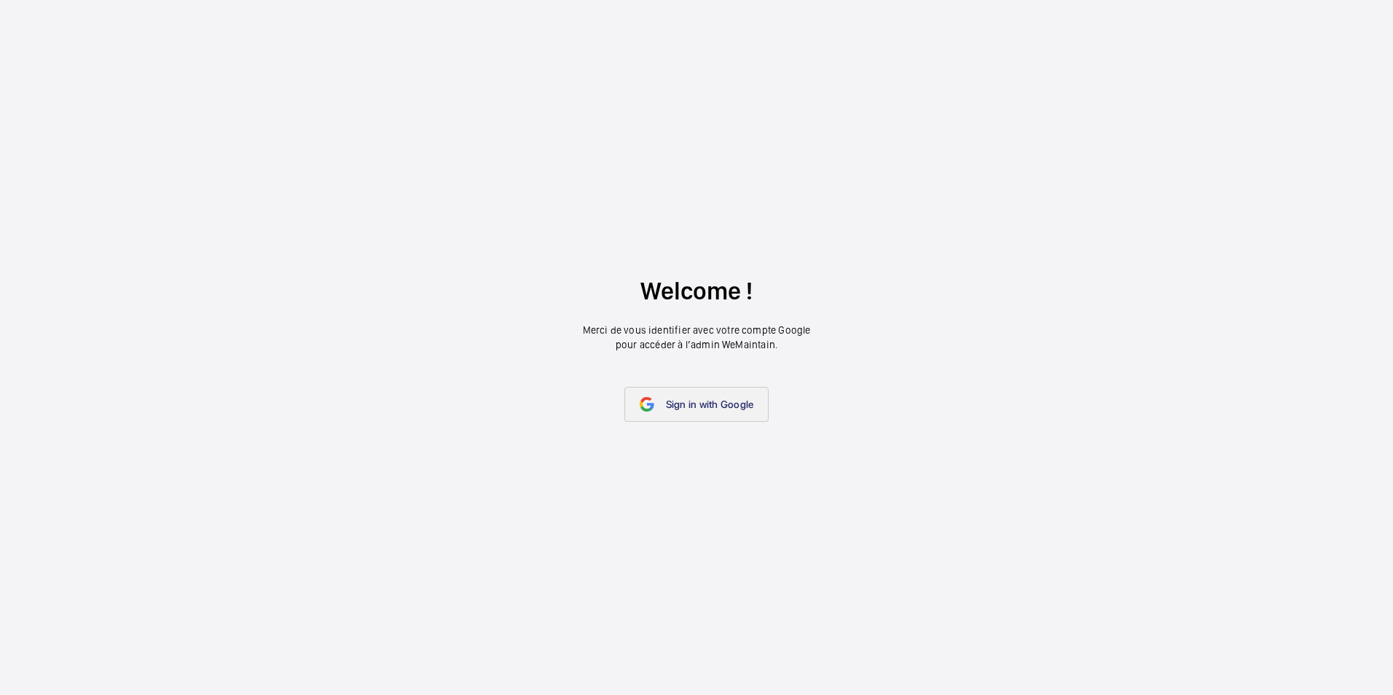
click at [673, 402] on span "Sign in with Google" at bounding box center [710, 404] width 88 height 12
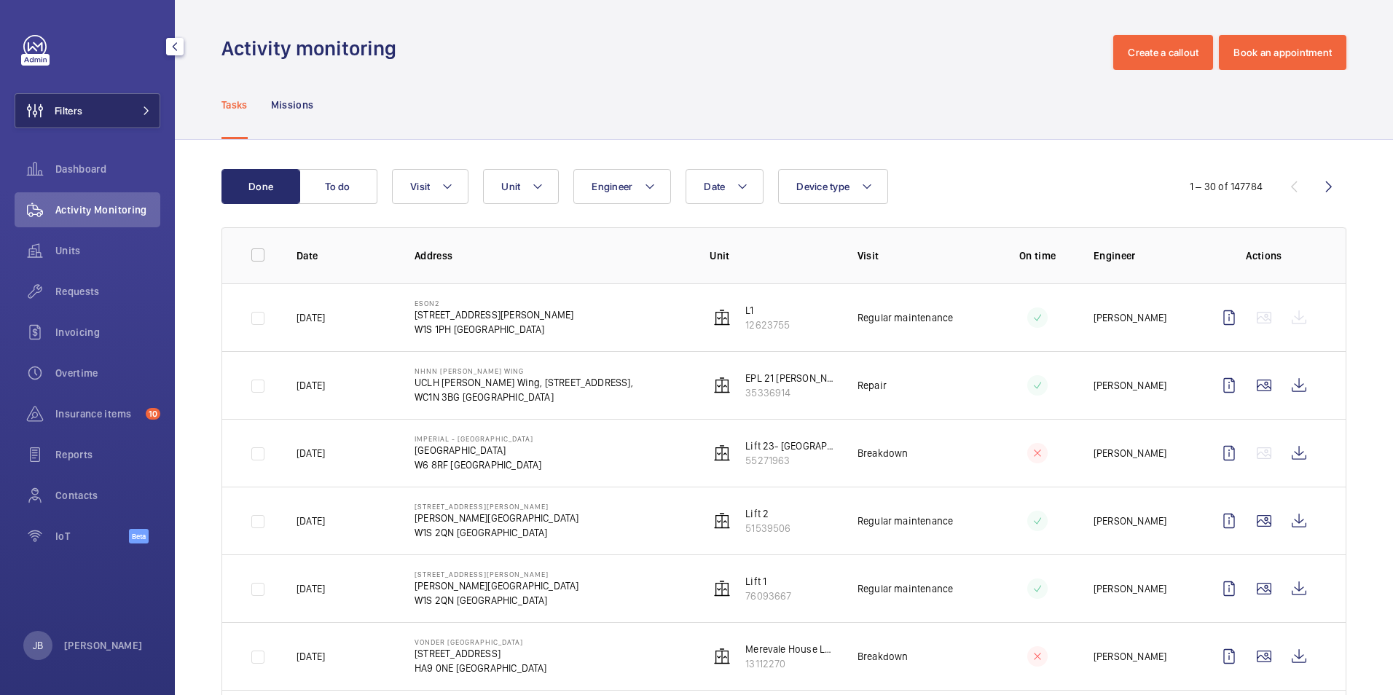
click at [74, 113] on span "Filters" at bounding box center [69, 110] width 28 height 15
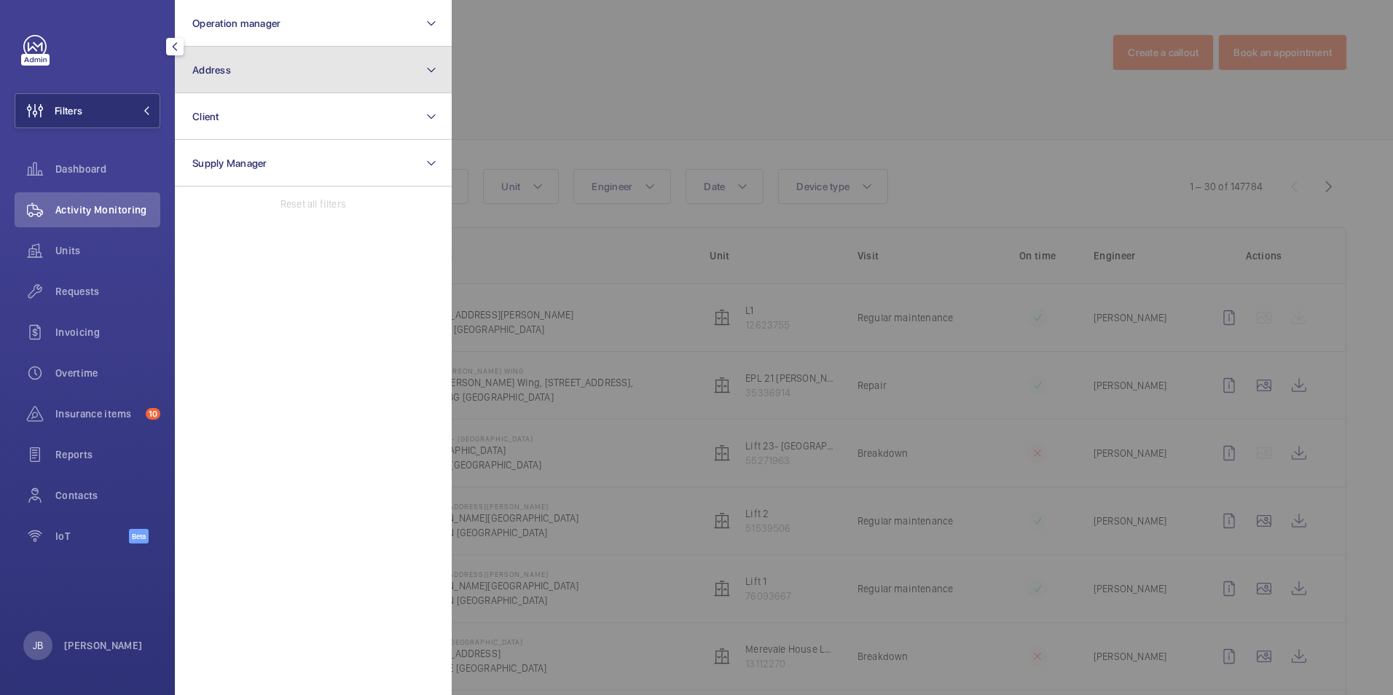
click at [312, 64] on button "Address" at bounding box center [313, 70] width 277 height 47
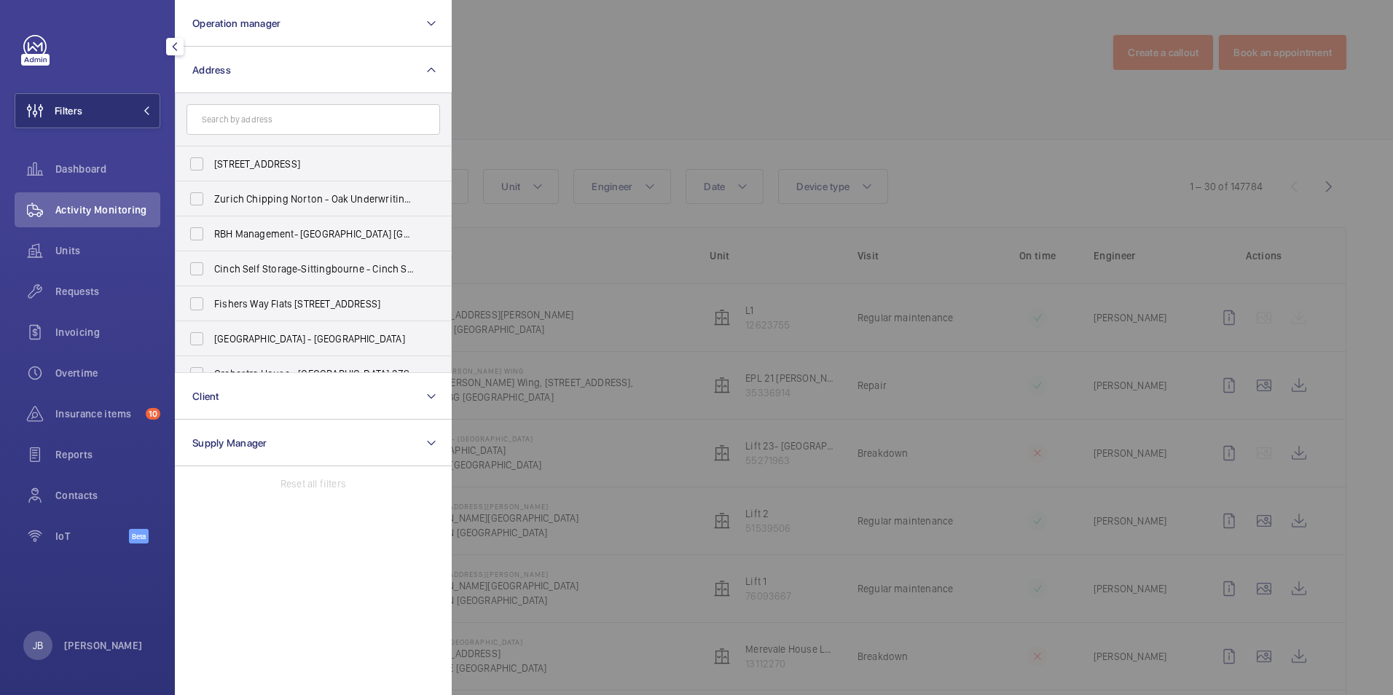
click at [712, 62] on div at bounding box center [1148, 347] width 1393 height 695
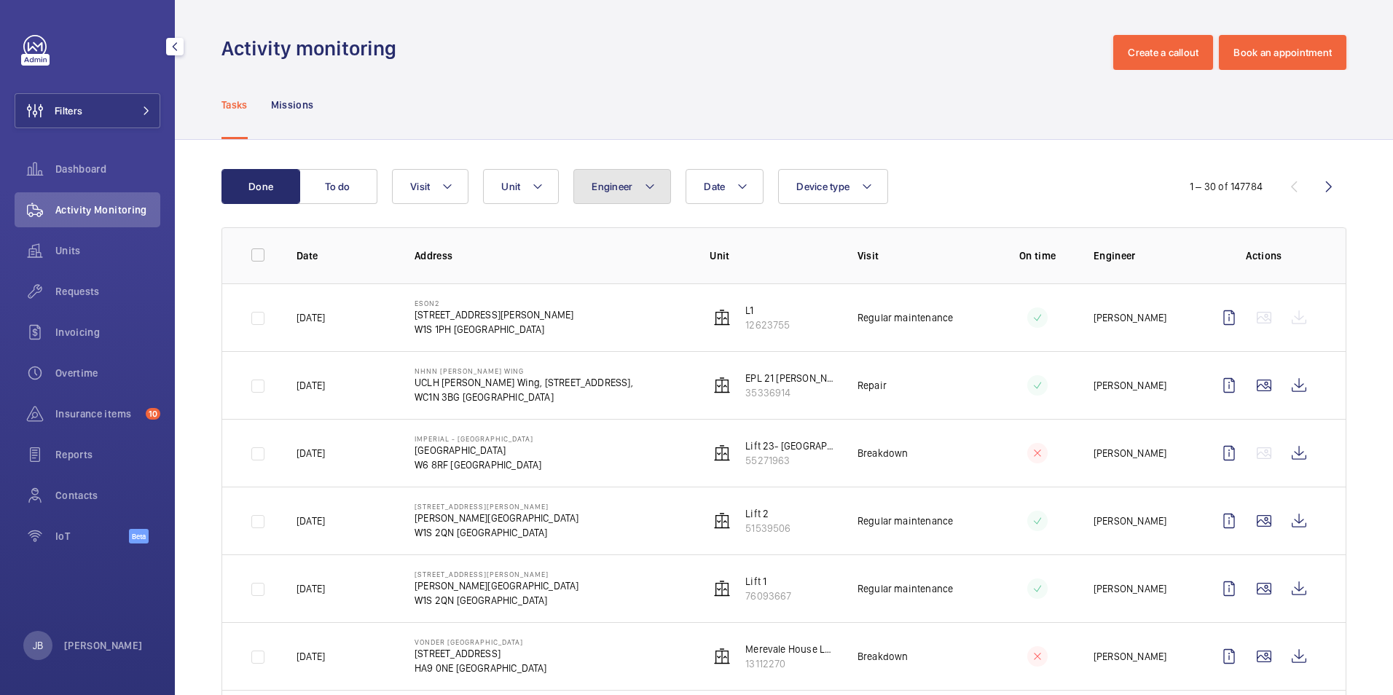
click at [638, 193] on button "Engineer" at bounding box center [622, 186] width 98 height 35
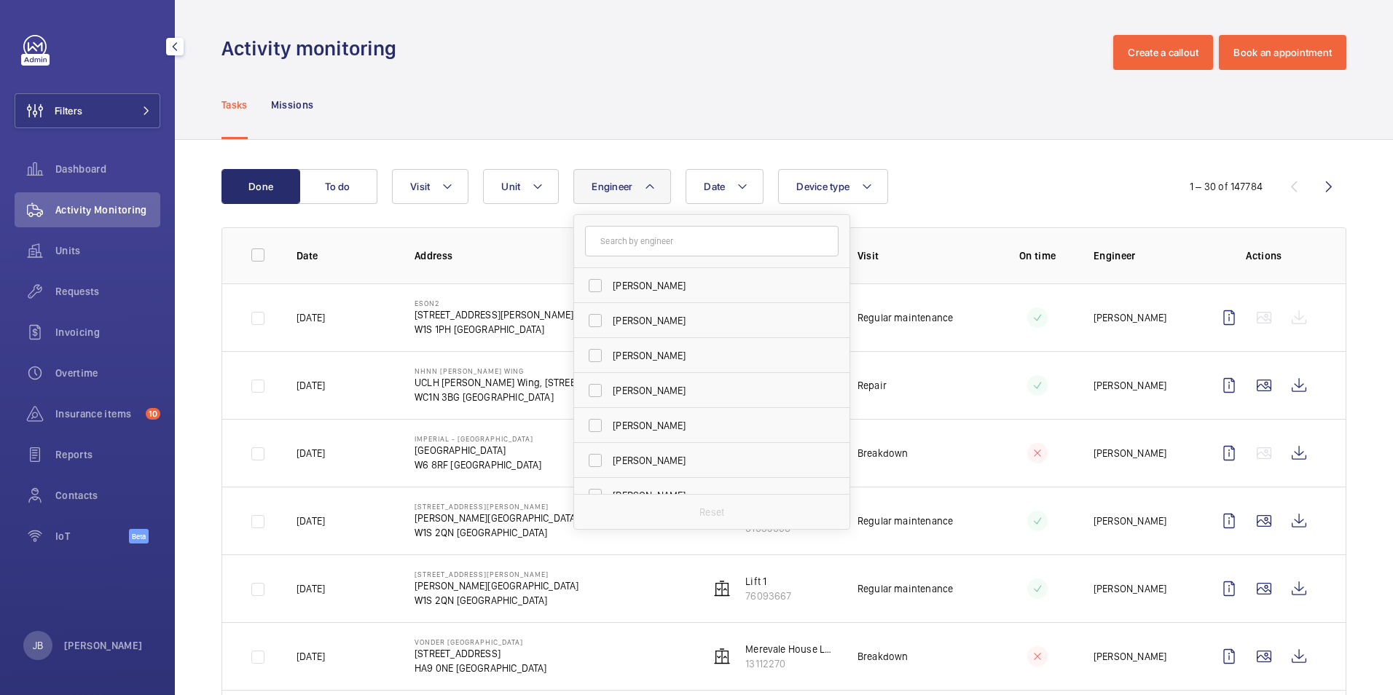
type input "m"
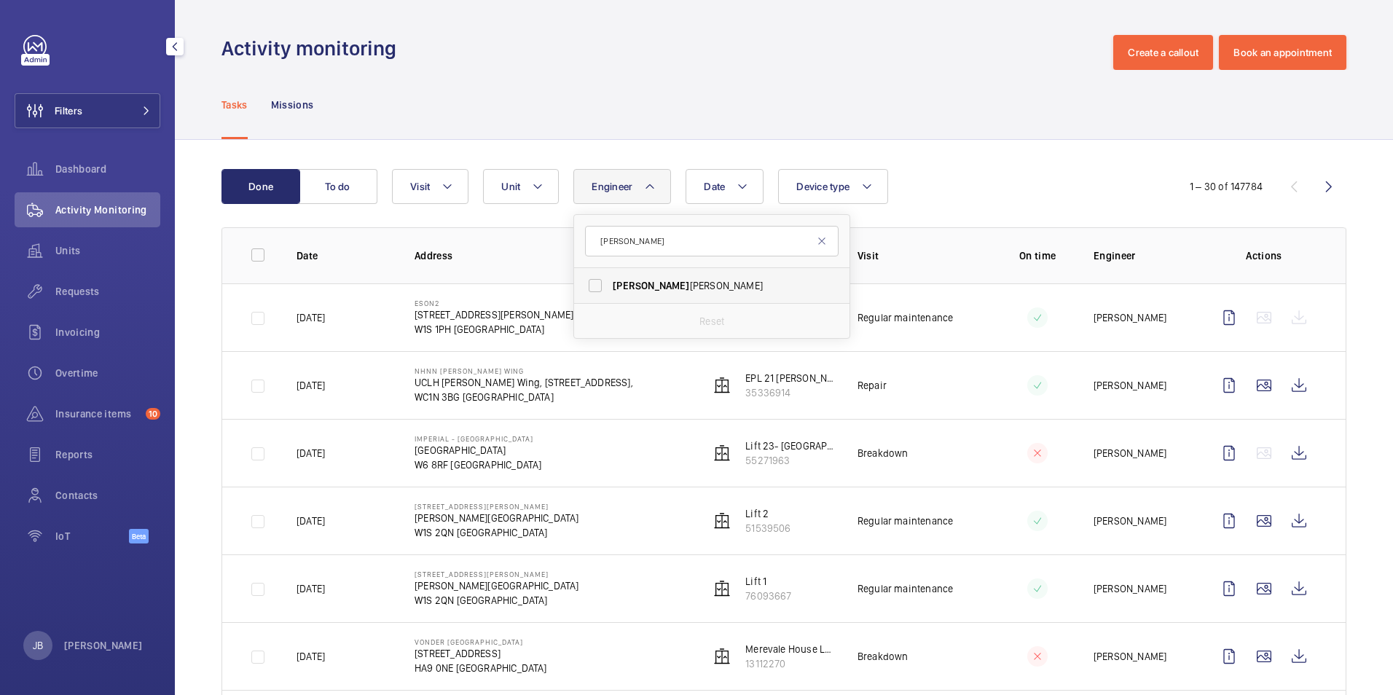
type input "miguel"
click at [599, 281] on label "Miguel Castillo" at bounding box center [700, 285] width 253 height 35
click at [599, 281] on input "Miguel Castillo" at bounding box center [594, 285] width 29 height 29
checkbox input "true"
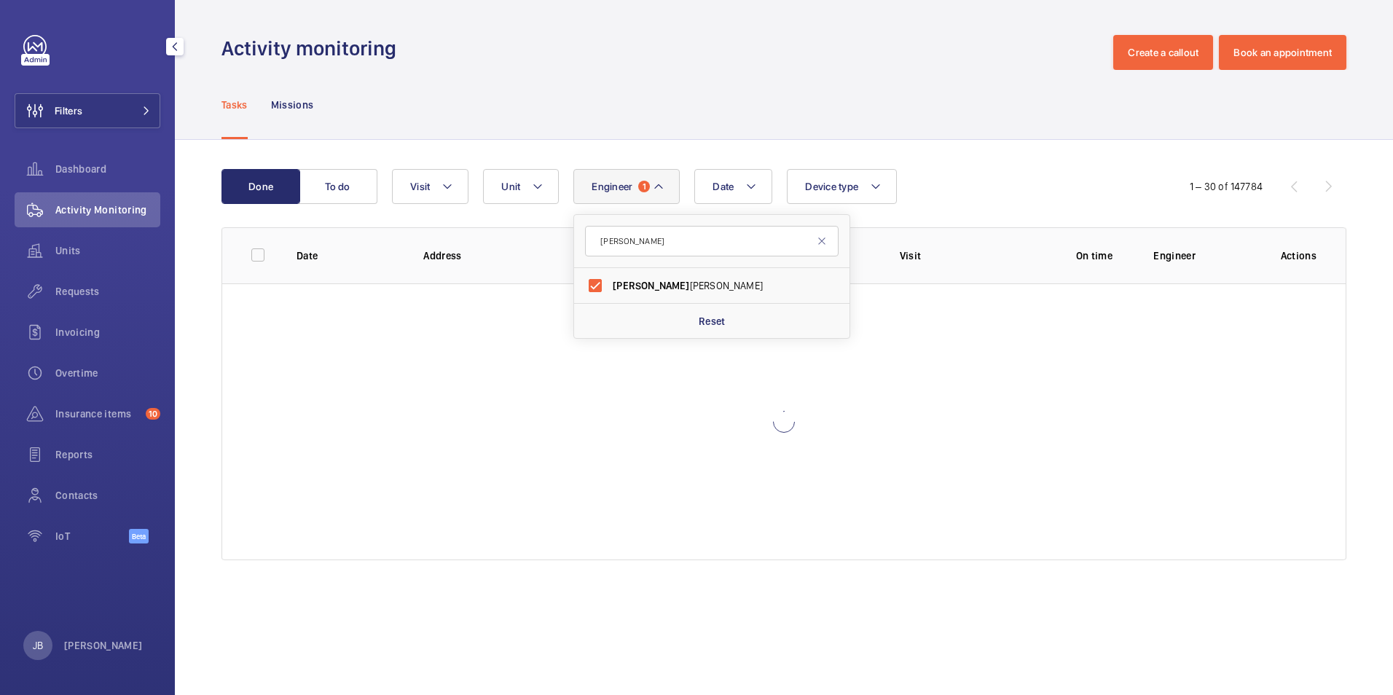
click at [675, 87] on div "Tasks Missions" at bounding box center [783, 104] width 1125 height 69
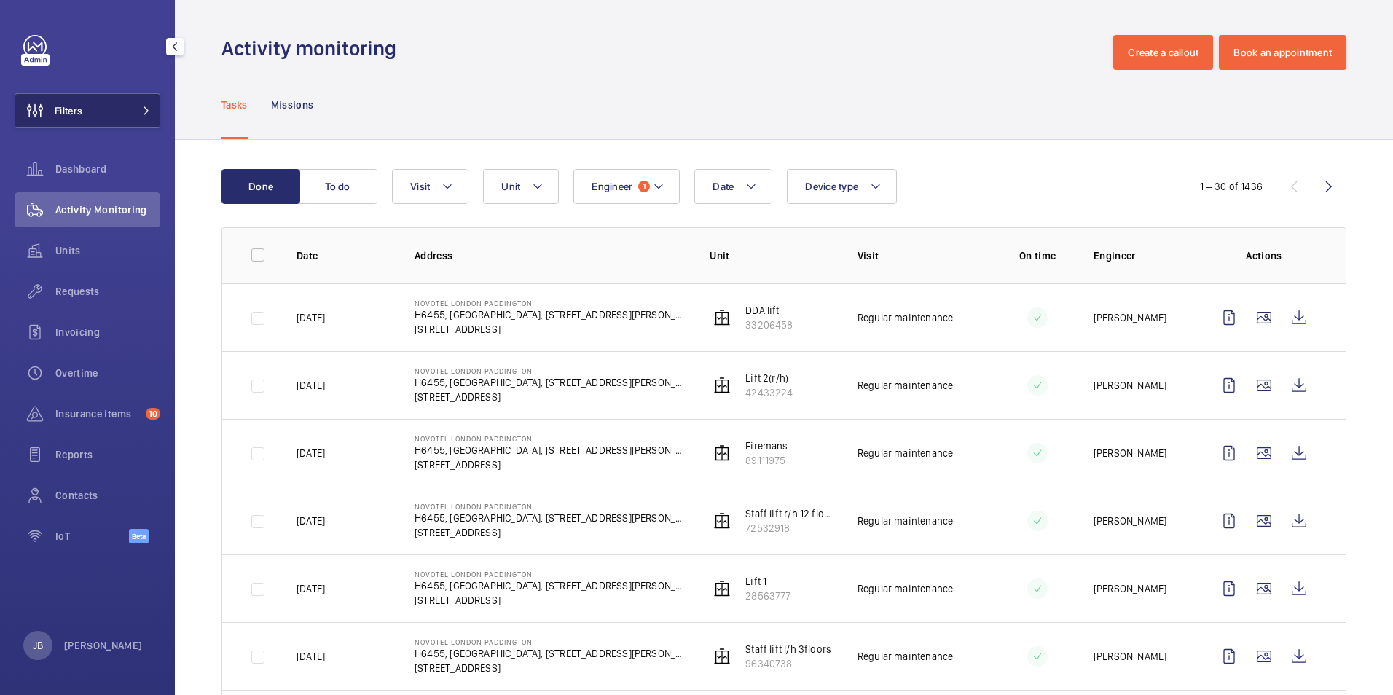
click at [115, 119] on button "Filters" at bounding box center [88, 110] width 146 height 35
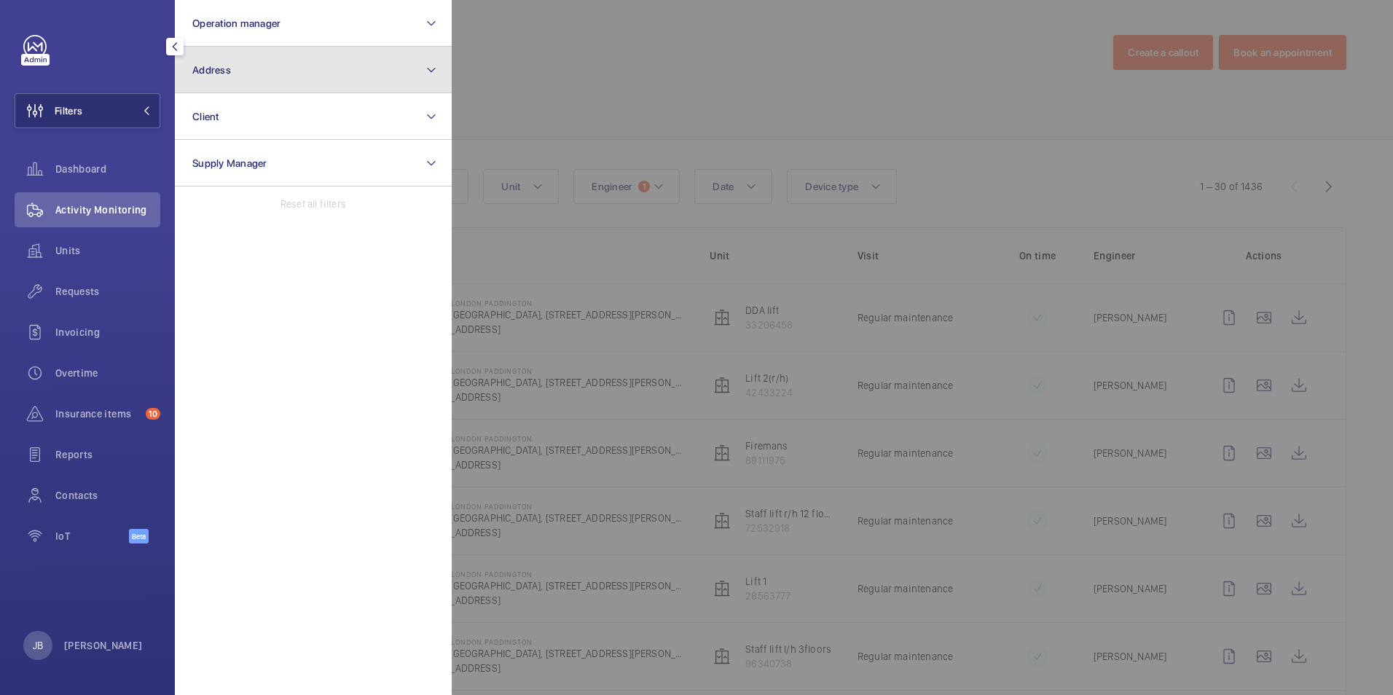
click at [359, 78] on button "Address" at bounding box center [313, 70] width 277 height 47
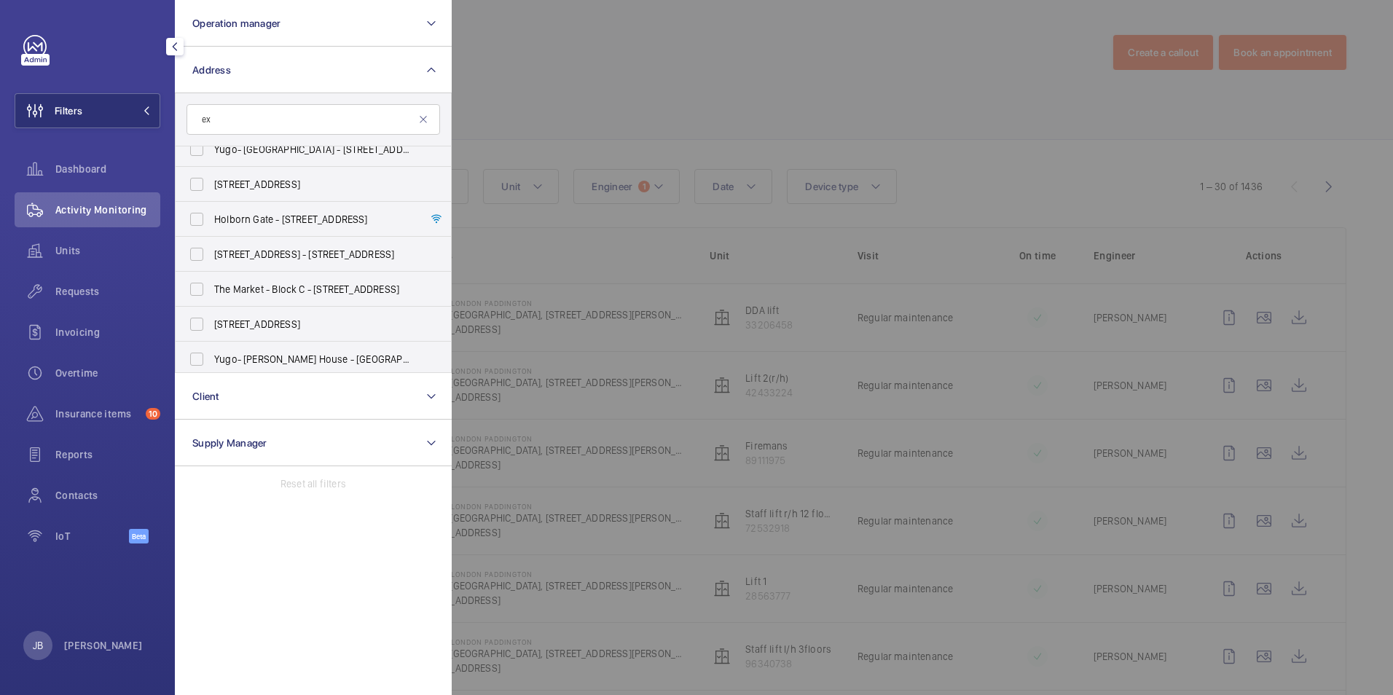
scroll to position [510, 0]
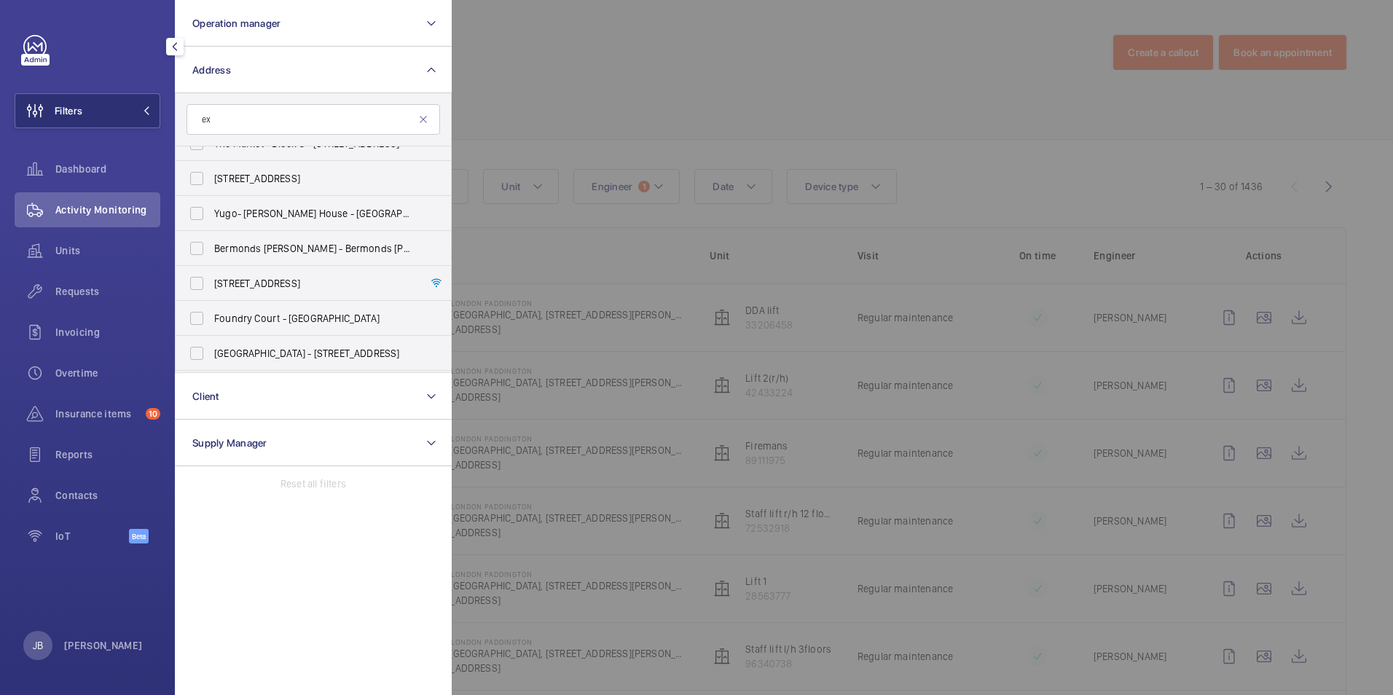
type input "ex"
click at [578, 39] on div at bounding box center [1148, 347] width 1393 height 695
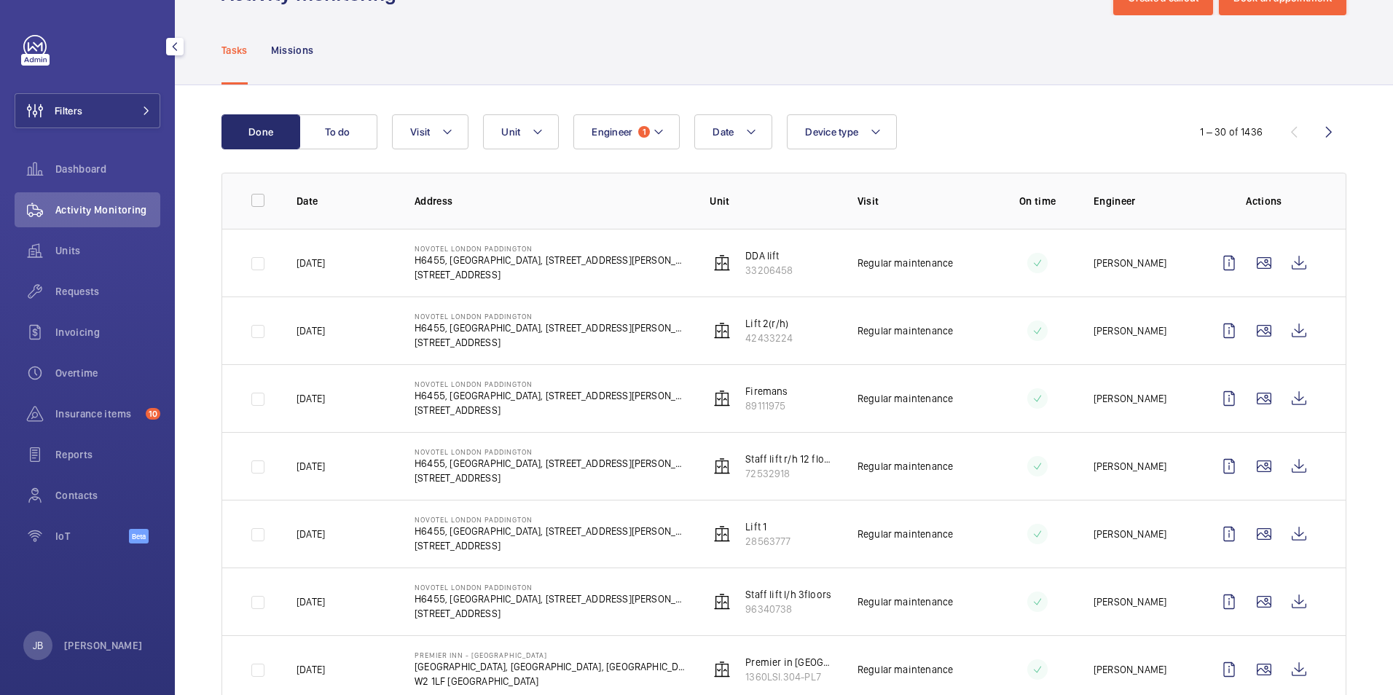
scroll to position [0, 0]
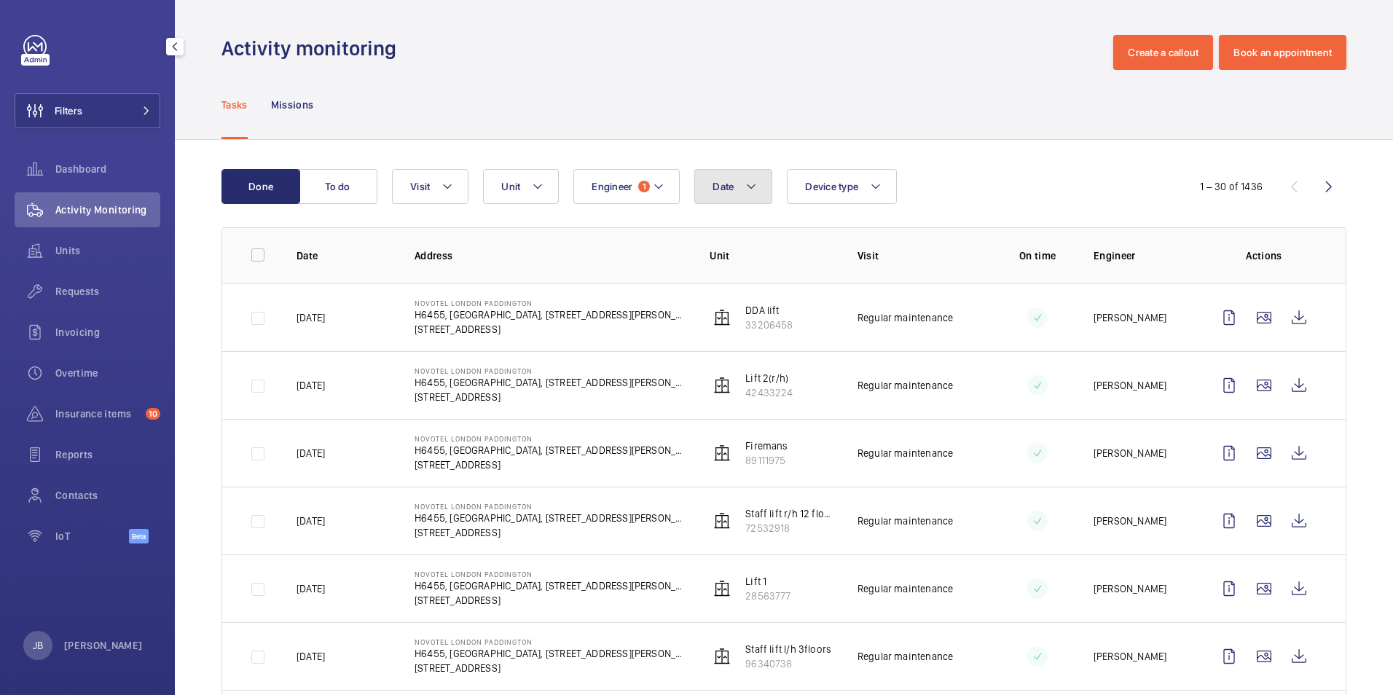
click at [751, 190] on mat-icon at bounding box center [751, 186] width 12 height 17
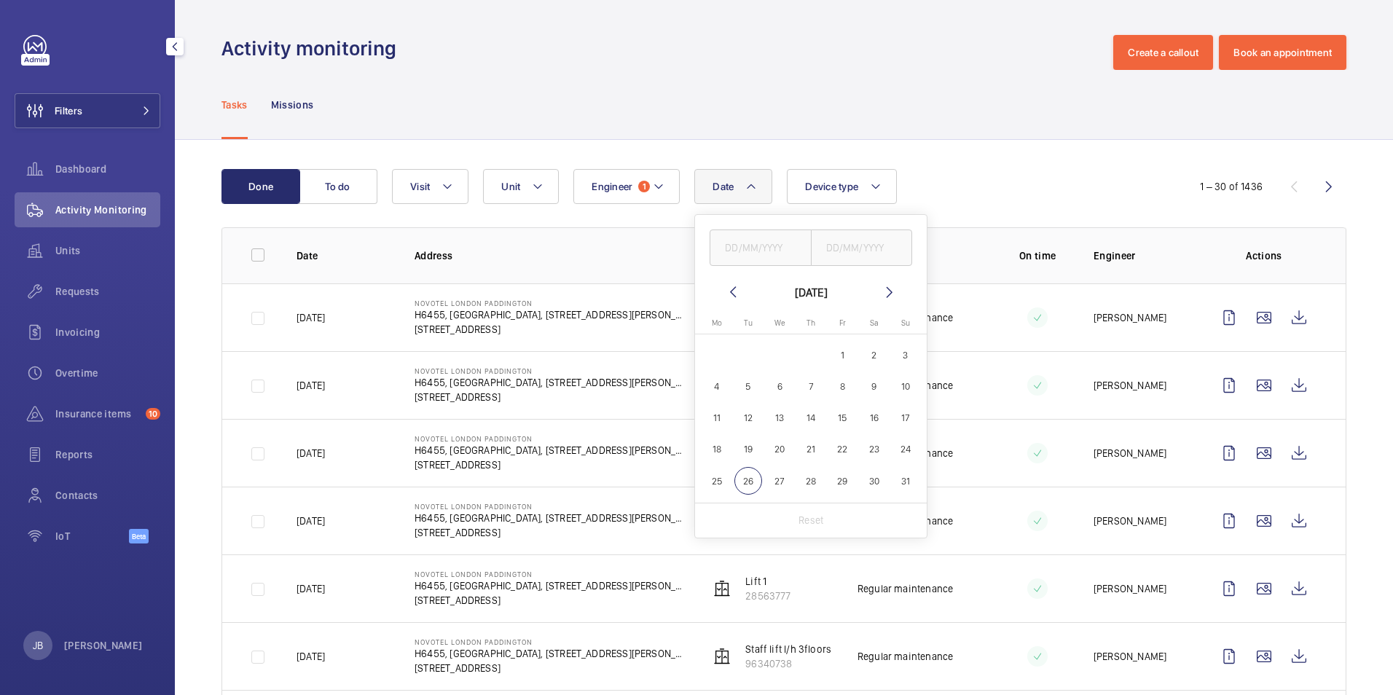
click at [845, 361] on span "1" at bounding box center [842, 355] width 28 height 28
type input "[DATE]"
click at [902, 484] on span "31" at bounding box center [905, 481] width 28 height 28
type input "[DATE]"
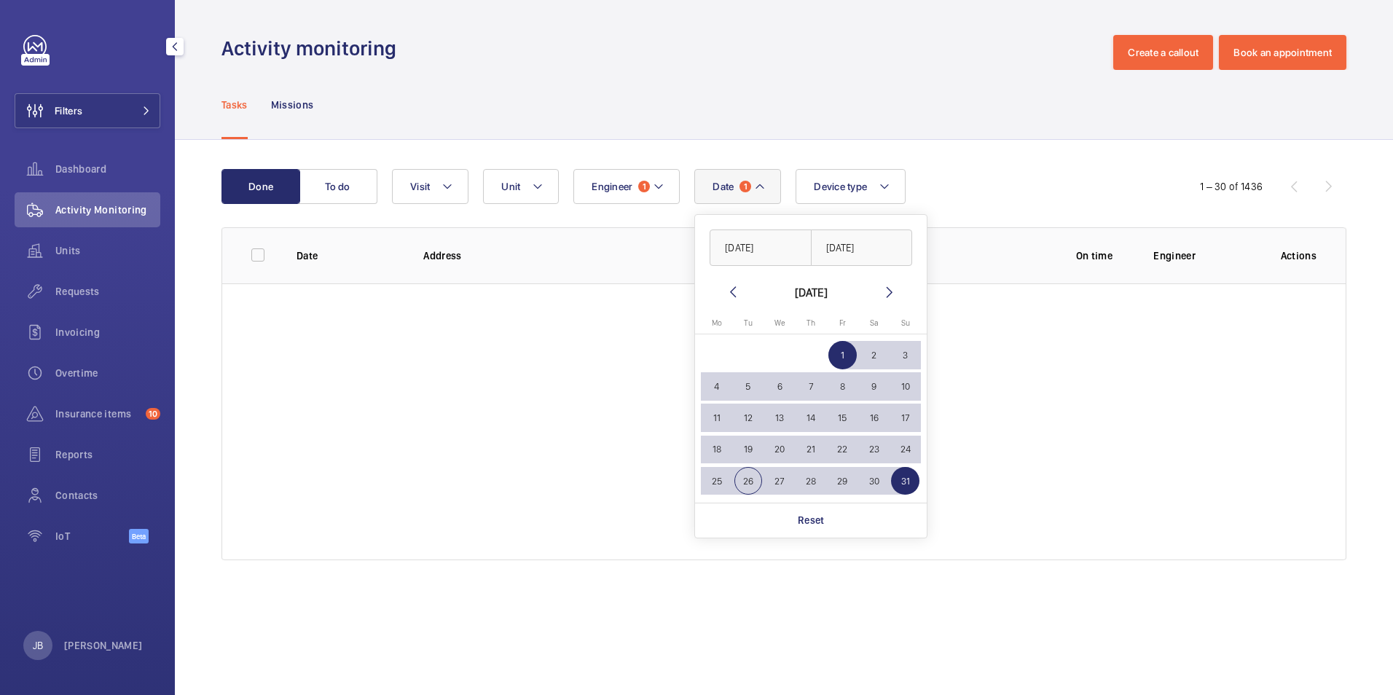
click at [629, 60] on div "Activity monitoring Create a callout Book an appointment" at bounding box center [783, 52] width 1125 height 35
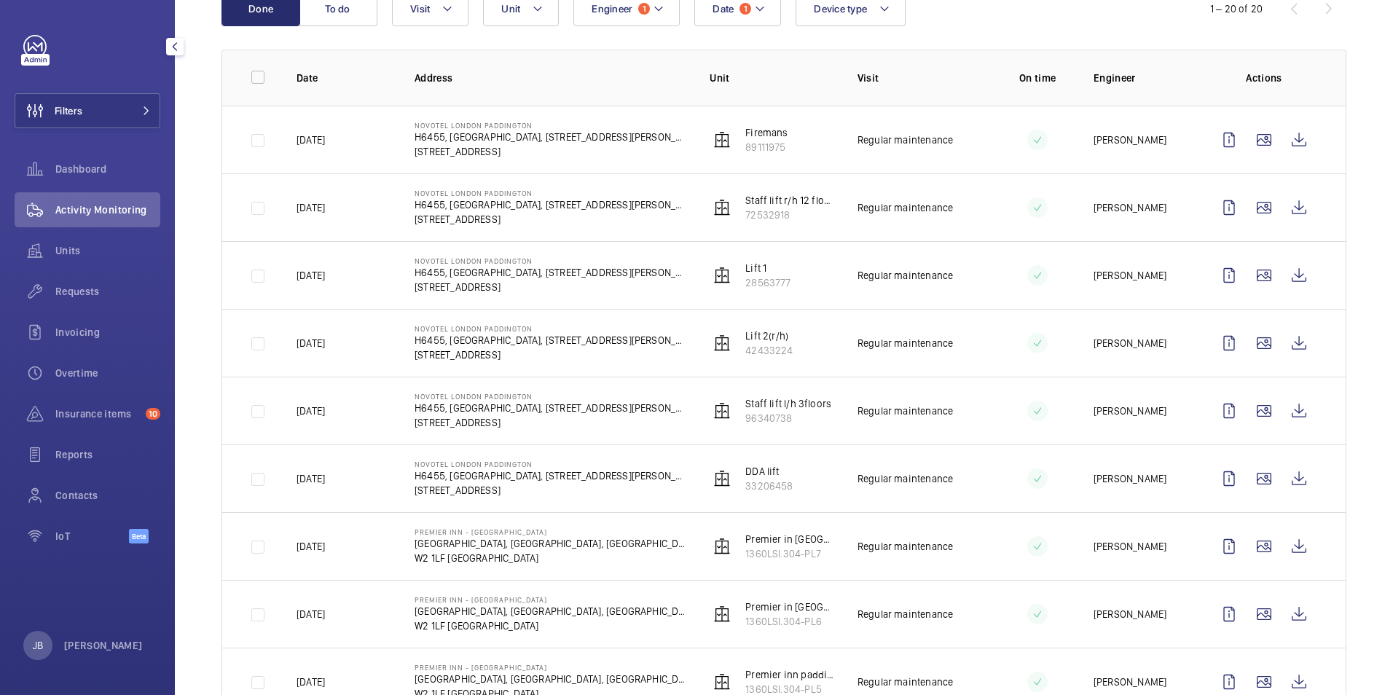
scroll to position [105, 0]
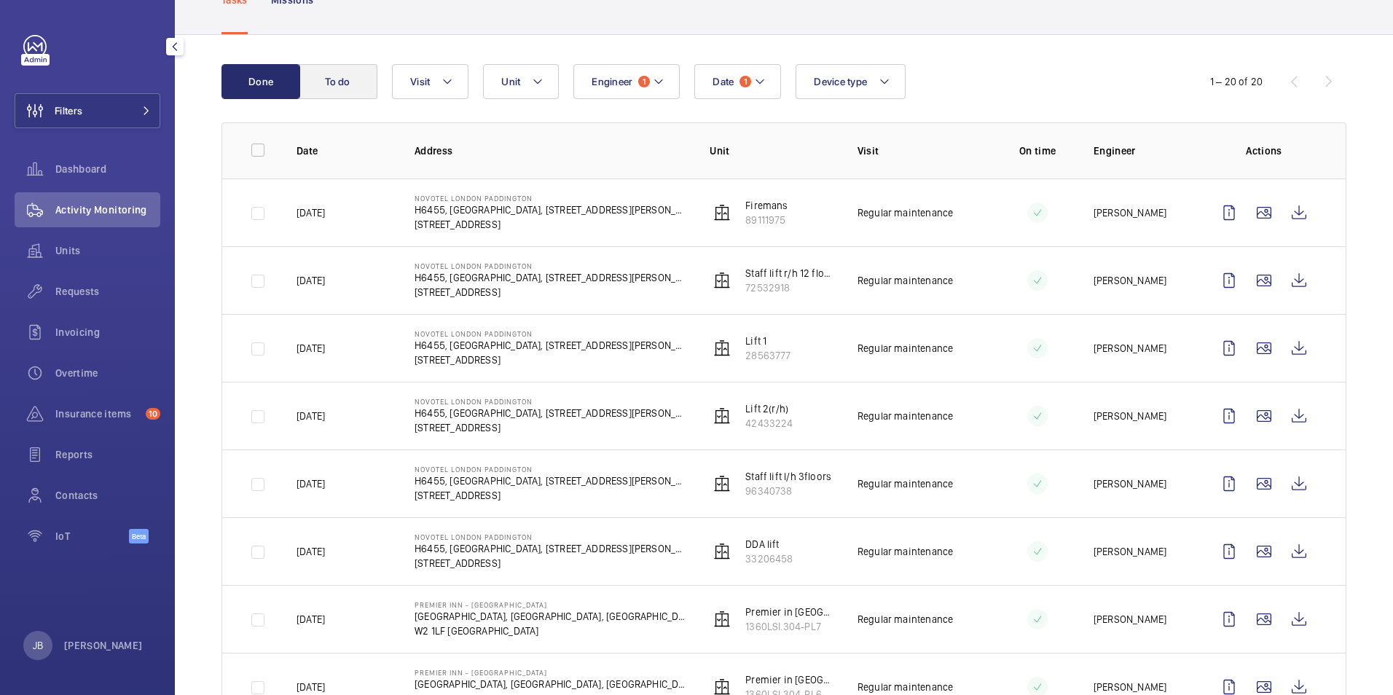
drag, startPoint x: 339, startPoint y: 95, endPoint x: 320, endPoint y: 70, distance: 31.2
click at [320, 70] on button "To do" at bounding box center [338, 81] width 79 height 35
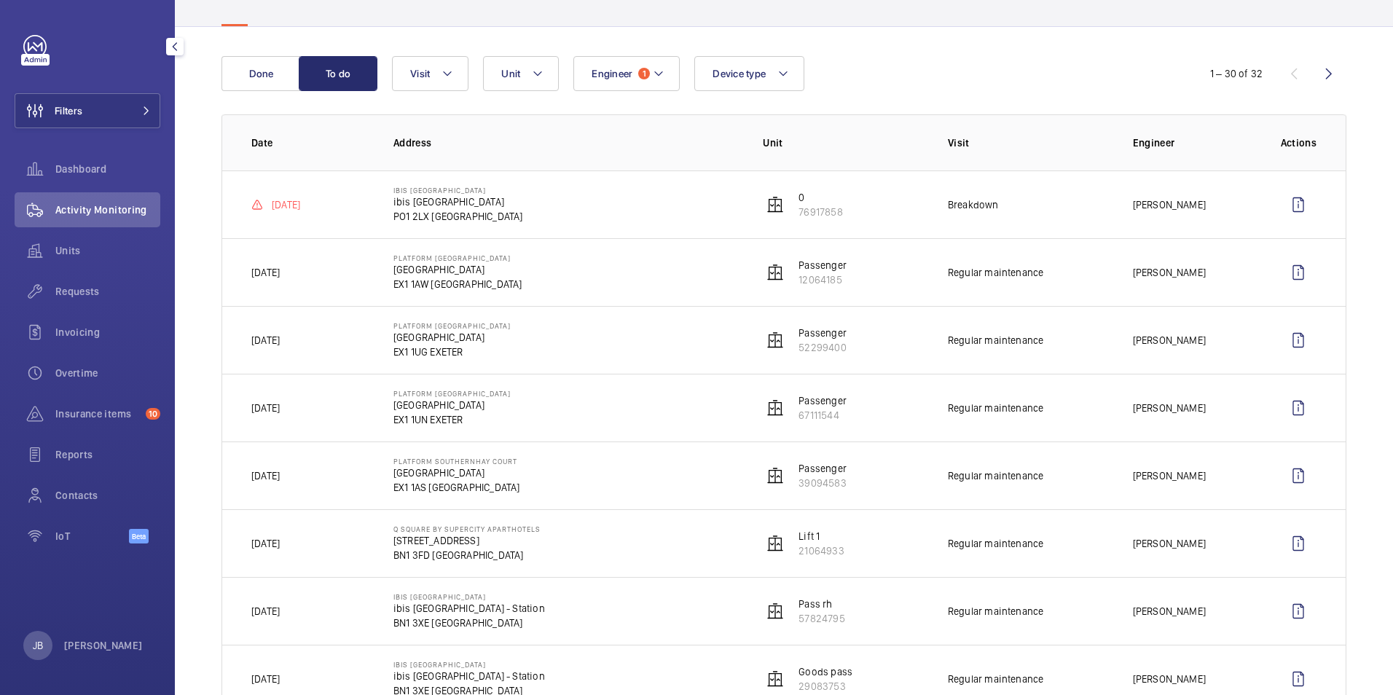
scroll to position [146, 0]
